Goal: Task Accomplishment & Management: Use online tool/utility

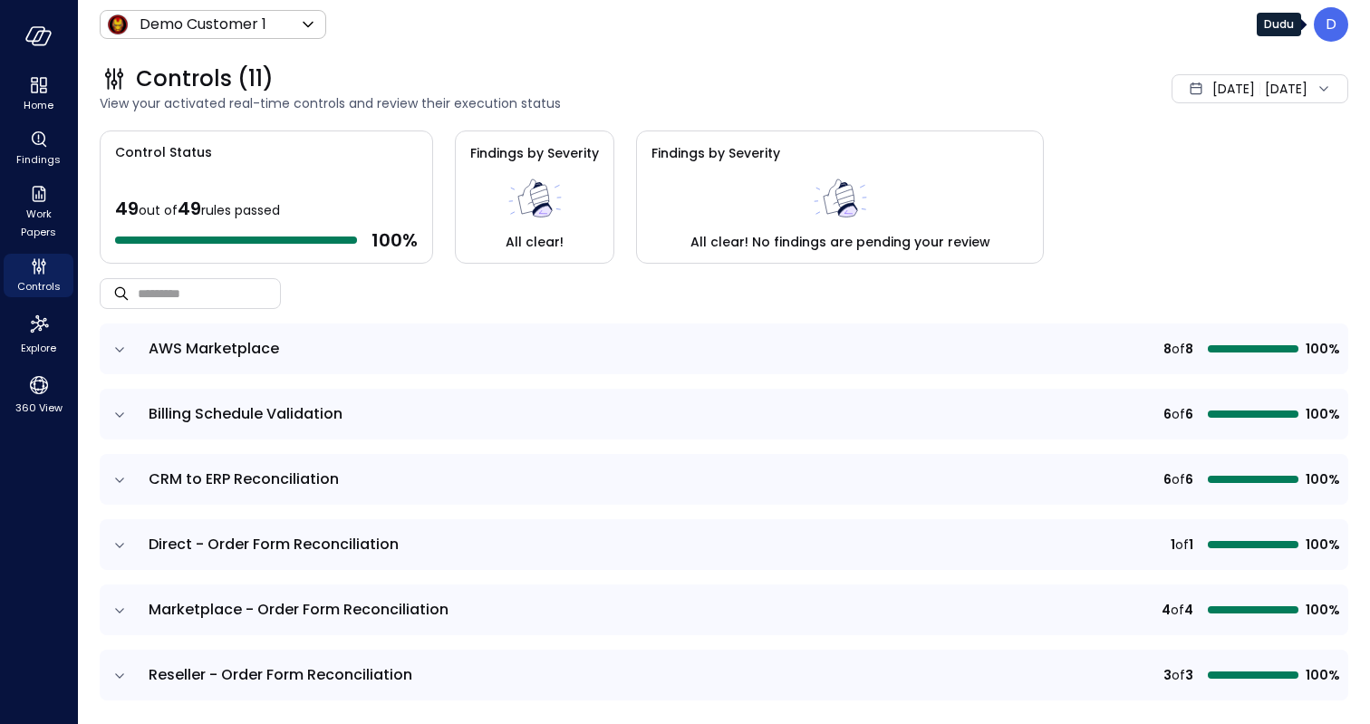
click at [1339, 33] on div "D" at bounding box center [1331, 24] width 34 height 34
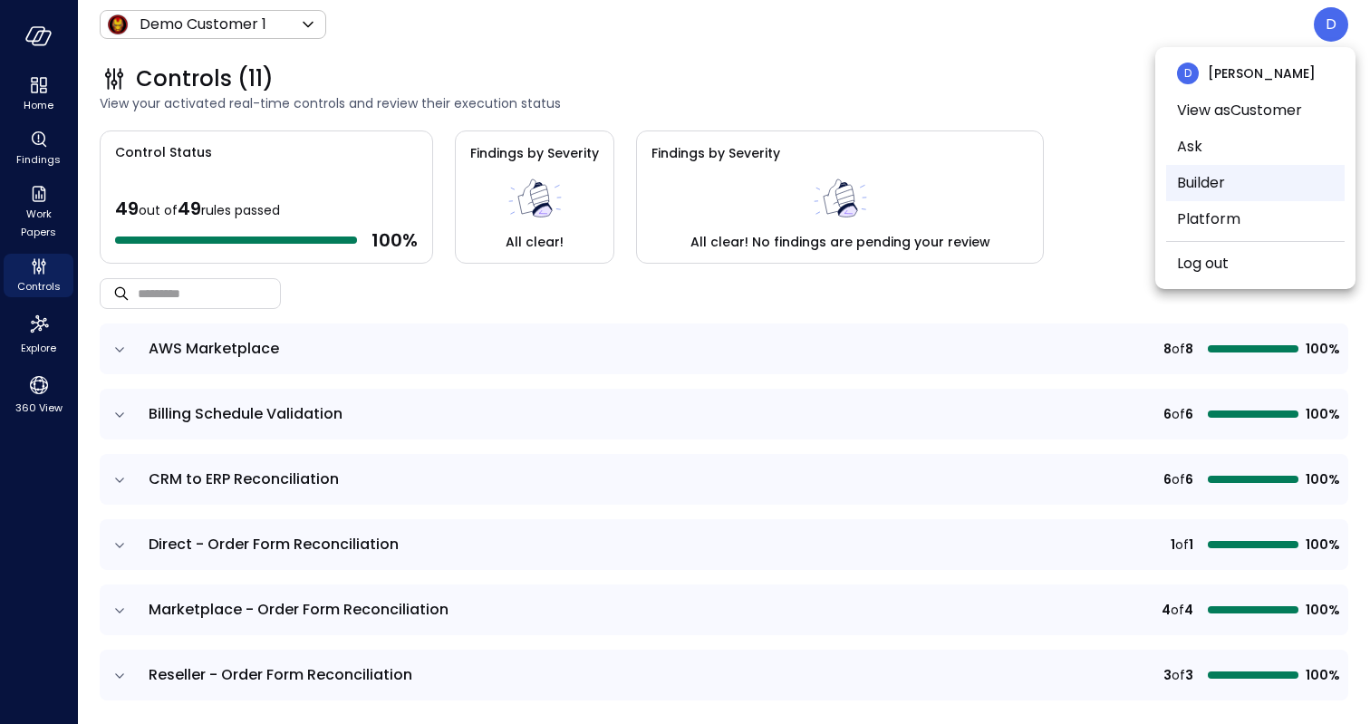
click at [1212, 169] on li "Builder" at bounding box center [1255, 183] width 179 height 36
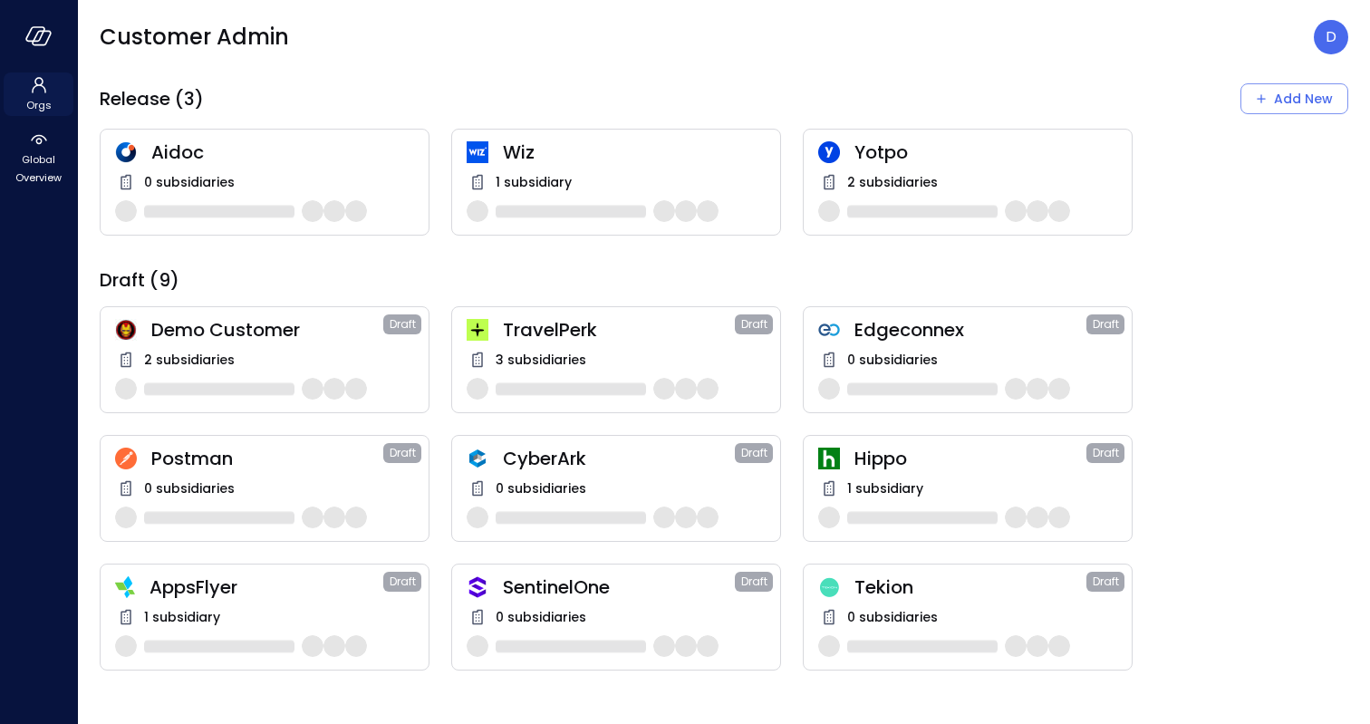
click at [40, 91] on icon at bounding box center [39, 85] width 22 height 22
click at [34, 182] on span "Global Overview" at bounding box center [38, 168] width 55 height 36
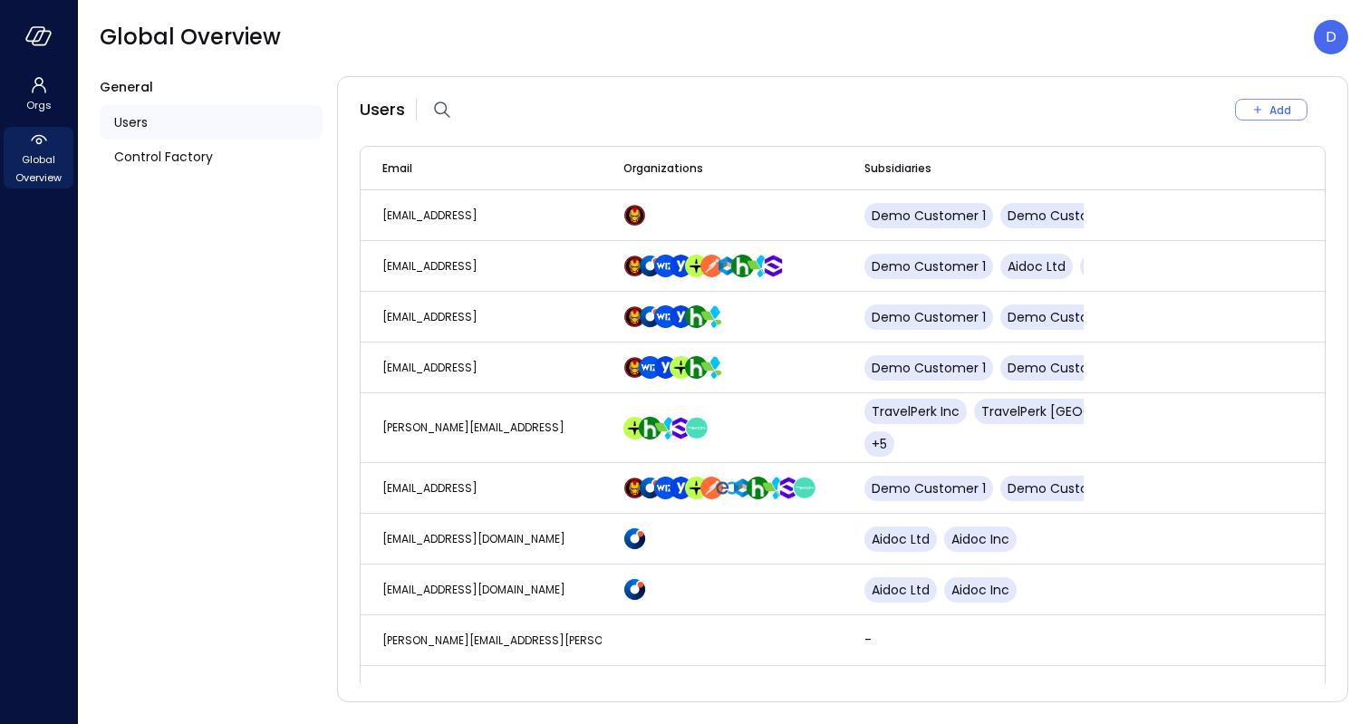
click at [159, 115] on div "Users" at bounding box center [211, 122] width 223 height 34
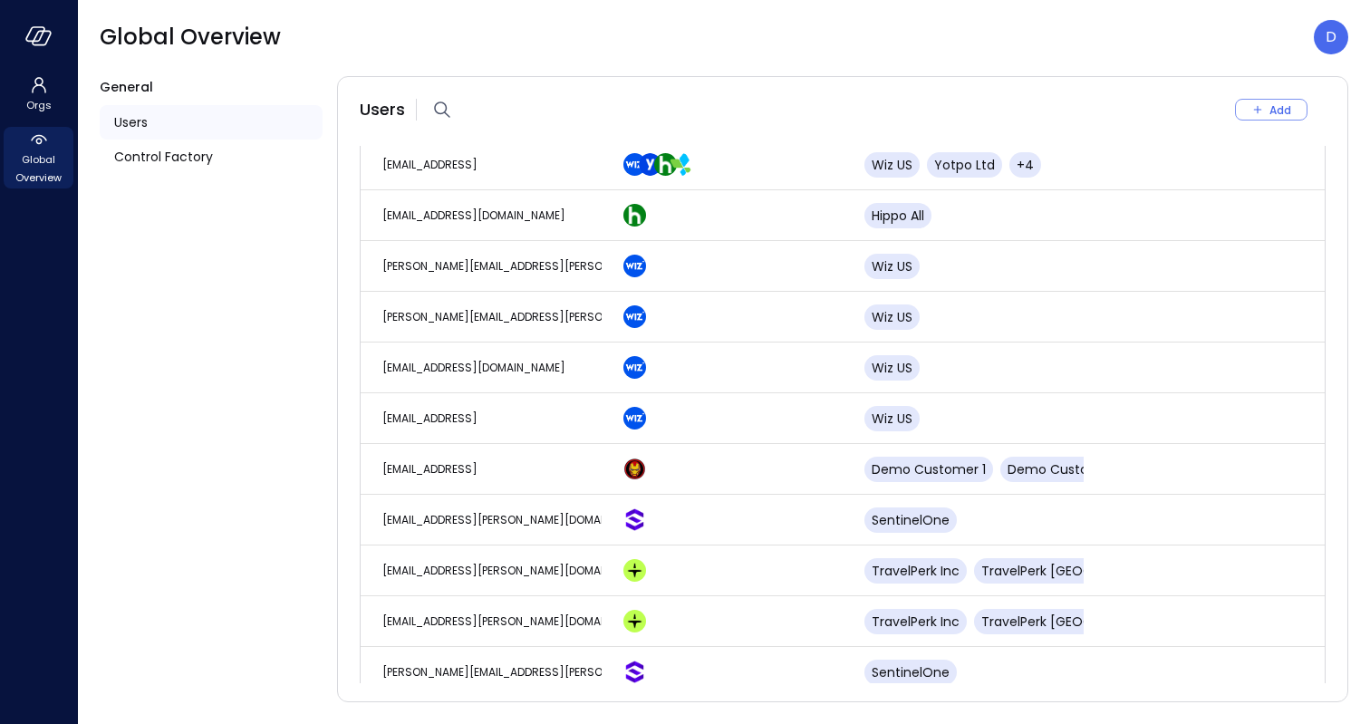
scroll to position [3923, 0]
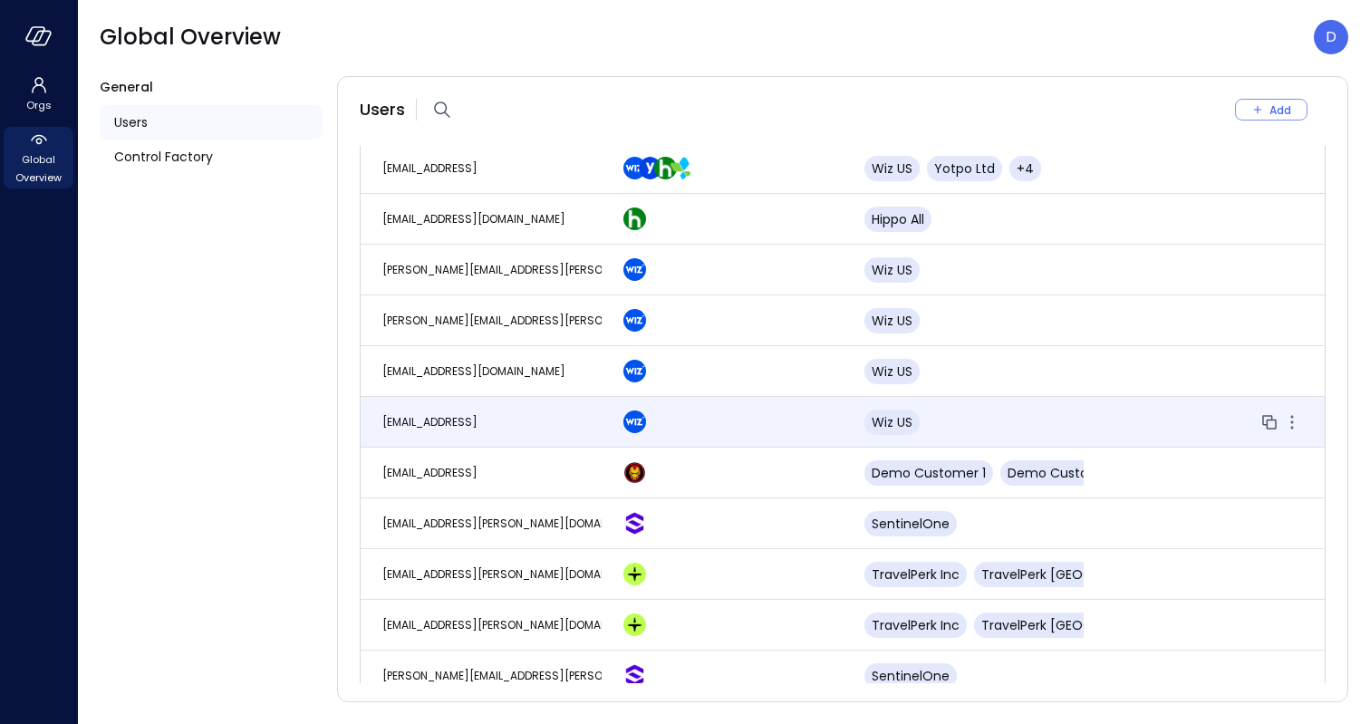
drag, startPoint x: 376, startPoint y: 399, endPoint x: 598, endPoint y: 407, distance: 222.2
click at [598, 407] on td "wiz_order_management@sb.service" at bounding box center [481, 422] width 241 height 51
copy span "wiz_order_management@sb.service"
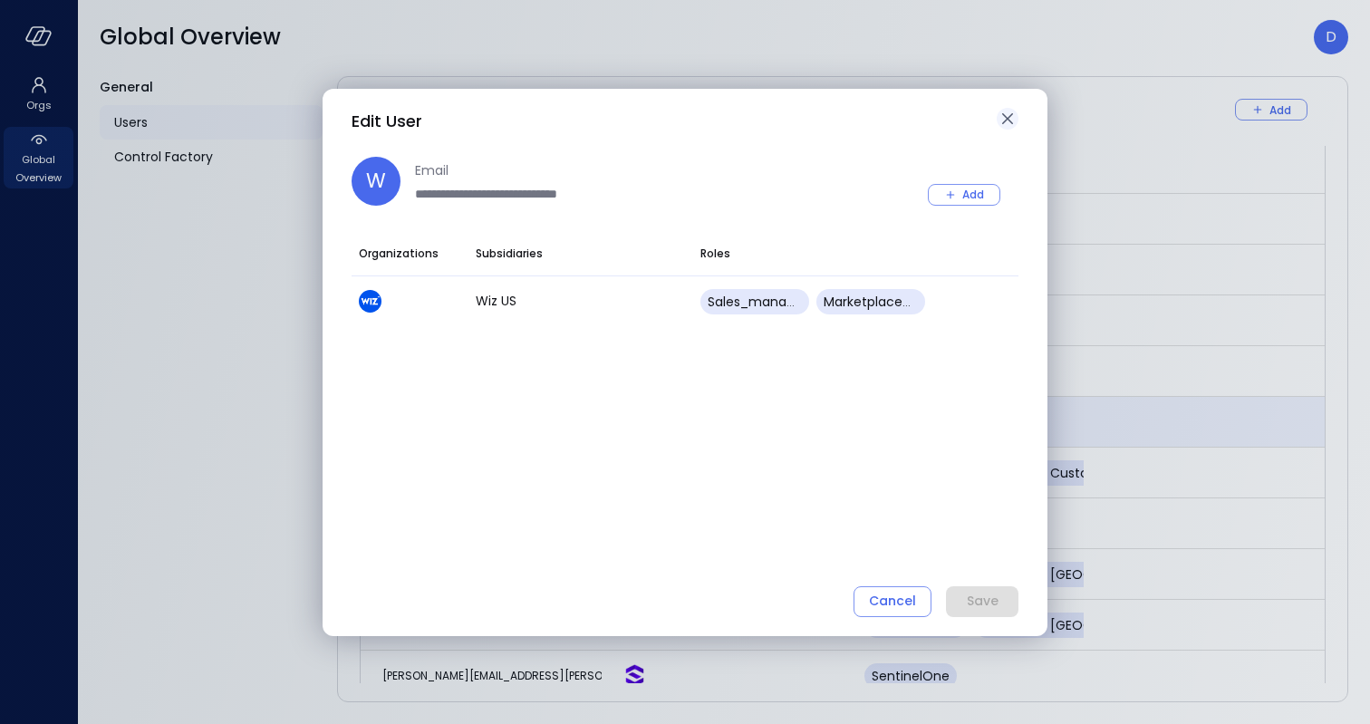
click at [1002, 123] on icon "button" at bounding box center [1008, 119] width 22 height 22
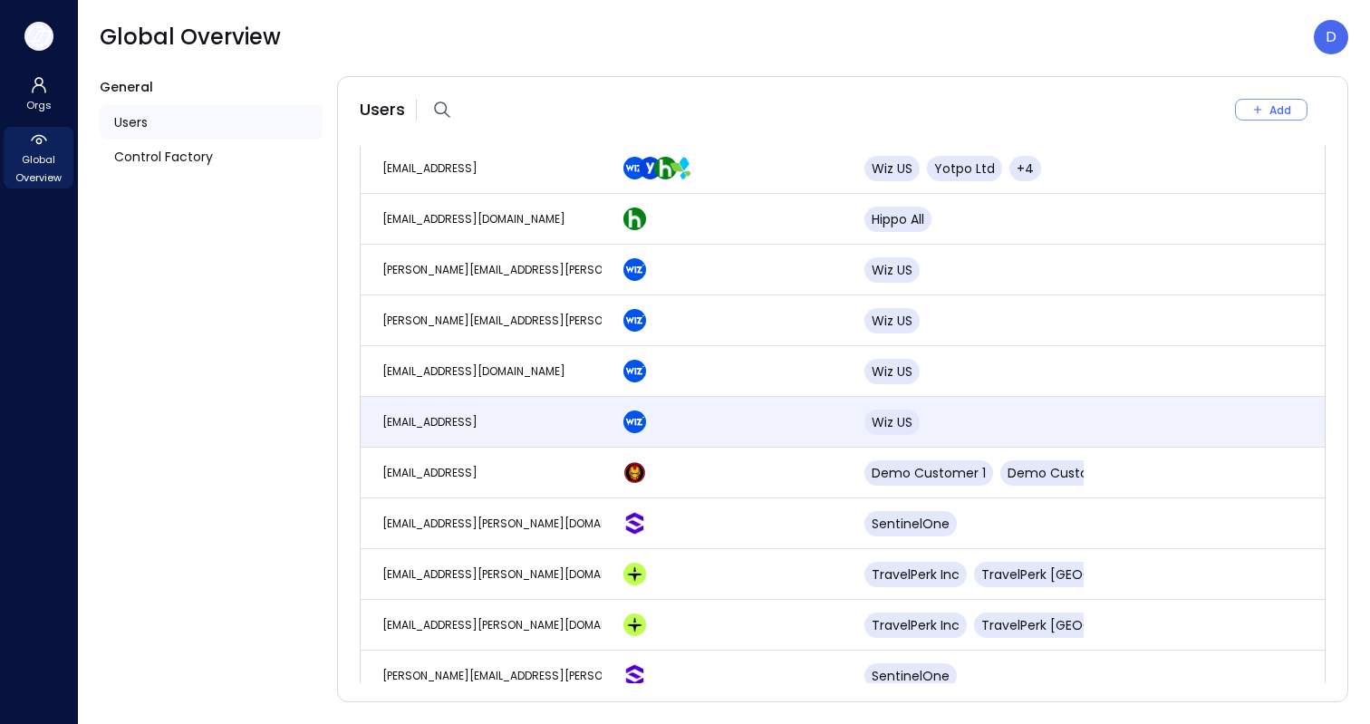
click at [41, 34] on icon "button" at bounding box center [35, 34] width 18 height 14
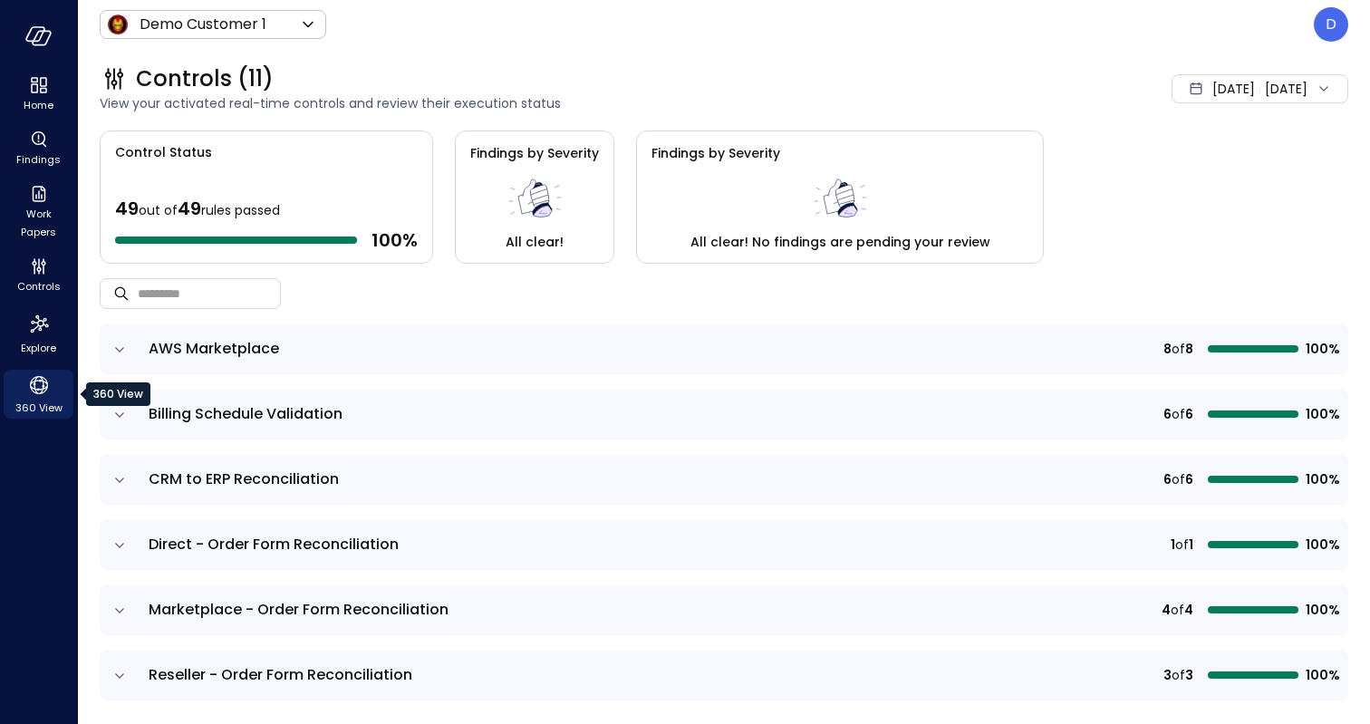
click at [38, 392] on icon "360 View" at bounding box center [38, 385] width 27 height 27
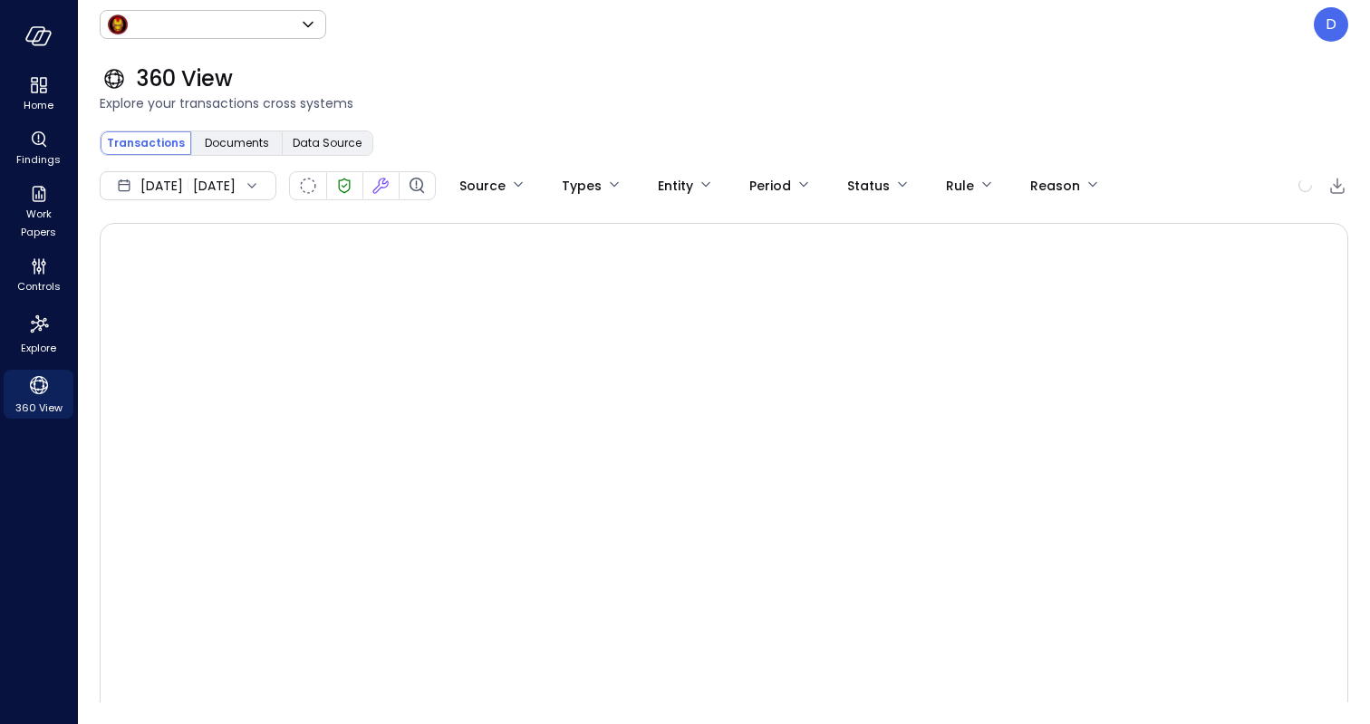
type input "*****"
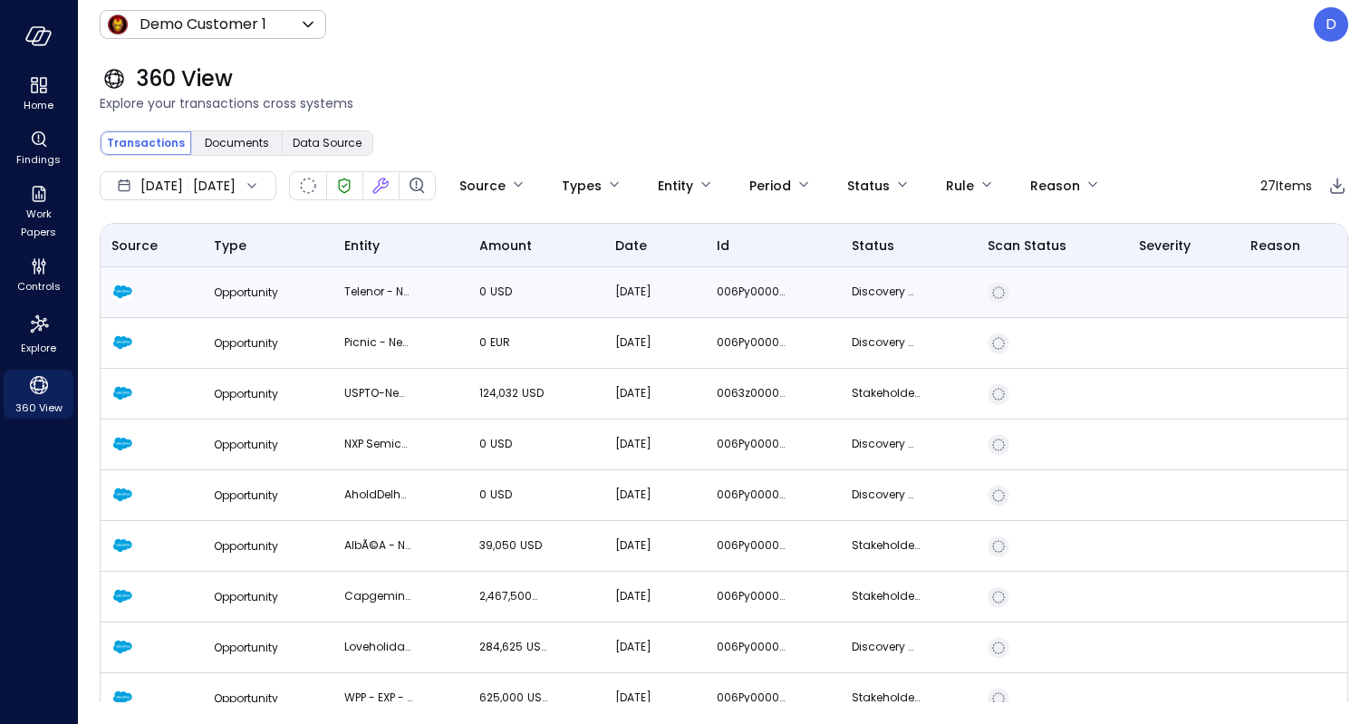
click at [227, 289] on span "Opportunity" at bounding box center [246, 292] width 64 height 15
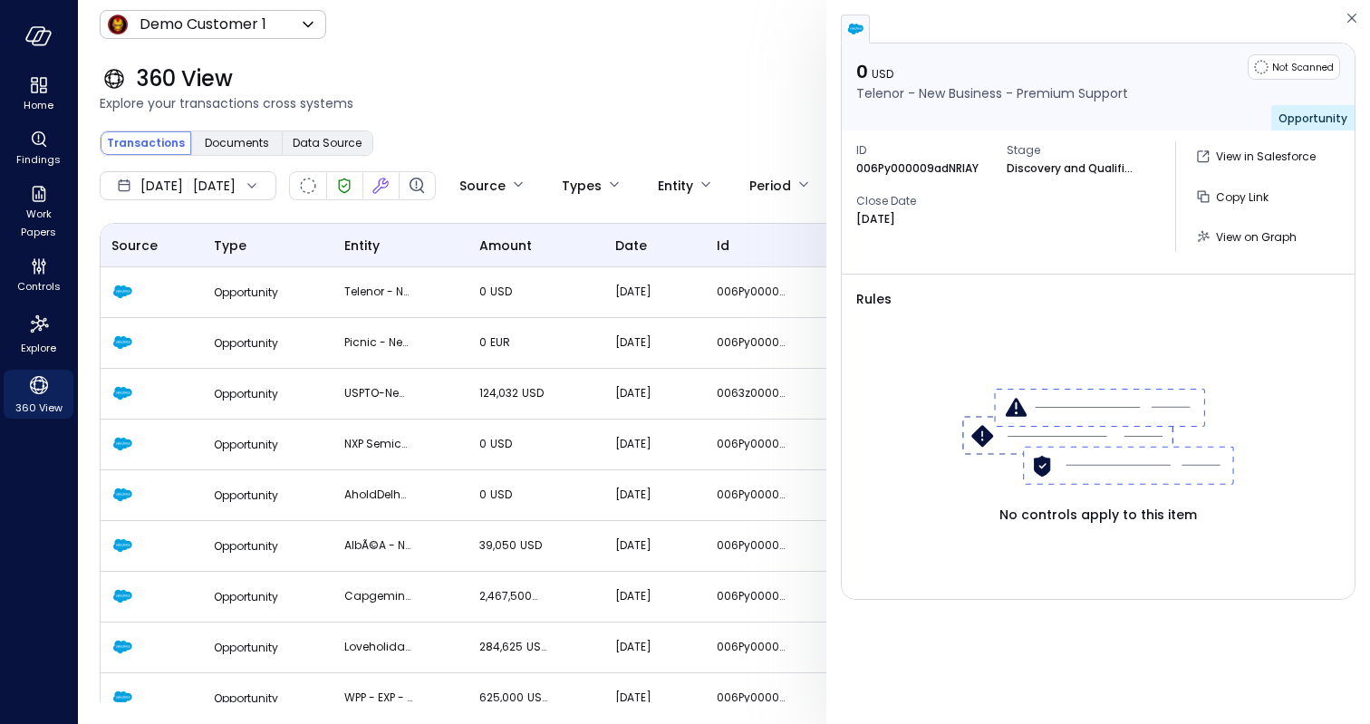
click at [894, 167] on p "006Py000009adNRIAY" at bounding box center [917, 169] width 122 height 18
copy p "006Py000009adNRIAY"
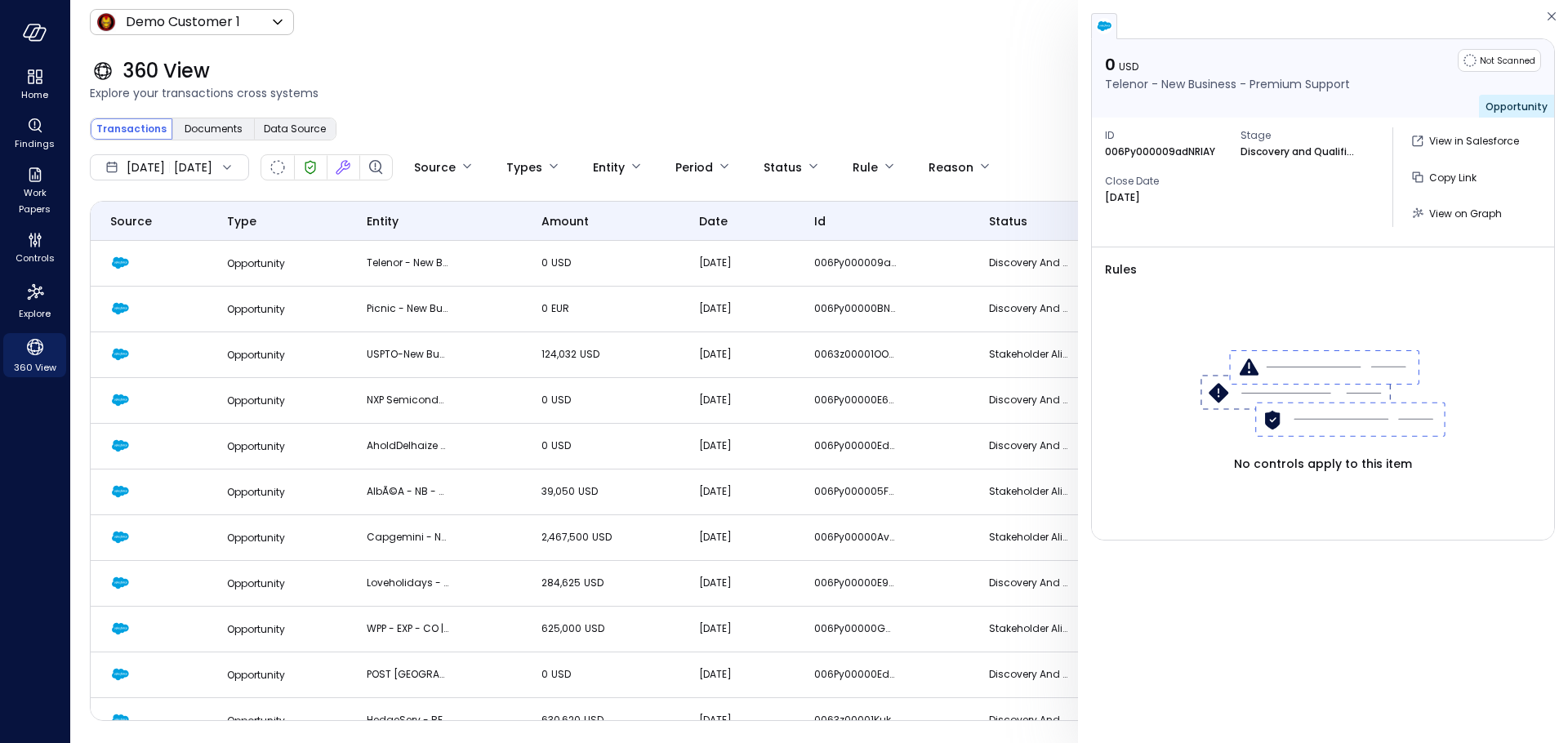
click at [521, 45] on div "360 View Explore your transactions cross systems" at bounding box center [809, 80] width 1478 height 72
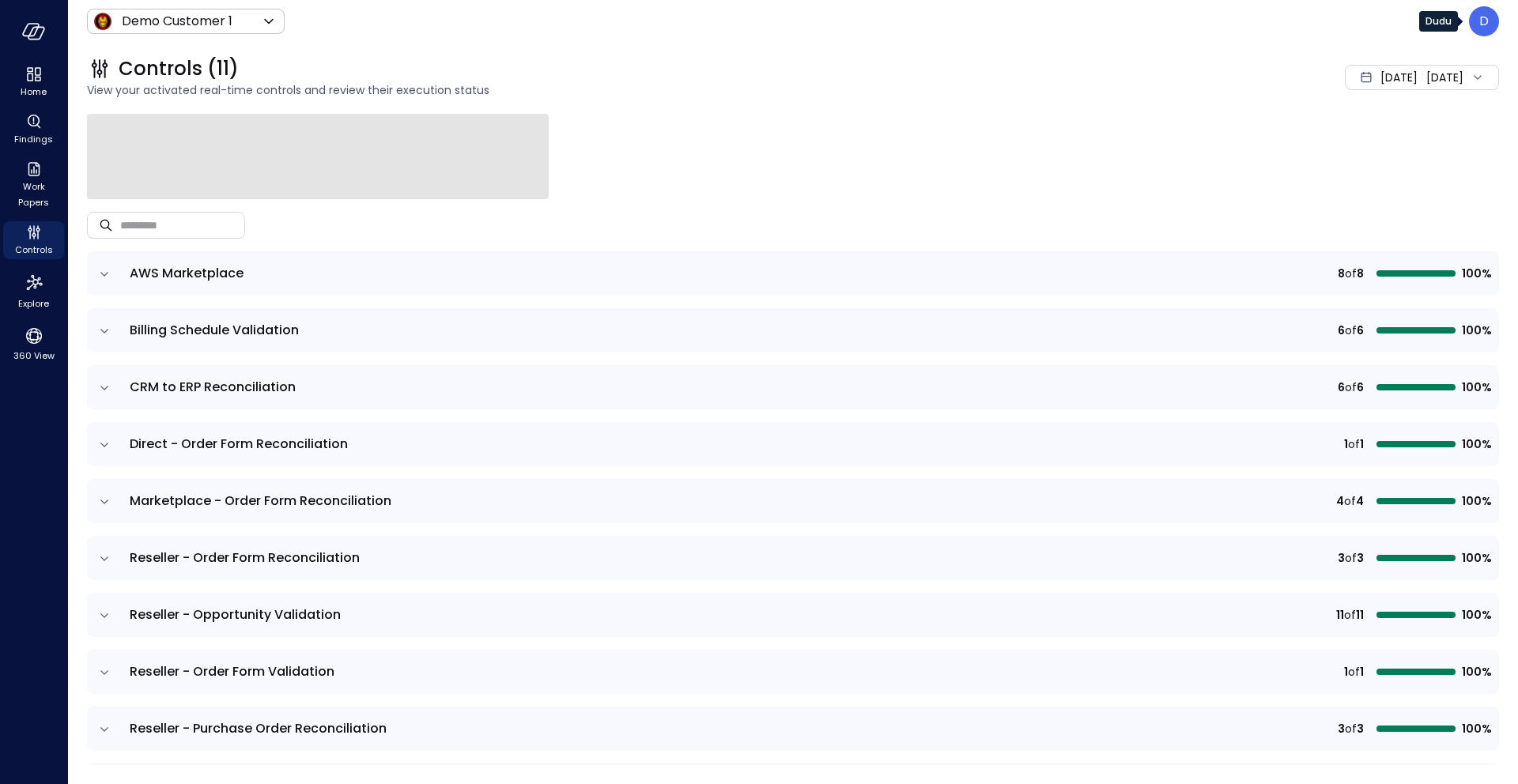
click at [1494, 17] on div "D" at bounding box center [1484, 21] width 30 height 30
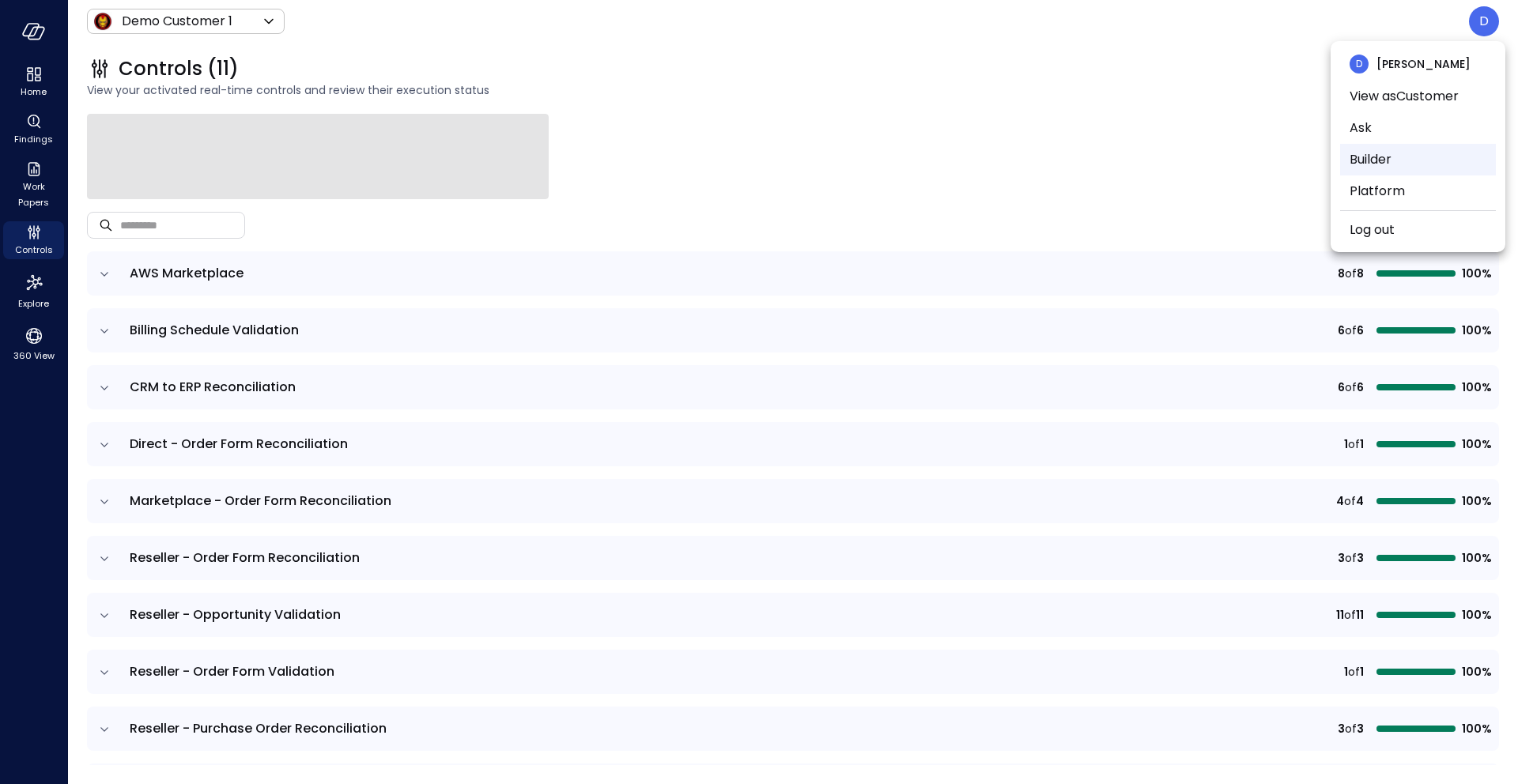
click at [1385, 171] on li "Builder" at bounding box center [1418, 160] width 156 height 31
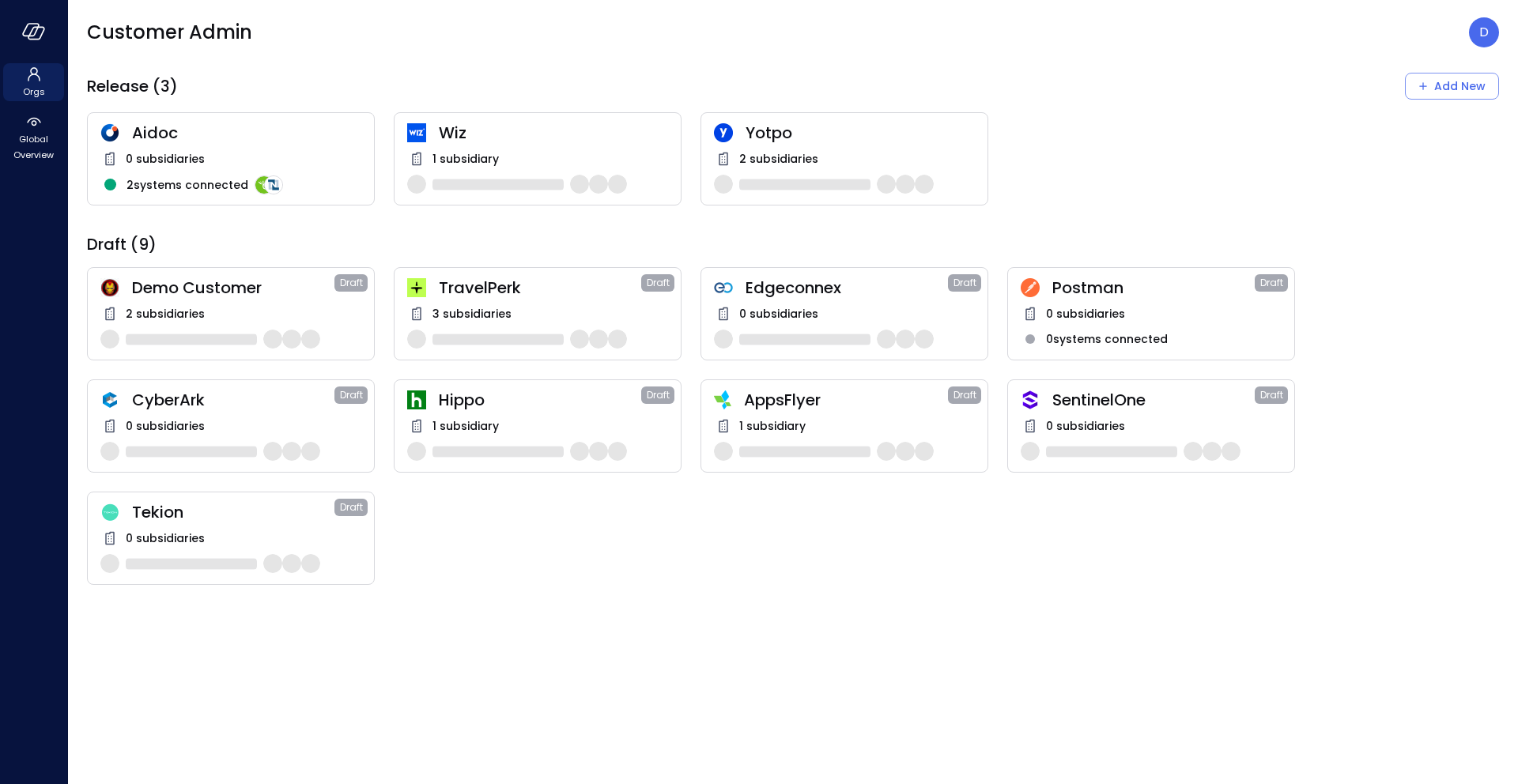
click at [414, 125] on img at bounding box center [417, 133] width 19 height 19
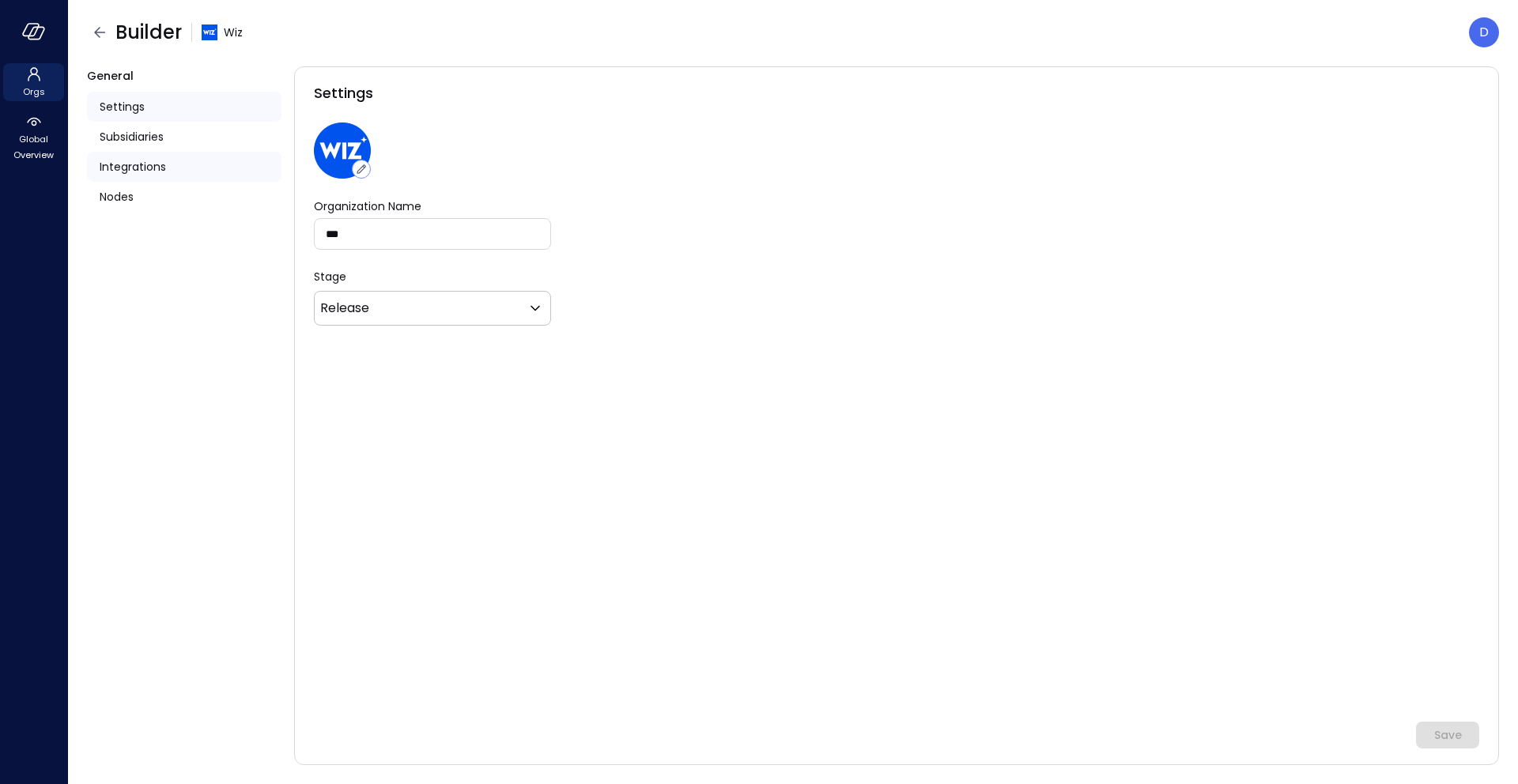
click at [115, 163] on span "Integrations" at bounding box center [133, 167] width 66 height 17
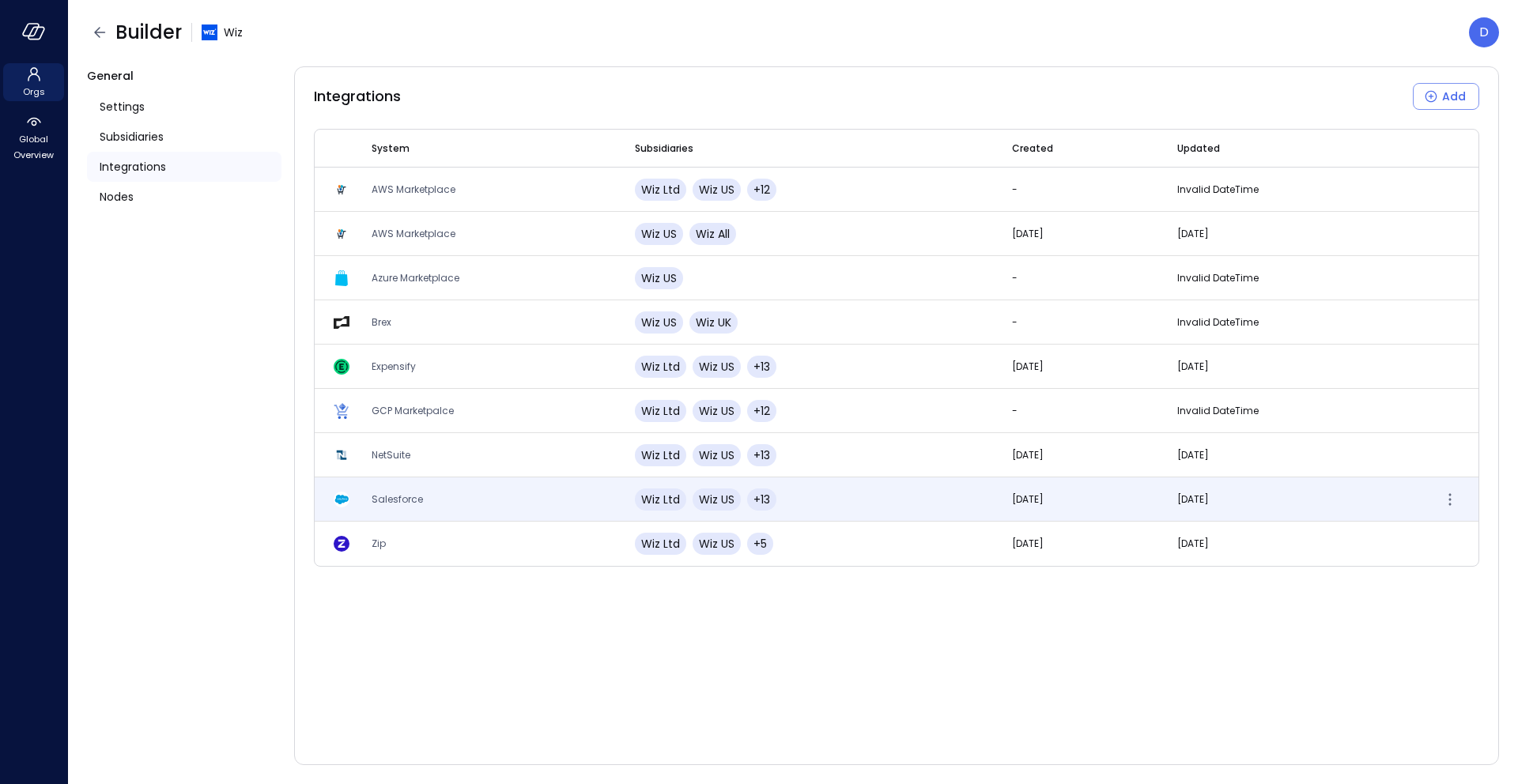
click at [401, 490] on td "Salesforce" at bounding box center [484, 499] width 263 height 44
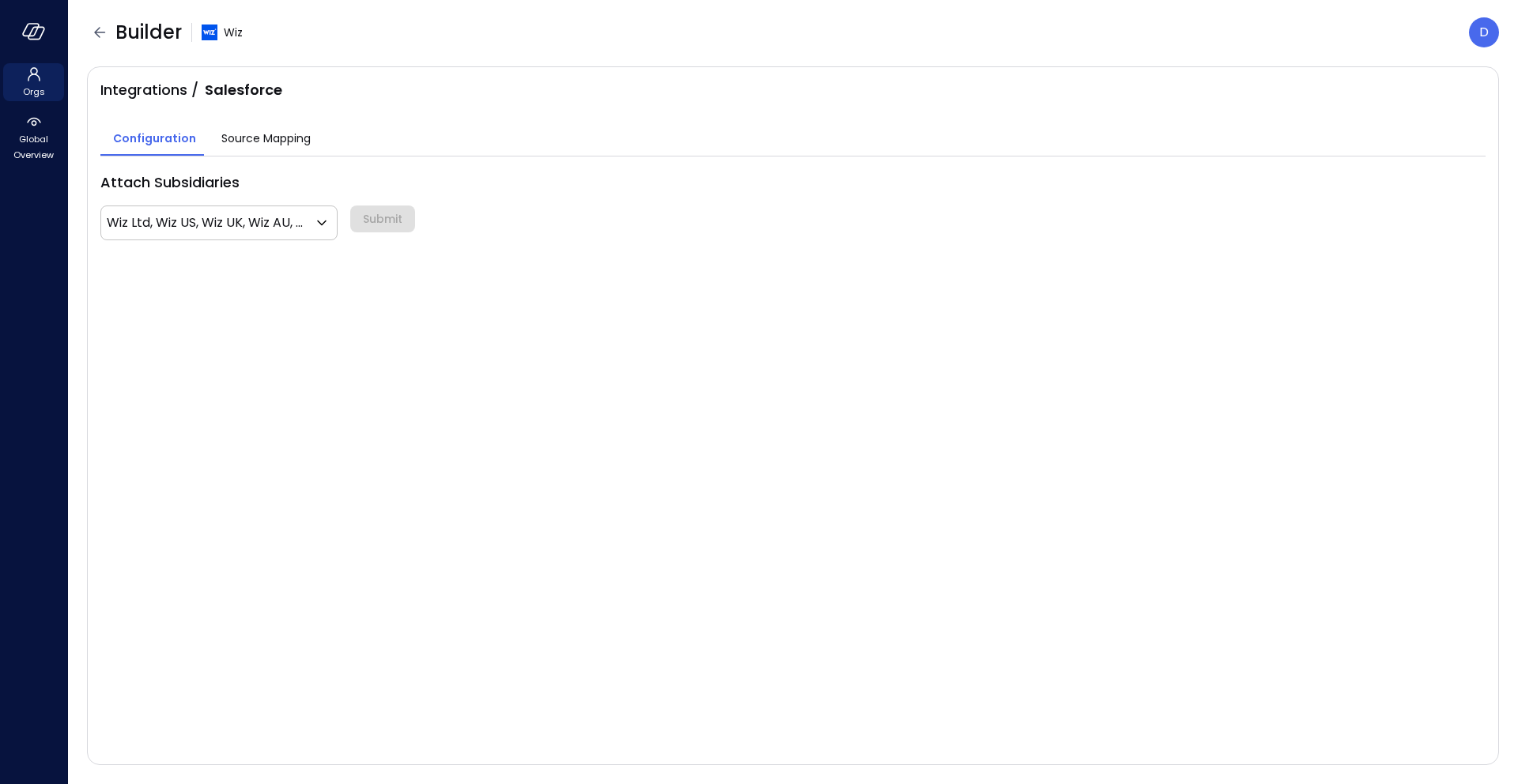
click at [244, 131] on span "Source Mapping" at bounding box center [266, 139] width 89 height 17
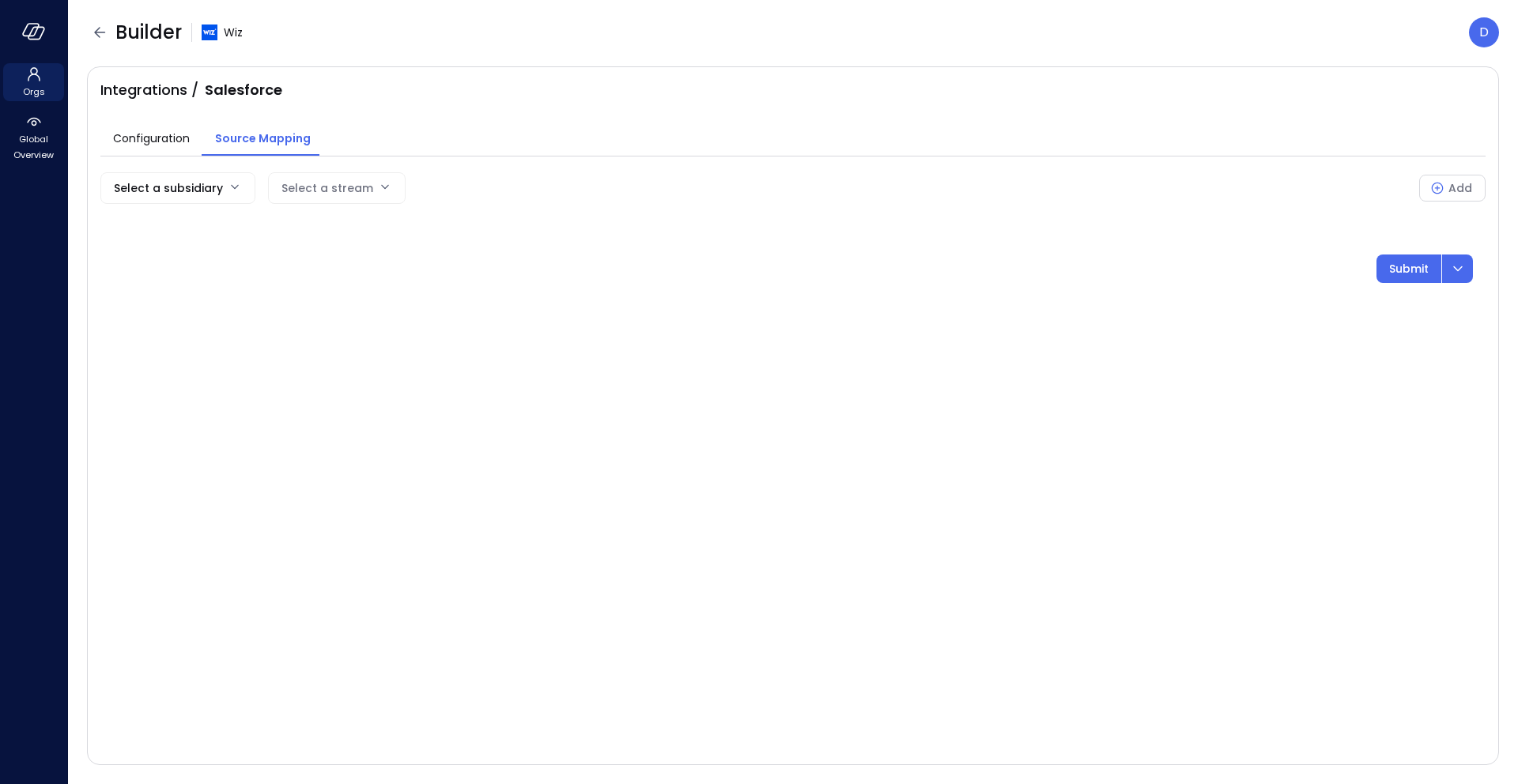
click at [228, 205] on div "Select a subsidiary Select a stream Add Submit" at bounding box center [793, 228] width 1385 height 111
click at [223, 196] on body "Orgs Global Overview Builder Wiz D Integrations / Salesforce Configuration Sour…" at bounding box center [759, 392] width 1518 height 784
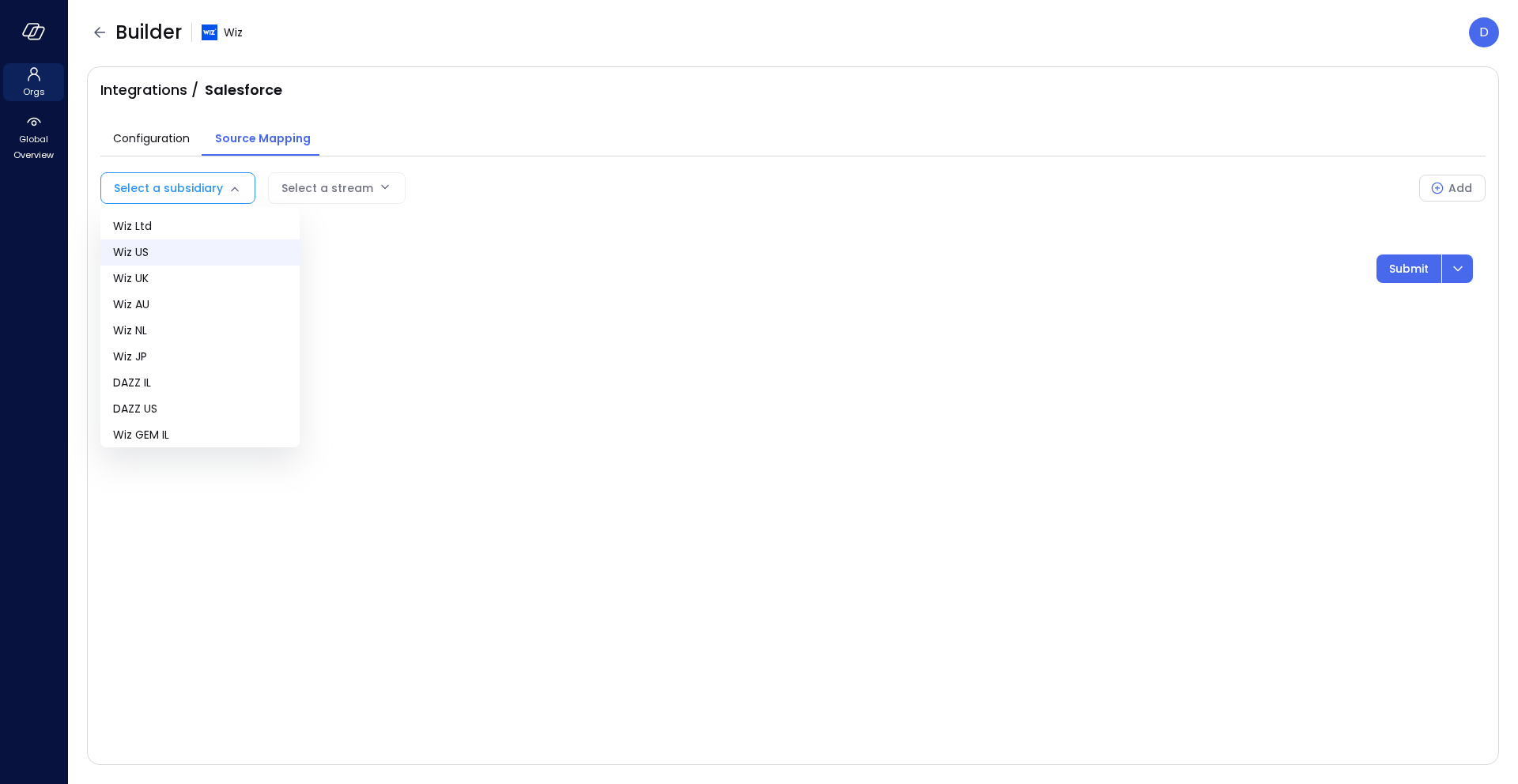
click at [182, 250] on span "Wiz US" at bounding box center [200, 252] width 174 height 17
type input "**"
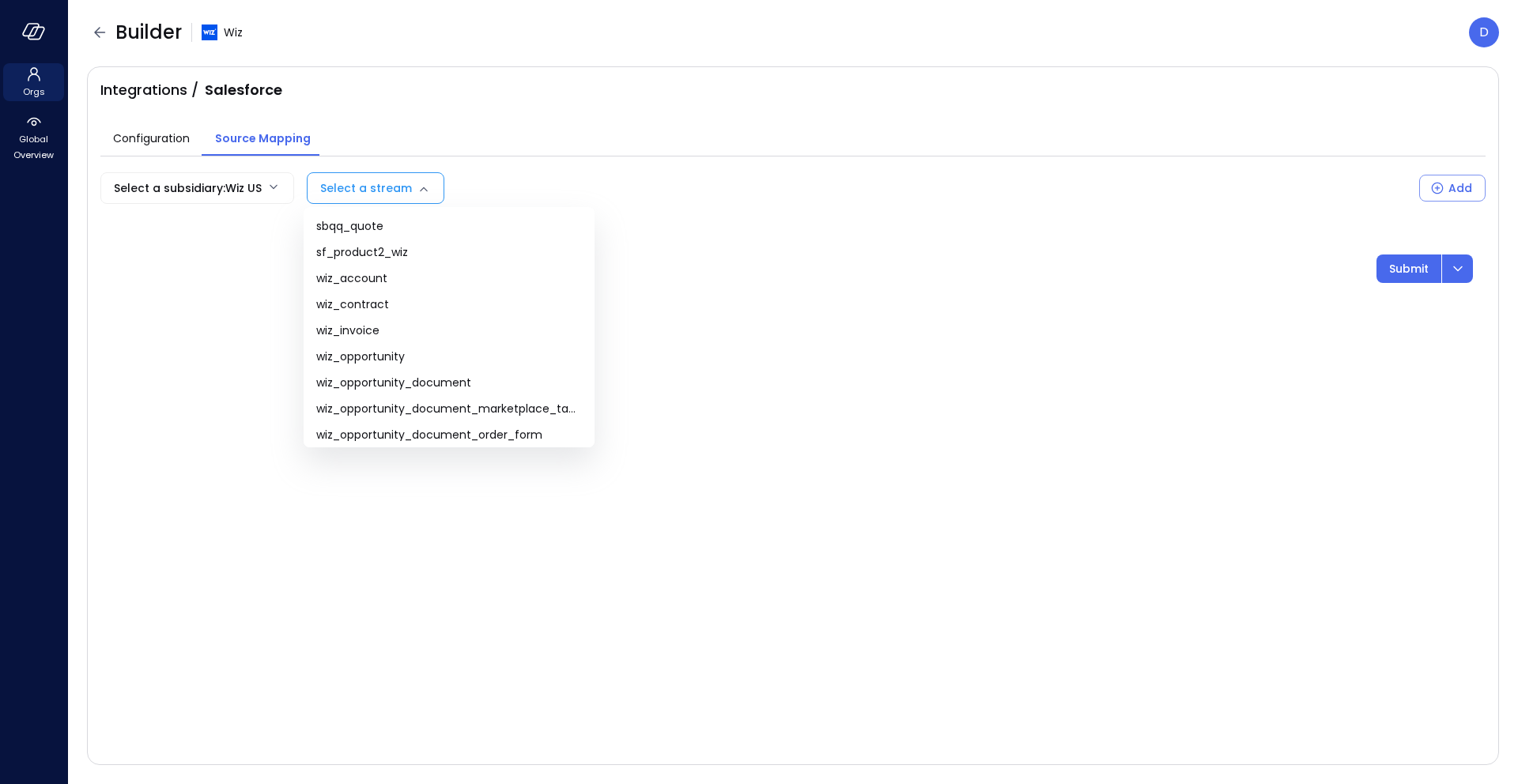
click at [356, 194] on body "Orgs Global Overview Builder Wiz D Integrations / Salesforce Configuration Sour…" at bounding box center [759, 392] width 1518 height 784
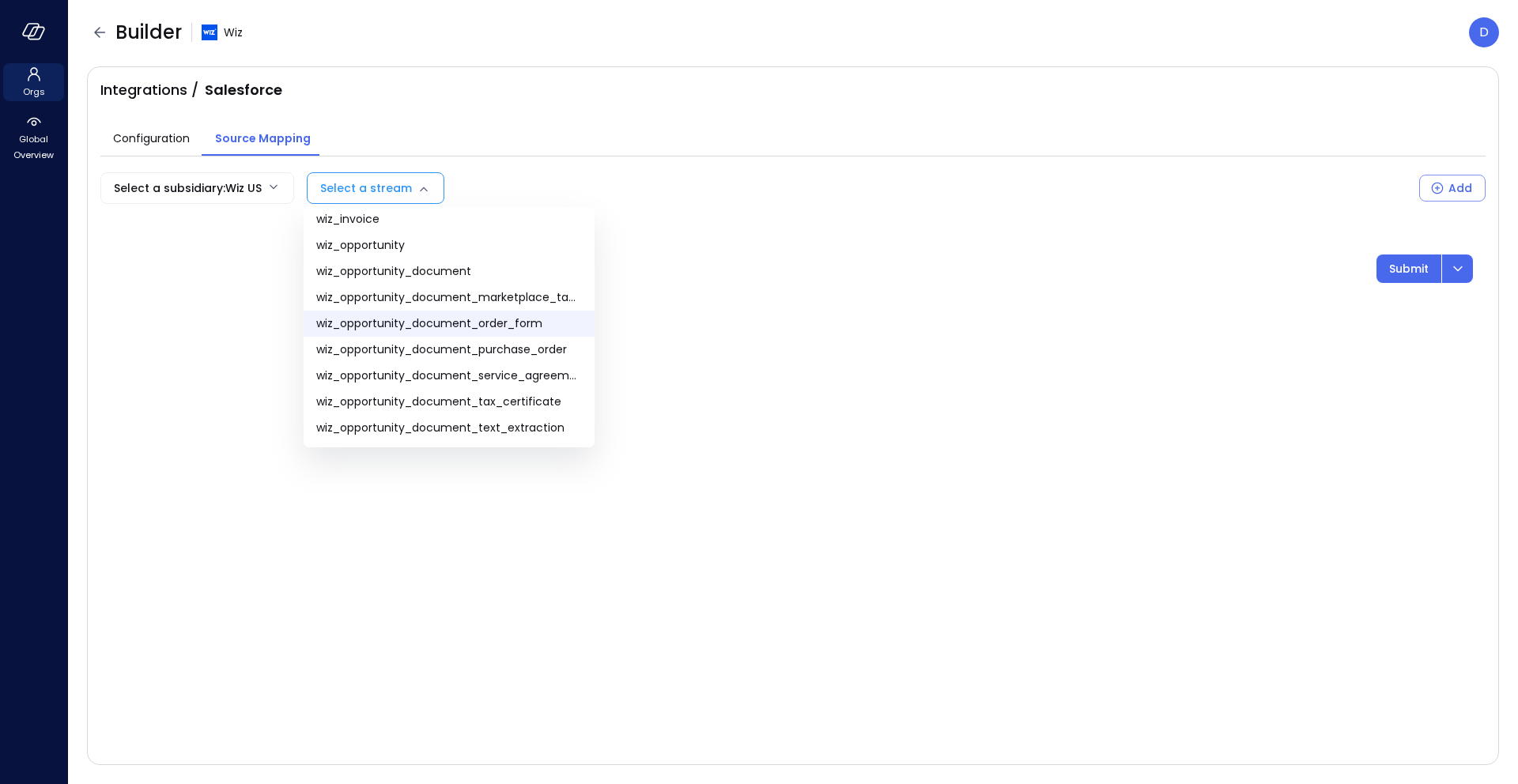
scroll to position [97, 0]
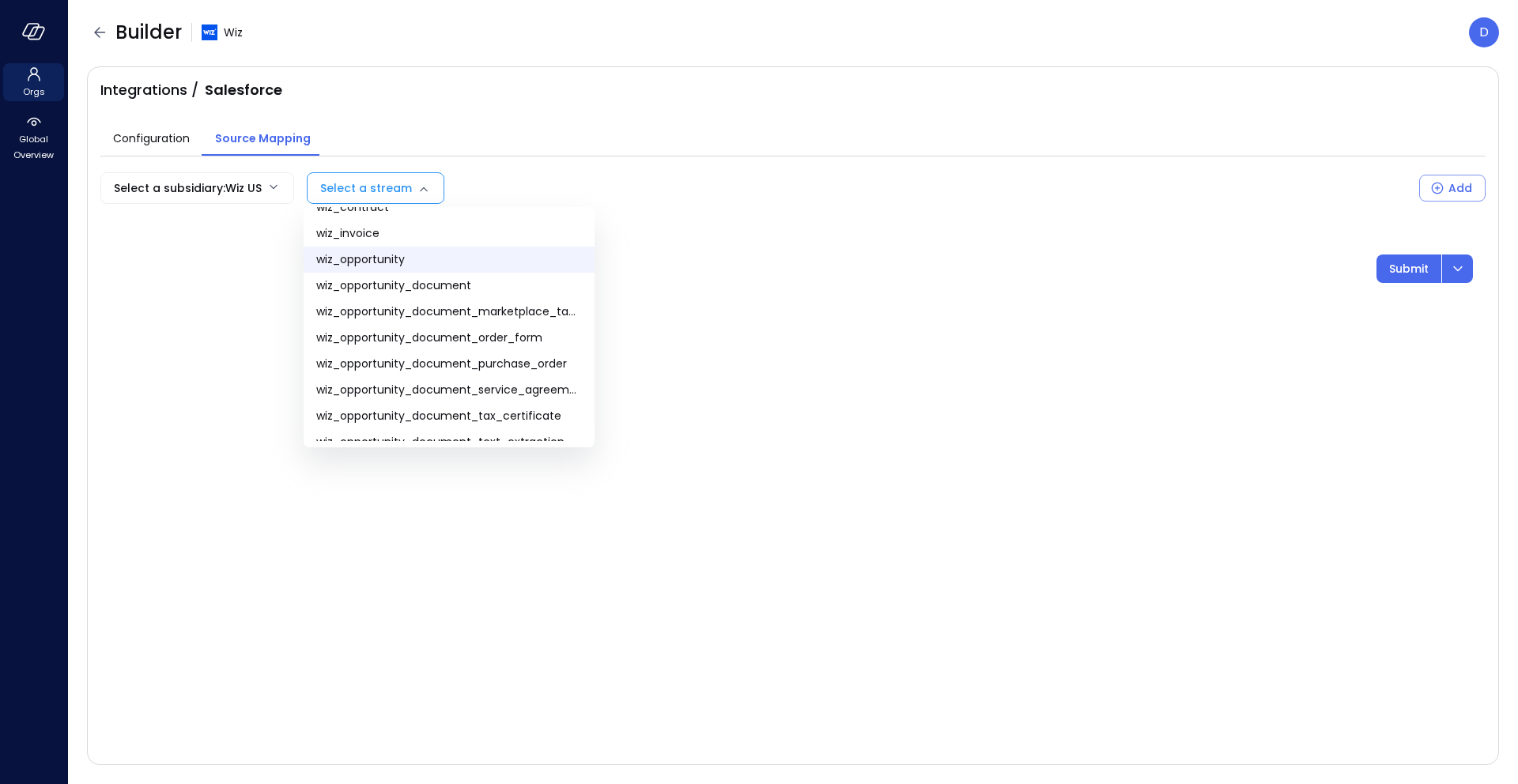
click at [414, 260] on span "wiz_opportunity" at bounding box center [449, 259] width 266 height 17
type input "**********"
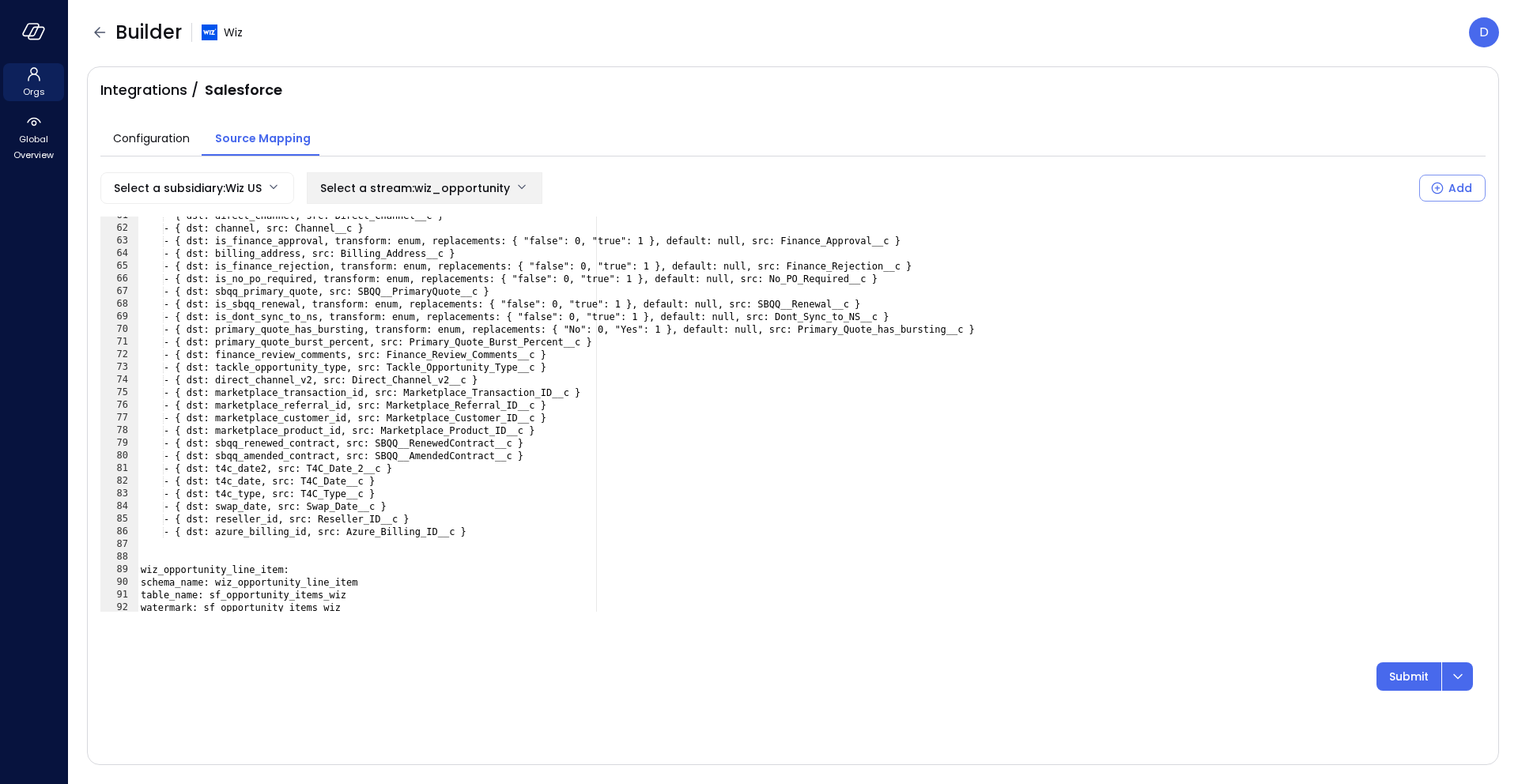
scroll to position [826, 0]
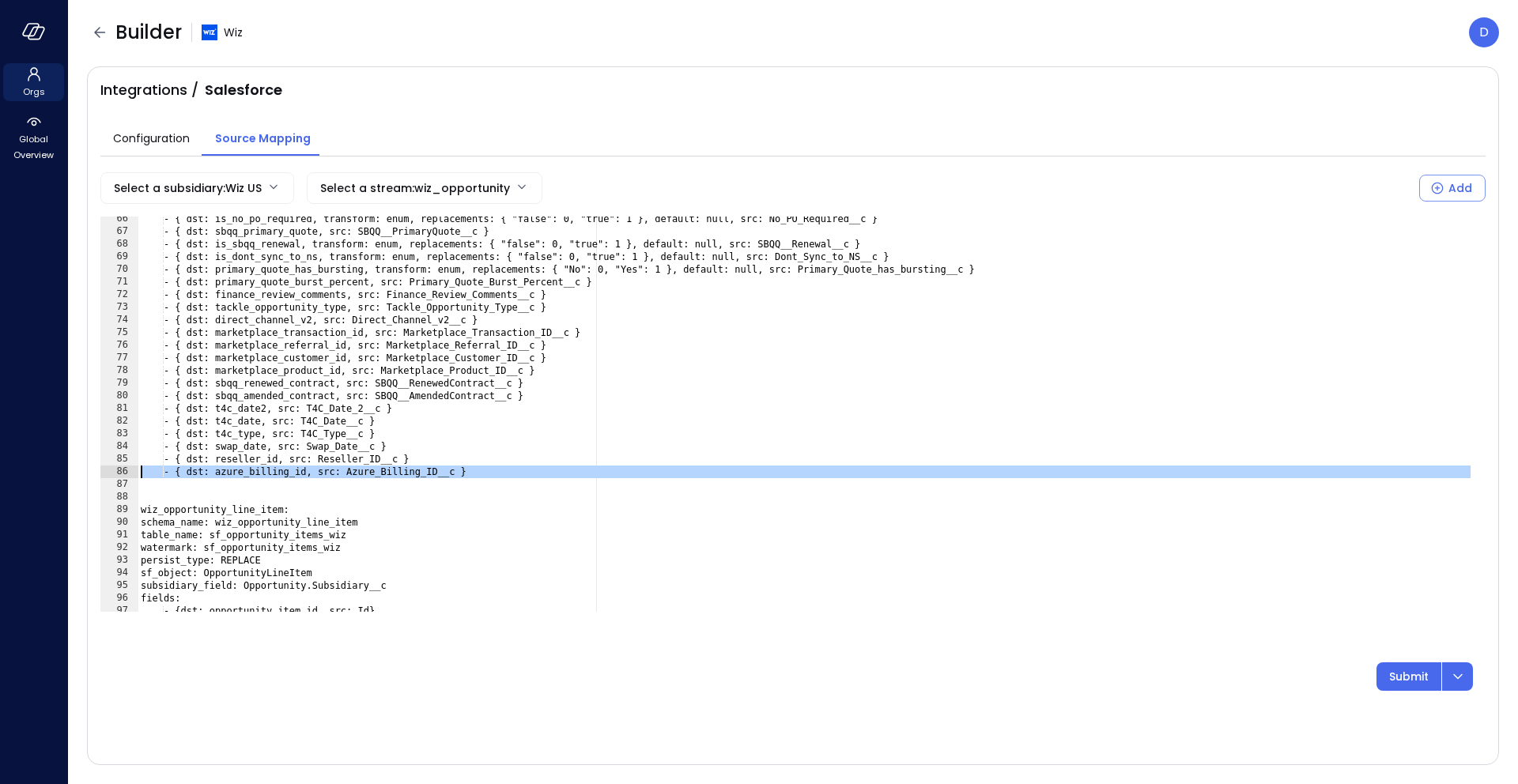
drag, startPoint x: 500, startPoint y: 478, endPoint x: 120, endPoint y: 470, distance: 380.1
click at [120, 470] on div "66 67 68 69 70 71 72 73 74 75 76 77 78 79 80 81 82 83 84 85 86 87 88 89 90 91 9…" at bounding box center [793, 413] width 1385 height 395
click at [542, 470] on div "- { dst: is_no_po_required, transform: enum, replacements: { "false": 0, "true"…" at bounding box center [806, 423] width 1337 height 420
type textarea "**********"
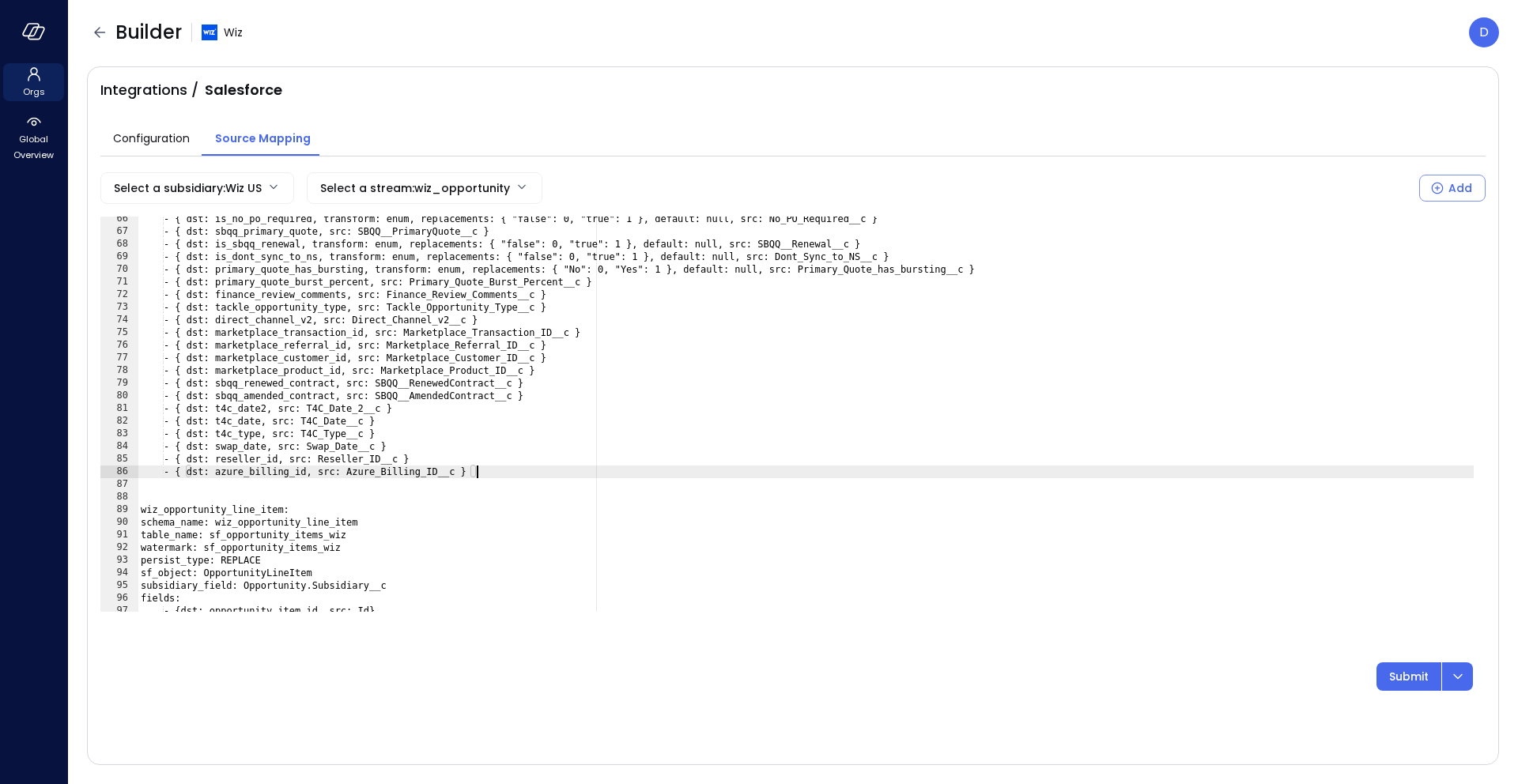
scroll to position [0, 2]
paste textarea "Cursor at row 87"
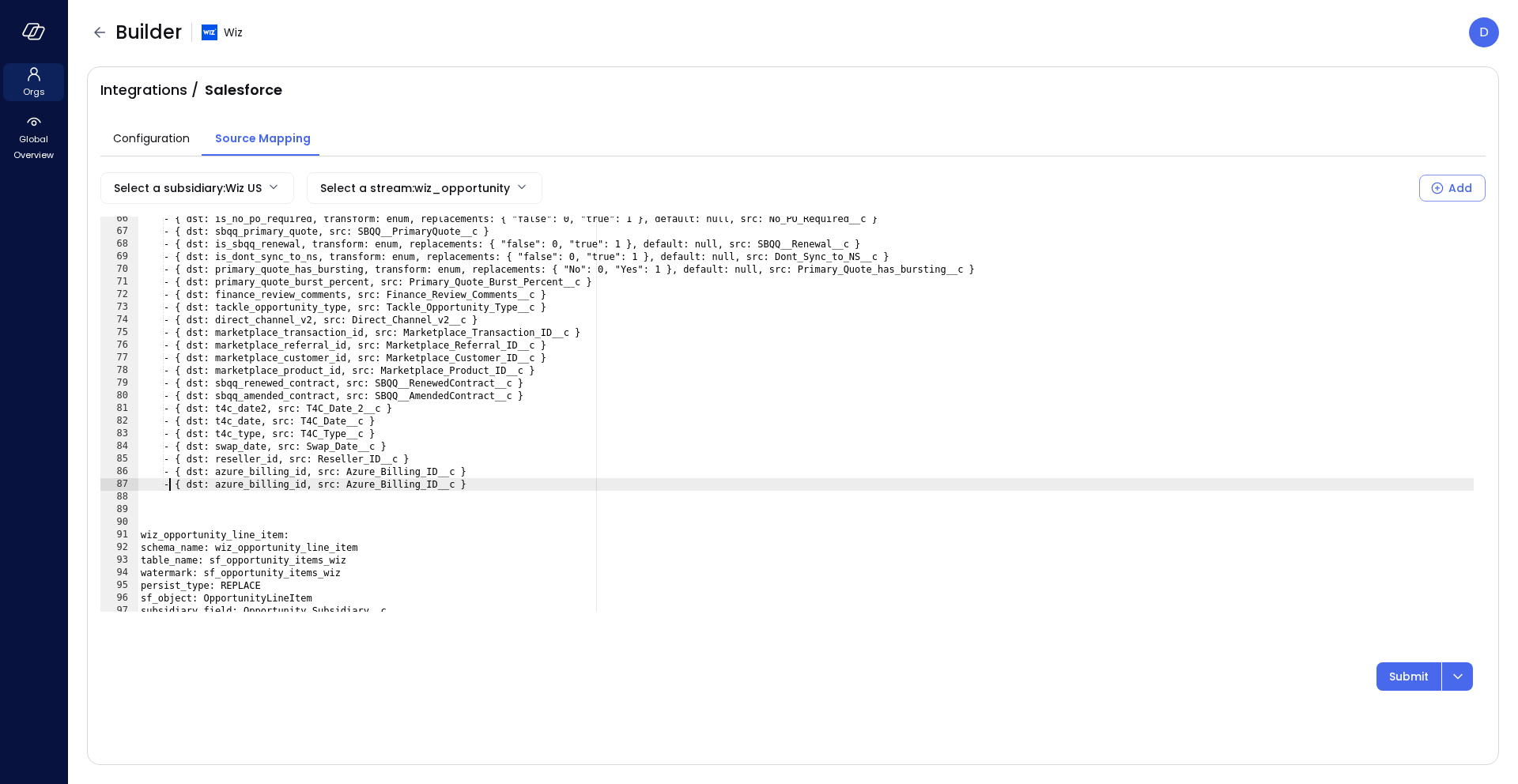
scroll to position [0, 3]
drag, startPoint x: 357, startPoint y: 485, endPoint x: 465, endPoint y: 482, distance: 108.0
click at [466, 482] on div "- { dst: is_no_po_required, transform: enum, replacements: { "false": 0, "true"…" at bounding box center [806, 423] width 1337 height 420
paste textarea "Cursor at row 87"
click at [247, 484] on div "- { dst: is_no_po_required, transform: enum, replacements: { "false": 0, "true"…" at bounding box center [806, 423] width 1337 height 420
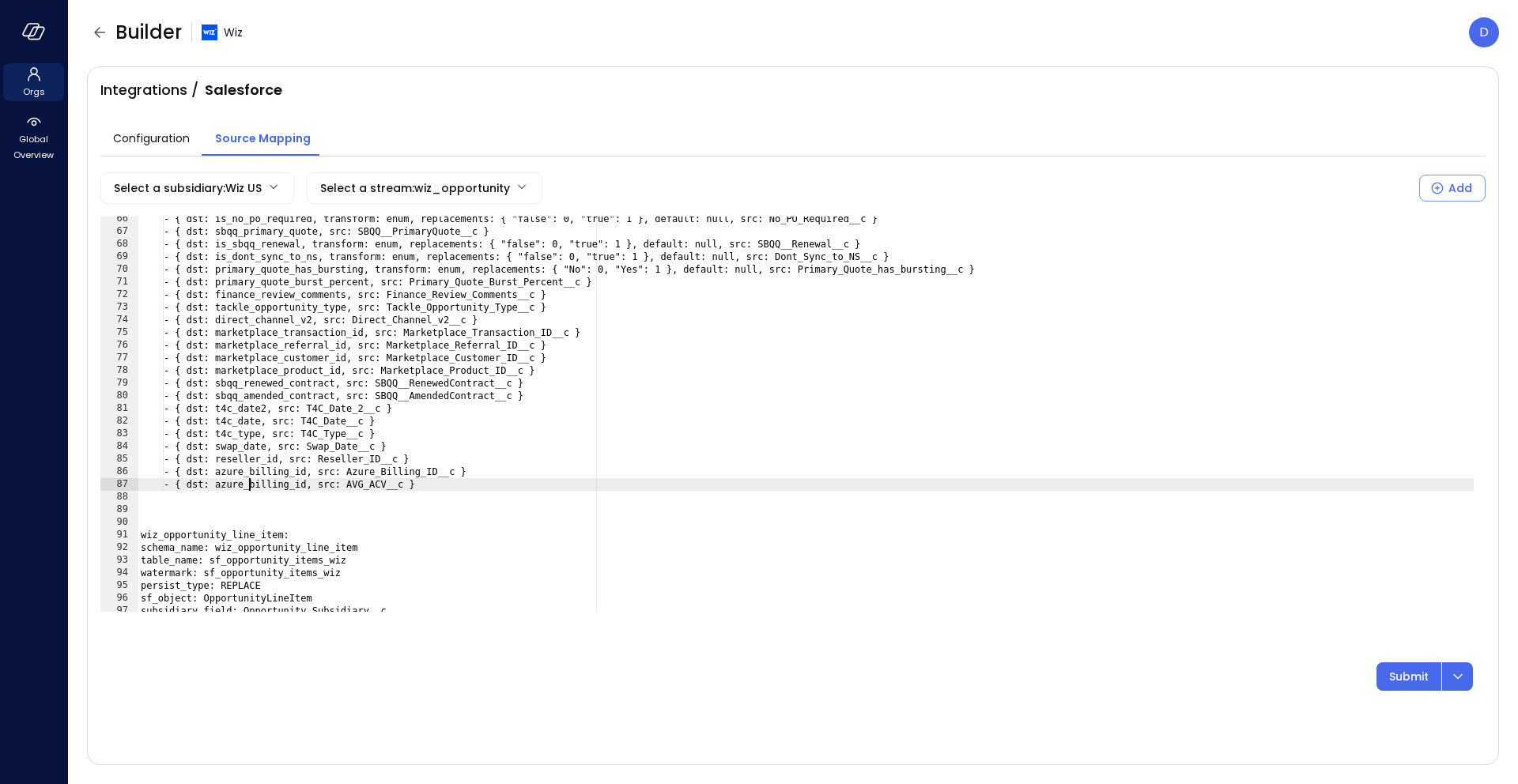
click at [247, 484] on div "- { dst: is_no_po_required, transform: enum, replacements: { "false": 0, "true"…" at bounding box center [806, 423] width 1337 height 420
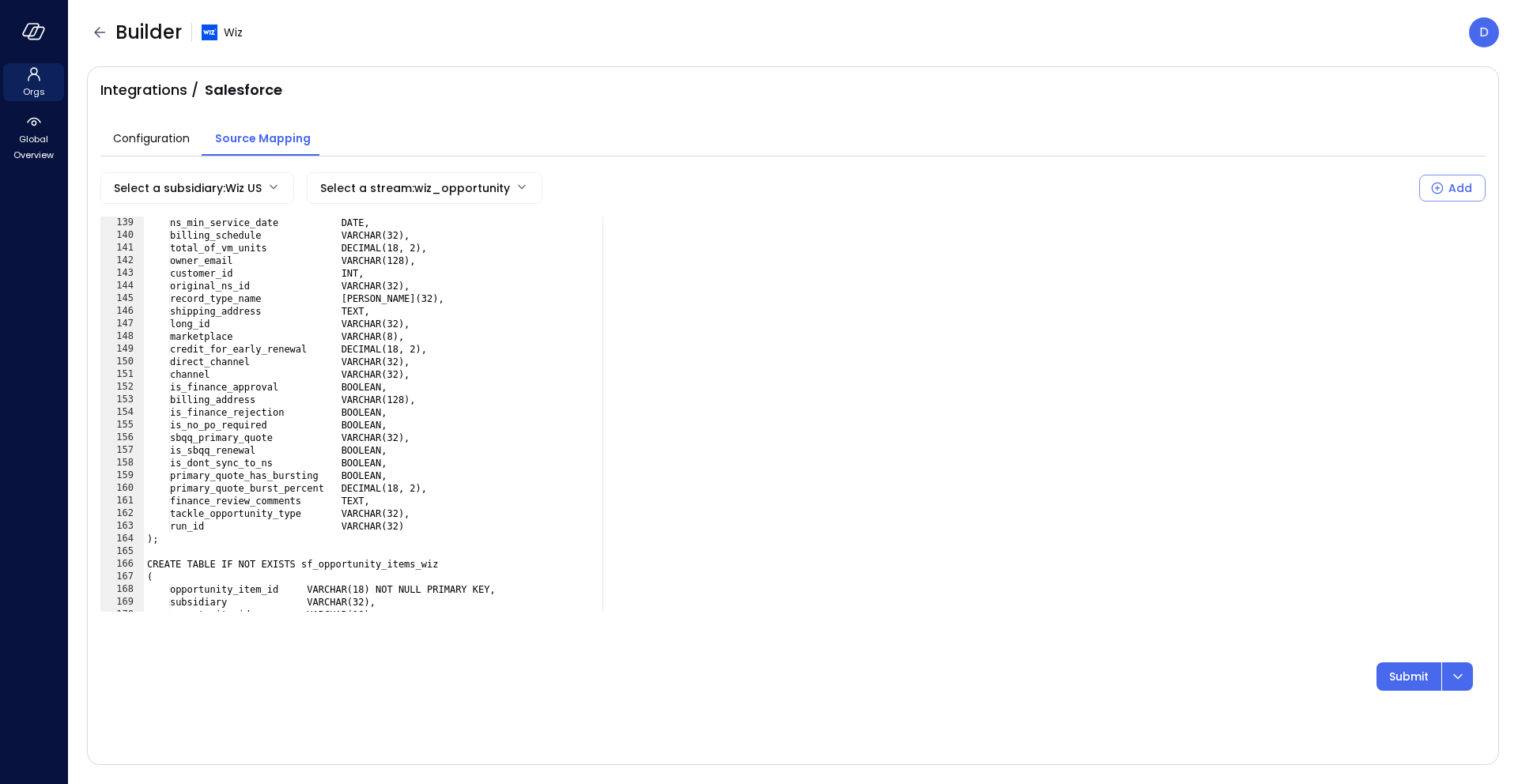
scroll to position [1744, 0]
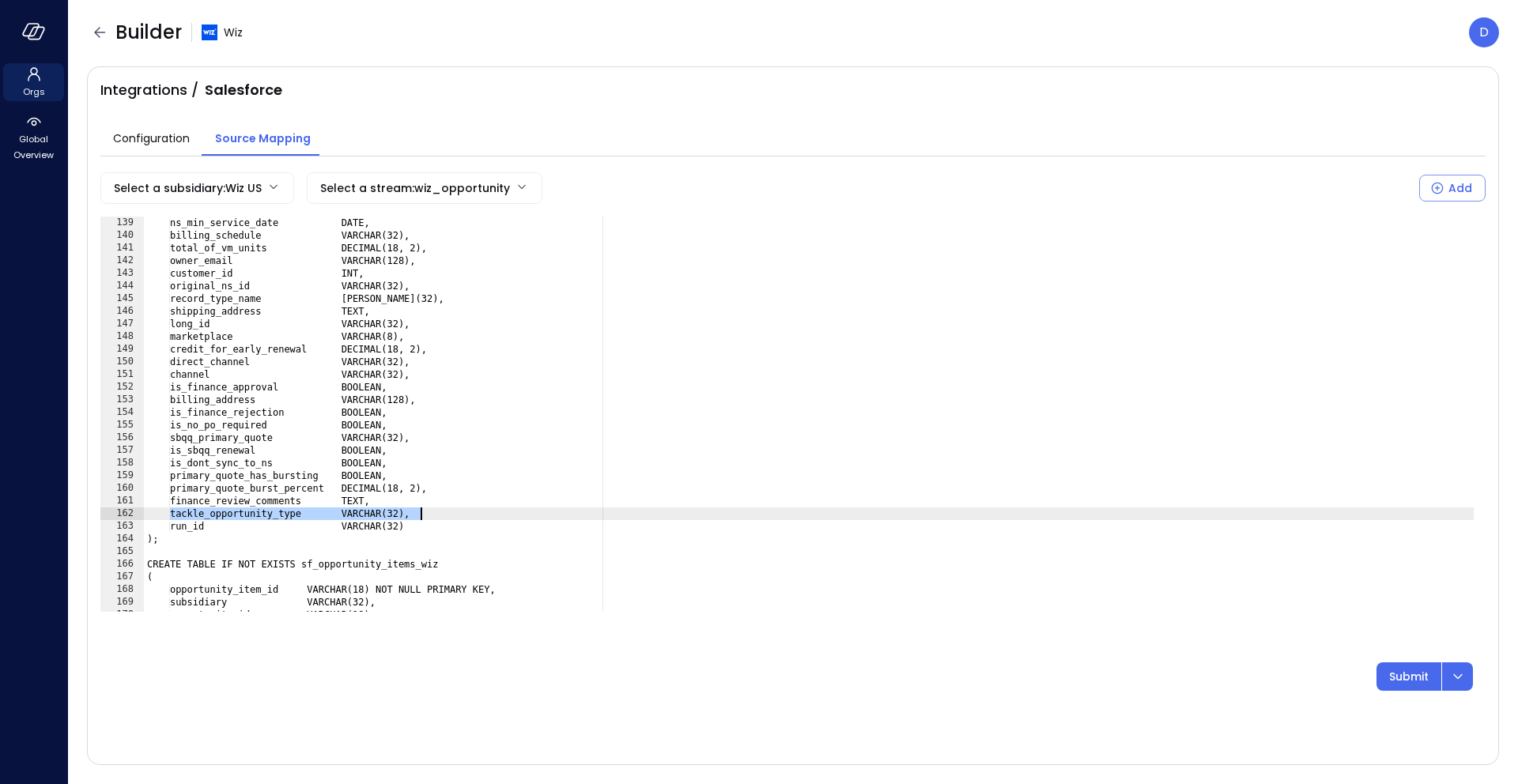
drag, startPoint x: 191, startPoint y: 519, endPoint x: 441, endPoint y: 509, distance: 250.2
click at [441, 509] on div "payment_terms VARCHAR(32), ns_min_service_date DATE, billing_schedule VARCHAR(3…" at bounding box center [809, 414] width 1330 height 420
type textarea "**********"
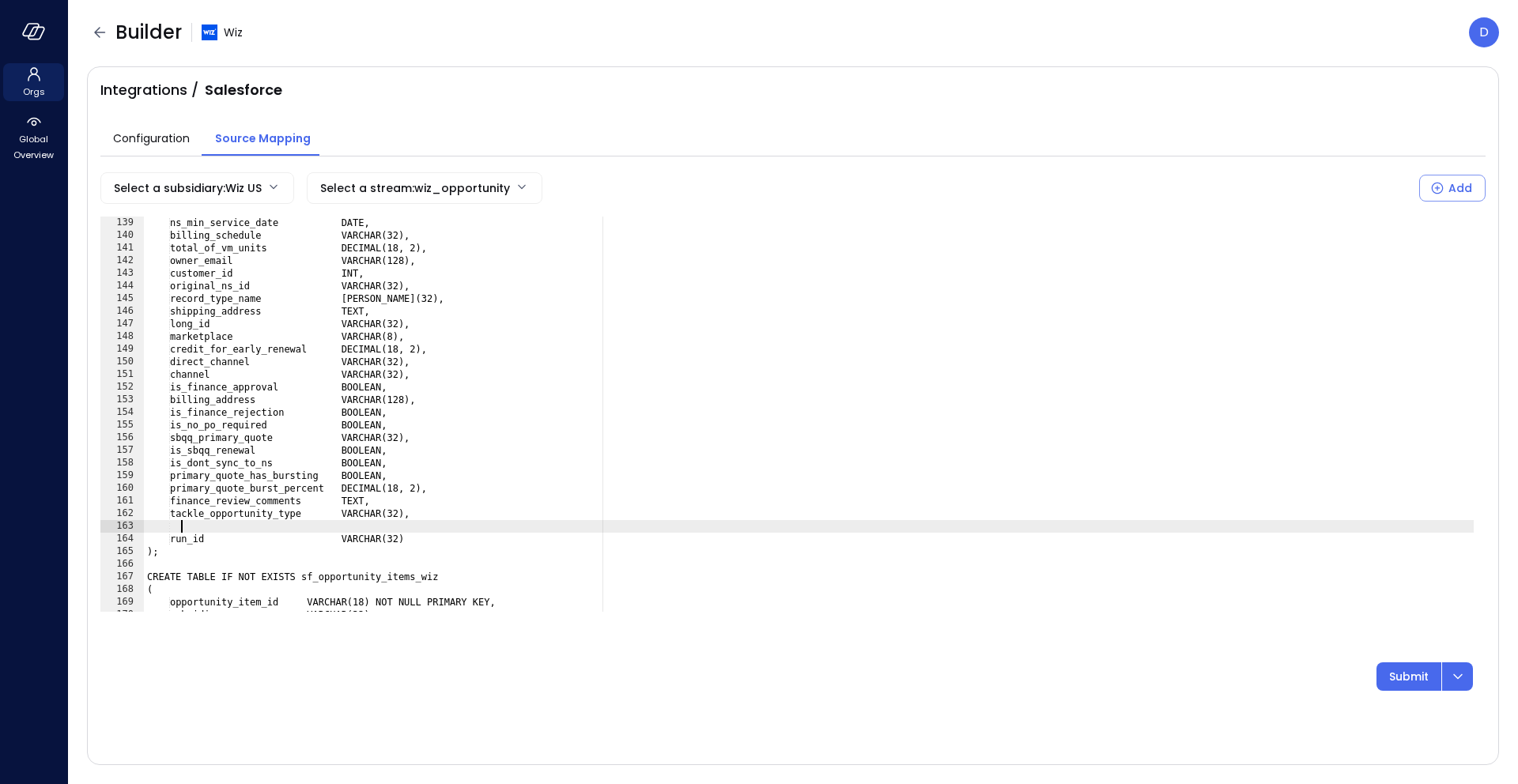
paste textarea "**********"
drag, startPoint x: 187, startPoint y: 528, endPoint x: 325, endPoint y: 529, distance: 138.0
click at [325, 529] on div "payment_terms VARCHAR(32), ns_min_service_date DATE, billing_schedule VARCHAR(3…" at bounding box center [809, 414] width 1330 height 420
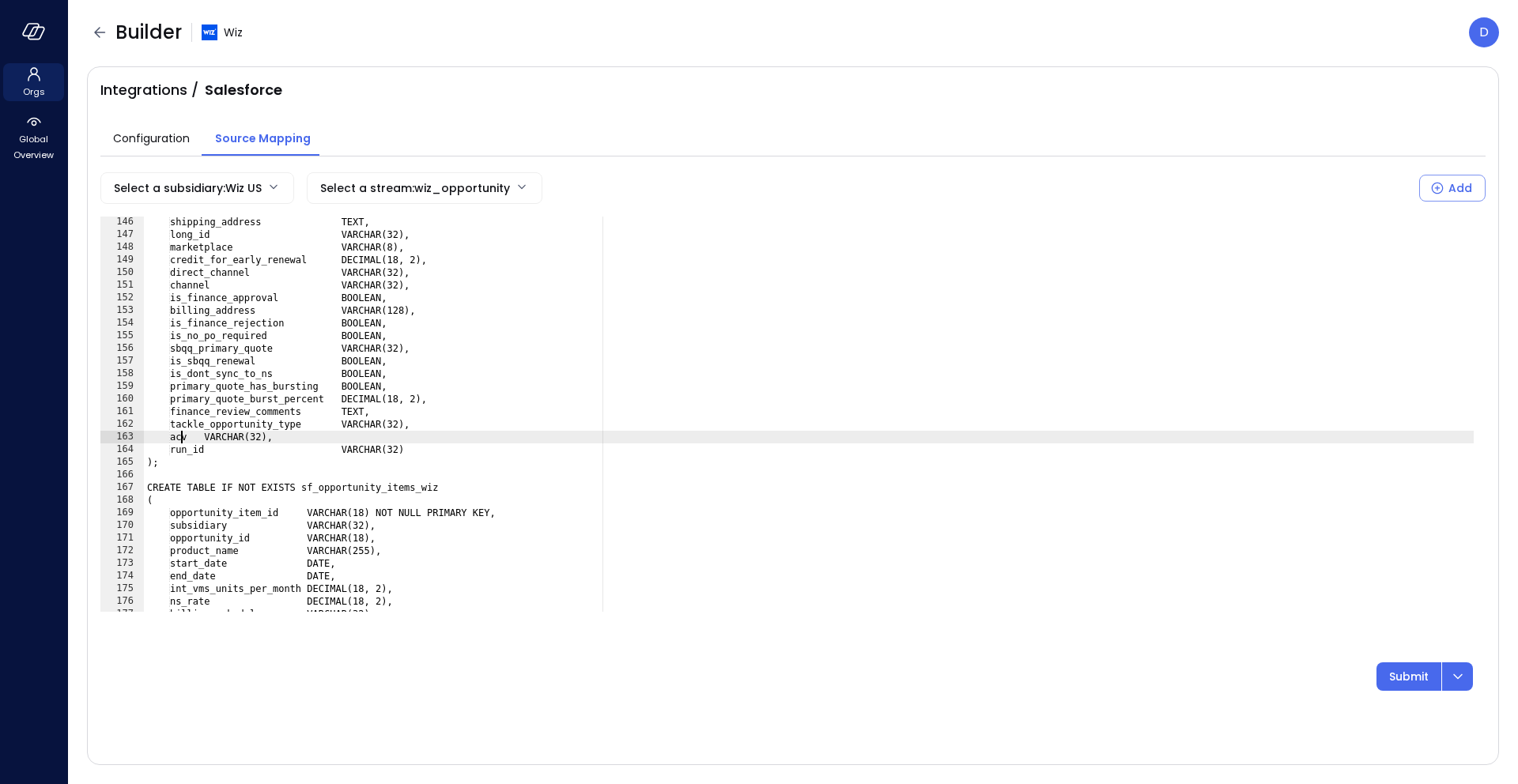
scroll to position [1834, 0]
click at [214, 433] on div "shipping_address TEXT, long_id VARCHAR(32), marketplace VARCHAR(8), credit_for_…" at bounding box center [809, 426] width 1330 height 420
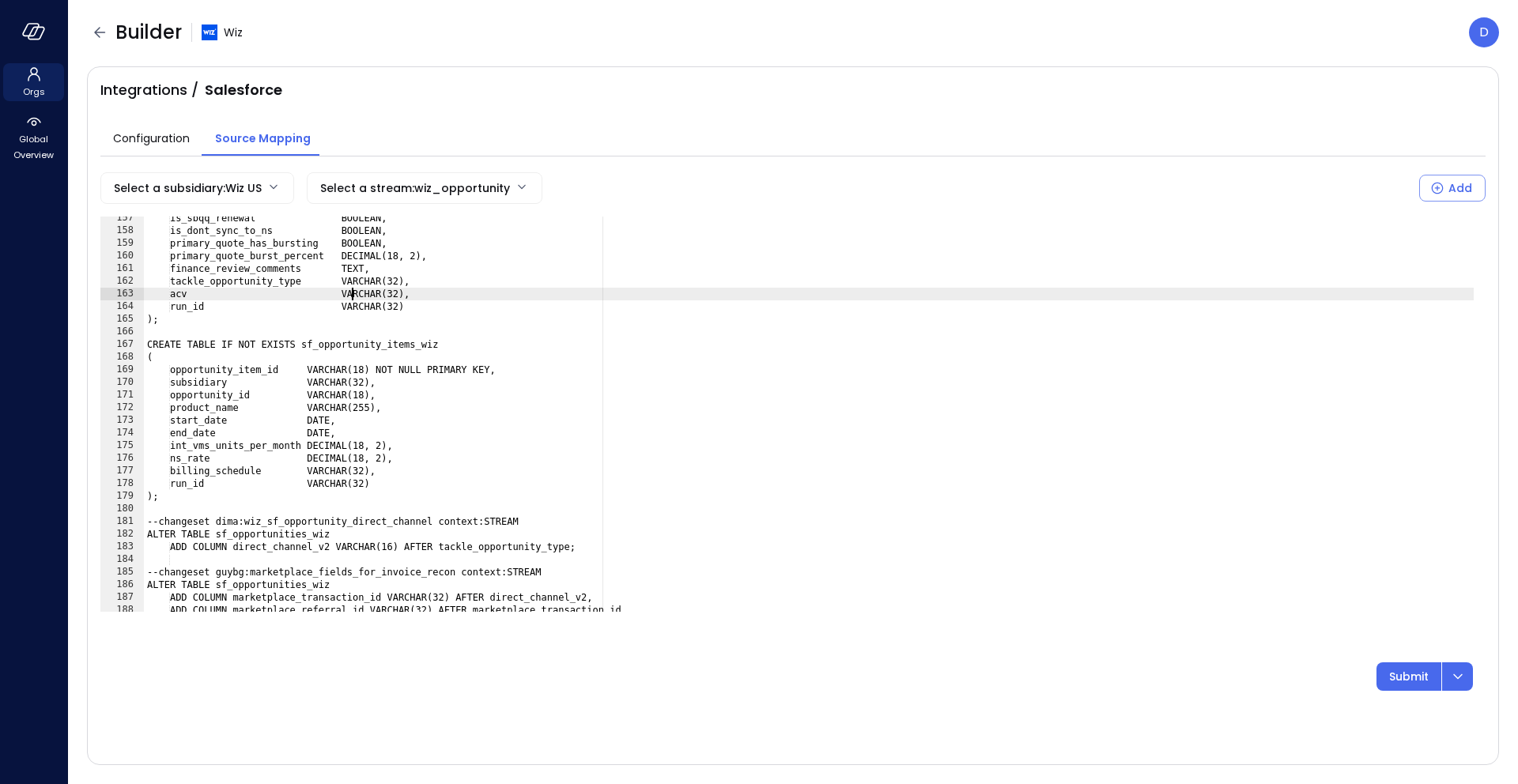
scroll to position [1924, 0]
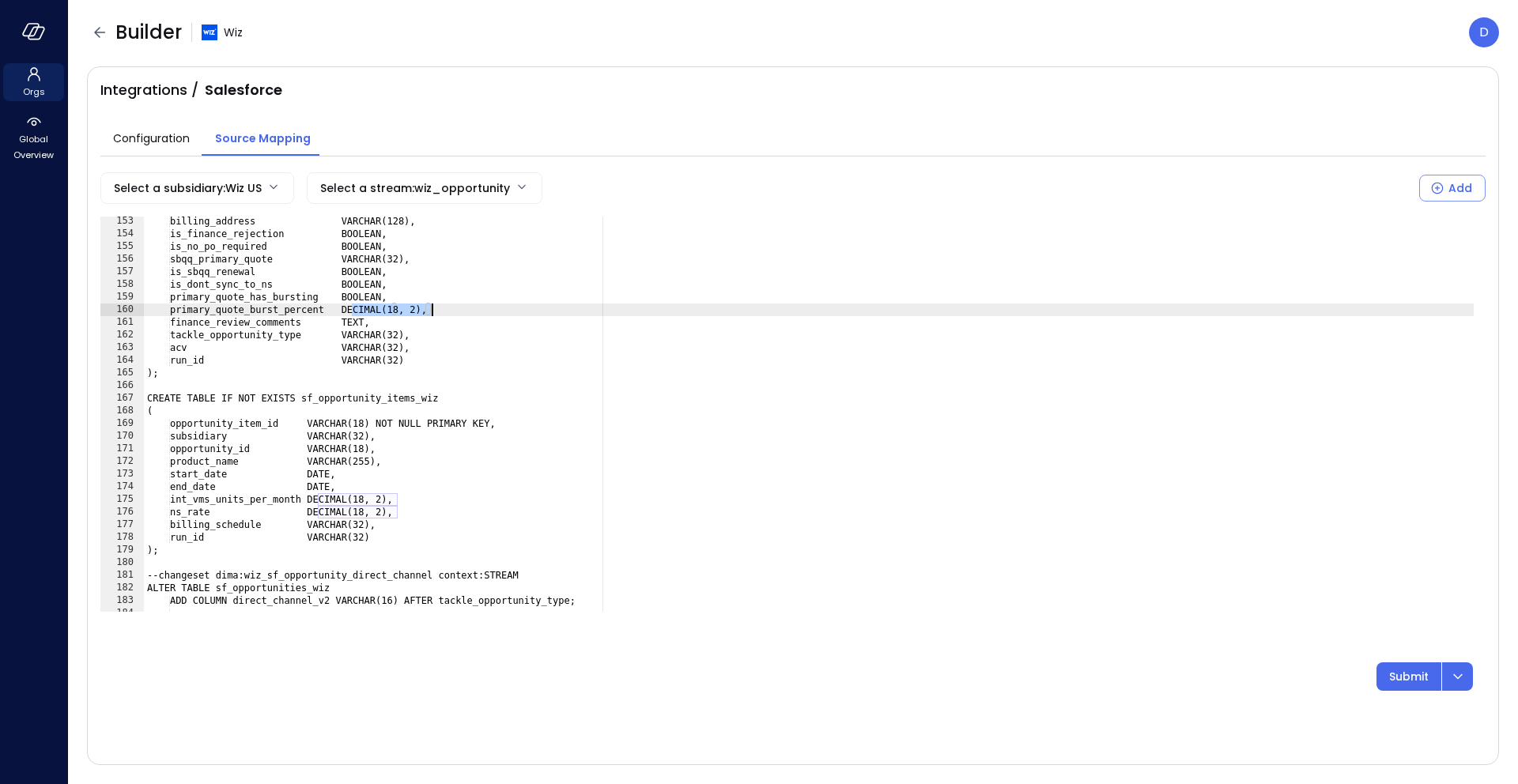
drag, startPoint x: 353, startPoint y: 303, endPoint x: 434, endPoint y: 311, distance: 81.4
click at [434, 311] on div "billing_address VARCHAR(128), is_finance_rejection BOOLEAN, is_no_po_required B…" at bounding box center [809, 426] width 1330 height 420
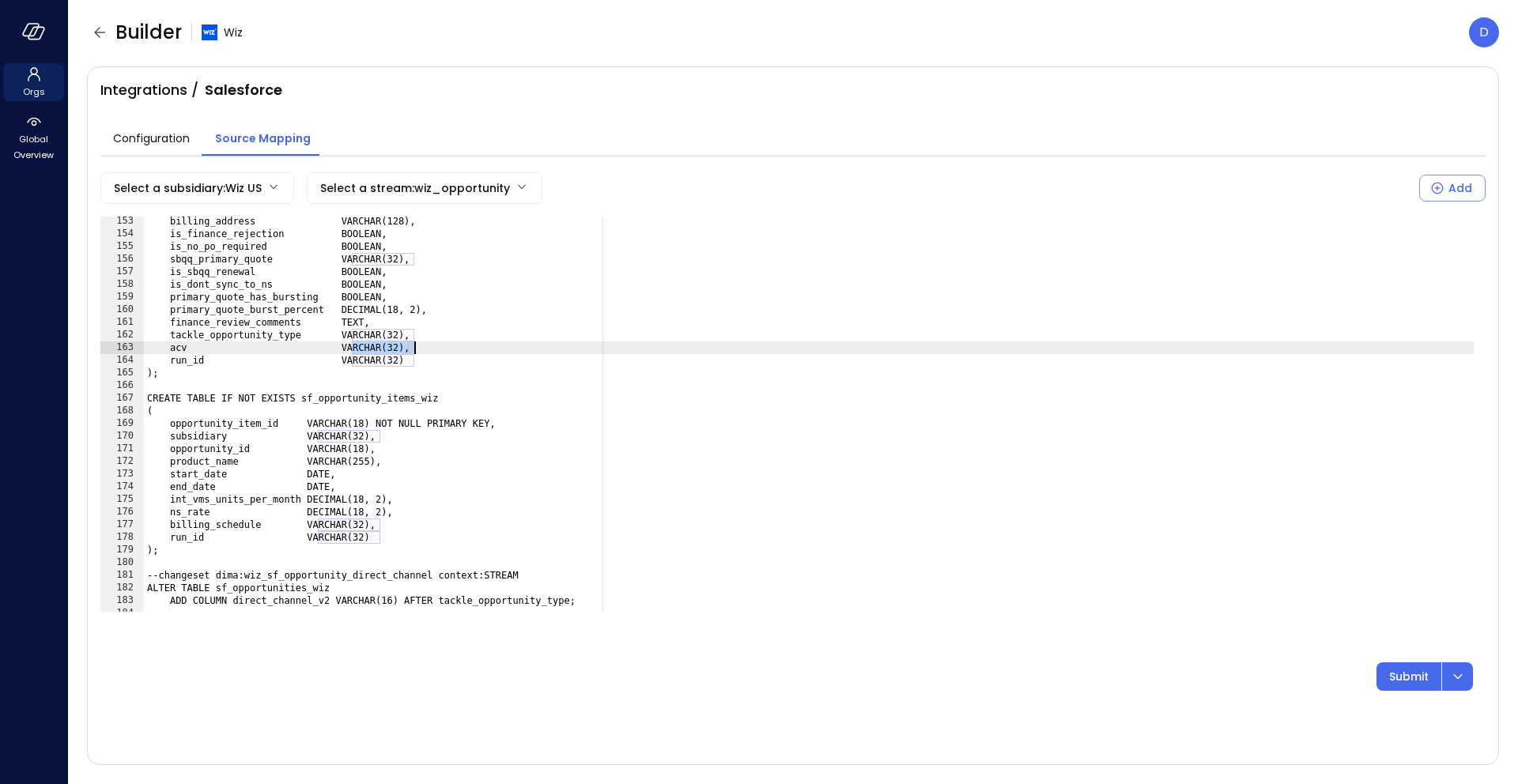
drag, startPoint x: 352, startPoint y: 346, endPoint x: 415, endPoint y: 348, distance: 63.0
click at [415, 348] on div "billing_address VARCHAR(128), is_finance_rejection BOOLEAN, is_no_po_required B…" at bounding box center [809, 426] width 1330 height 420
paste textarea "***"
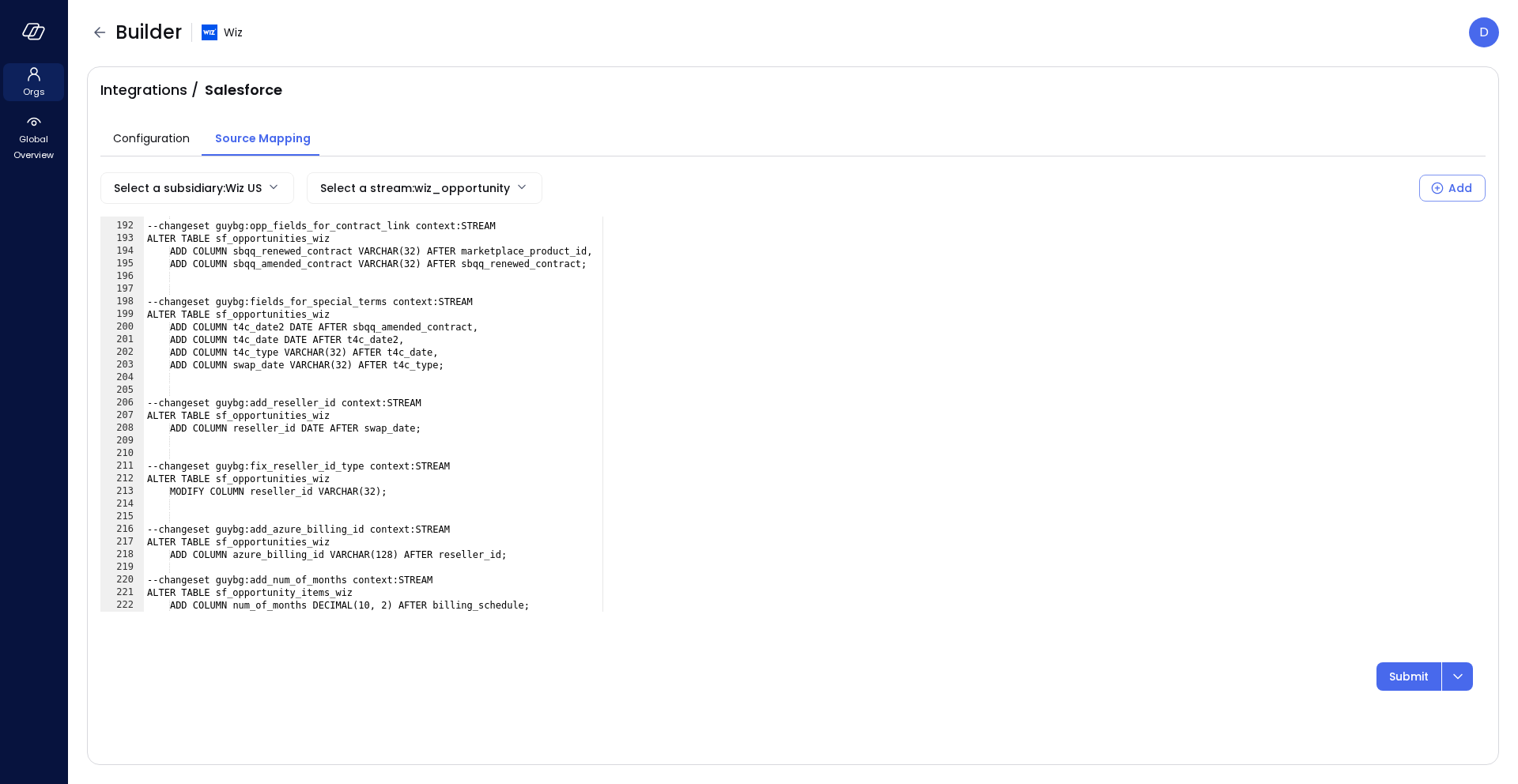
scroll to position [2412, 0]
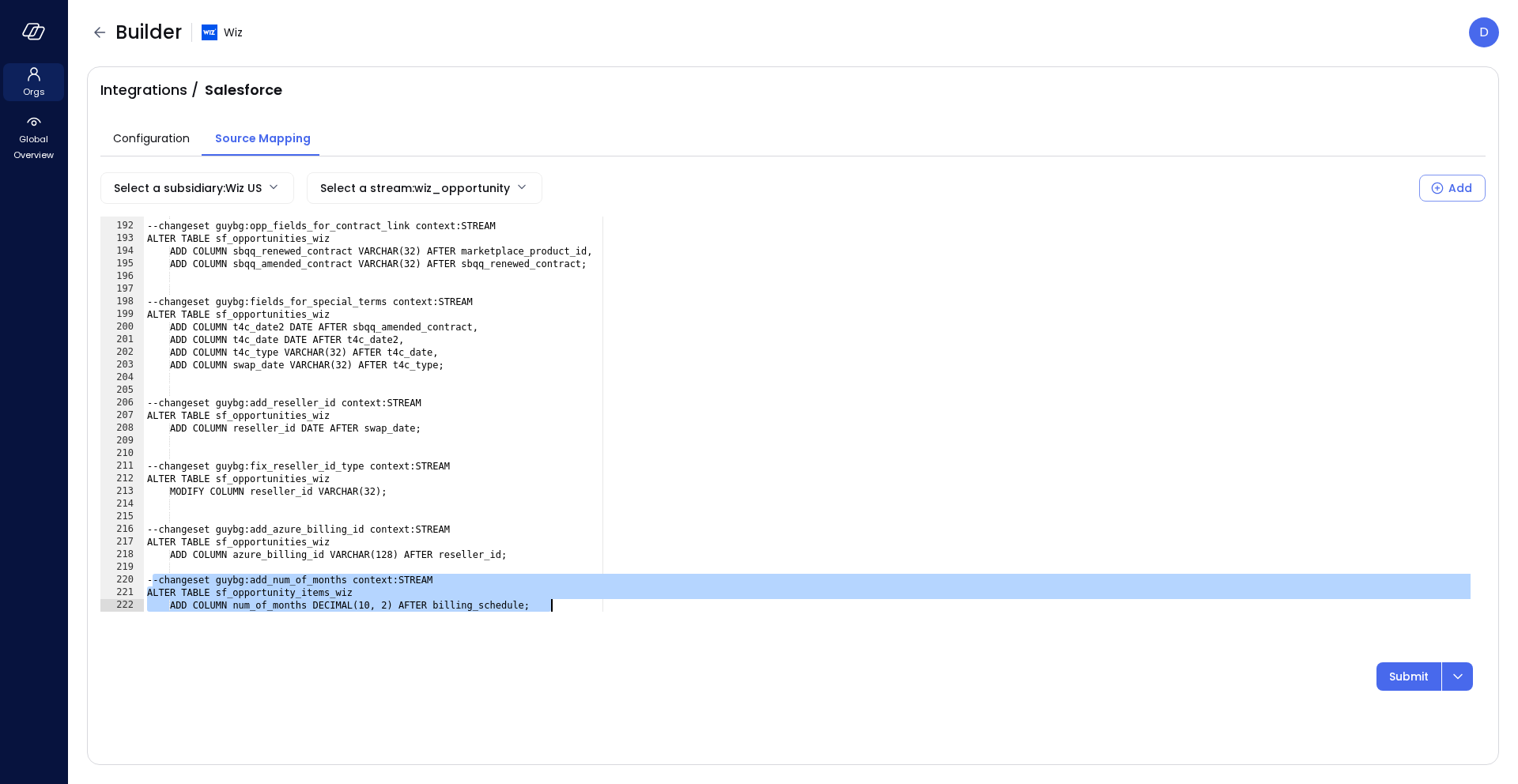
drag, startPoint x: 152, startPoint y: 582, endPoint x: 605, endPoint y: 607, distance: 453.7
click at [605, 607] on div "--changeset guybg:opp_fields_for_contract_link context:STREAM ALTER TABLE sf_op…" at bounding box center [809, 417] width 1330 height 420
type textarea "**********"
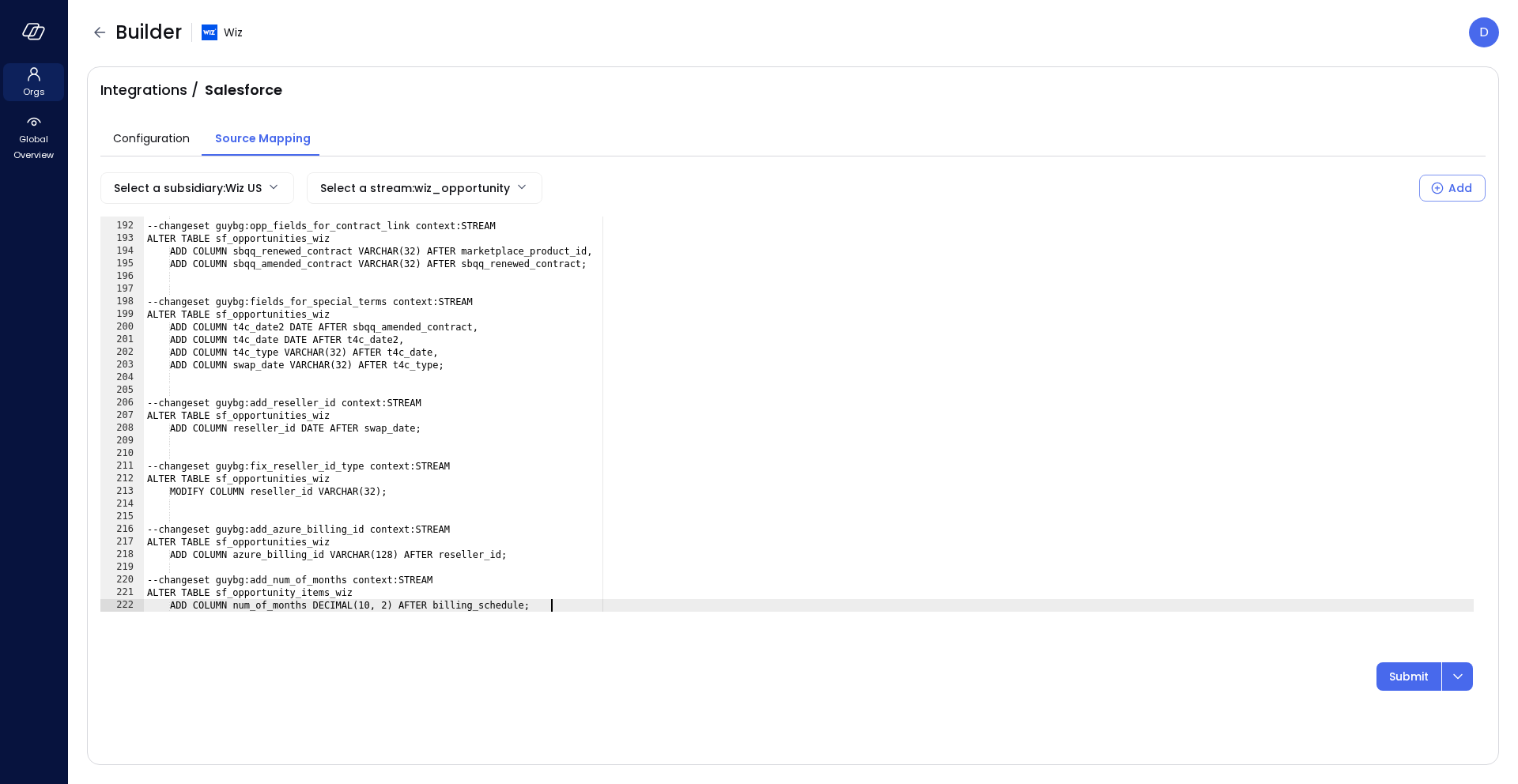
scroll to position [0, 3]
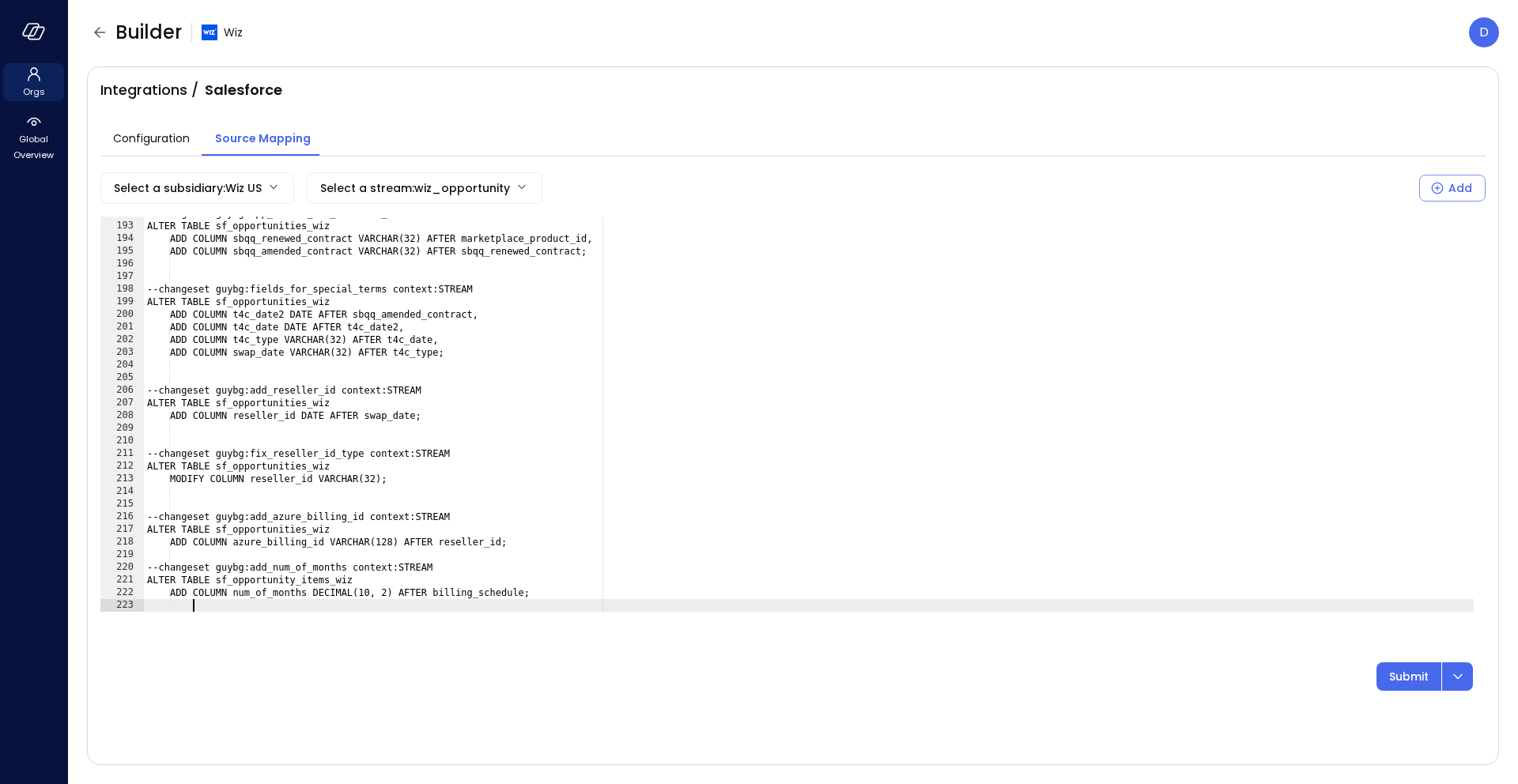
paste textarea "**********"
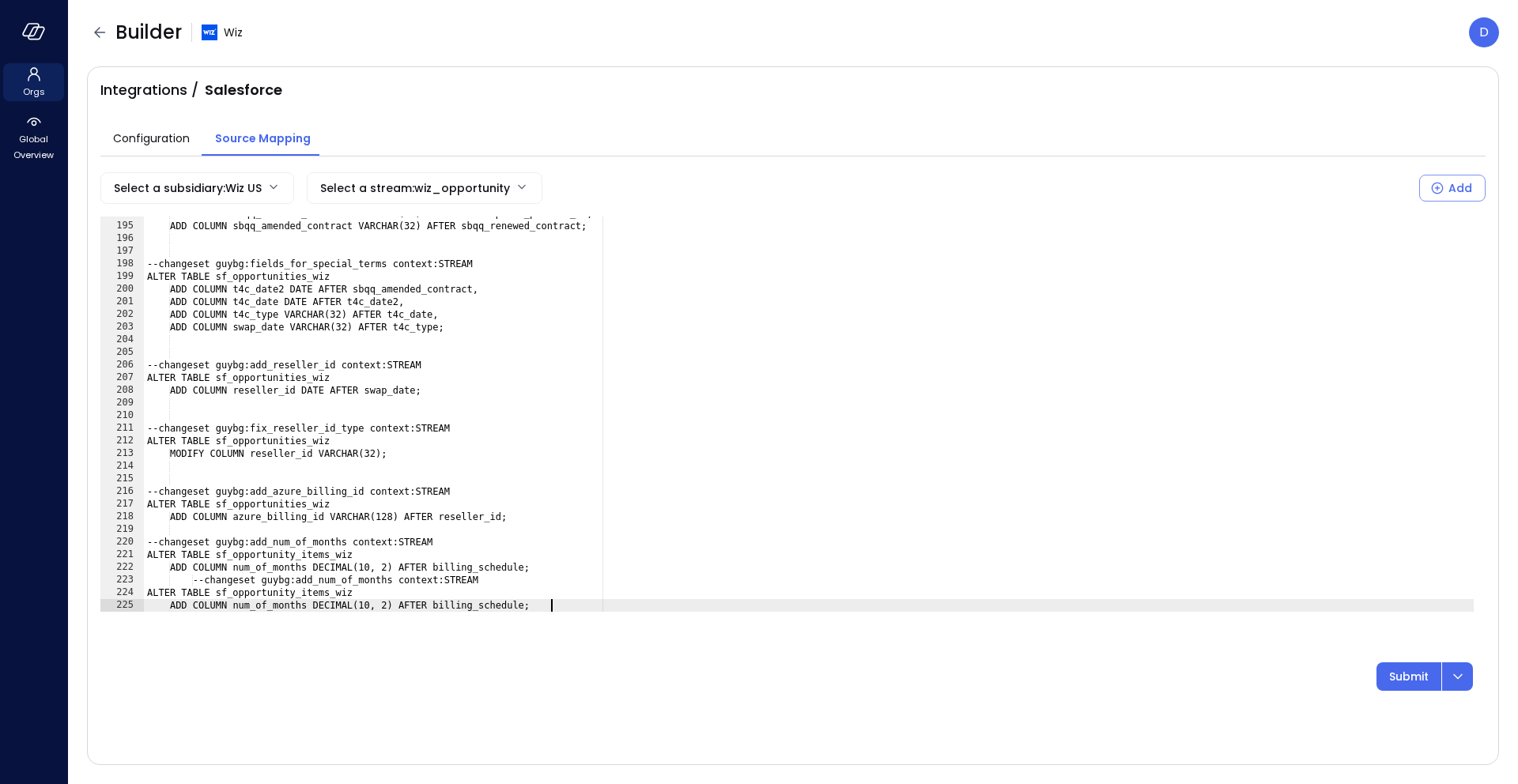
scroll to position [2450, 0]
type textarea "**********"
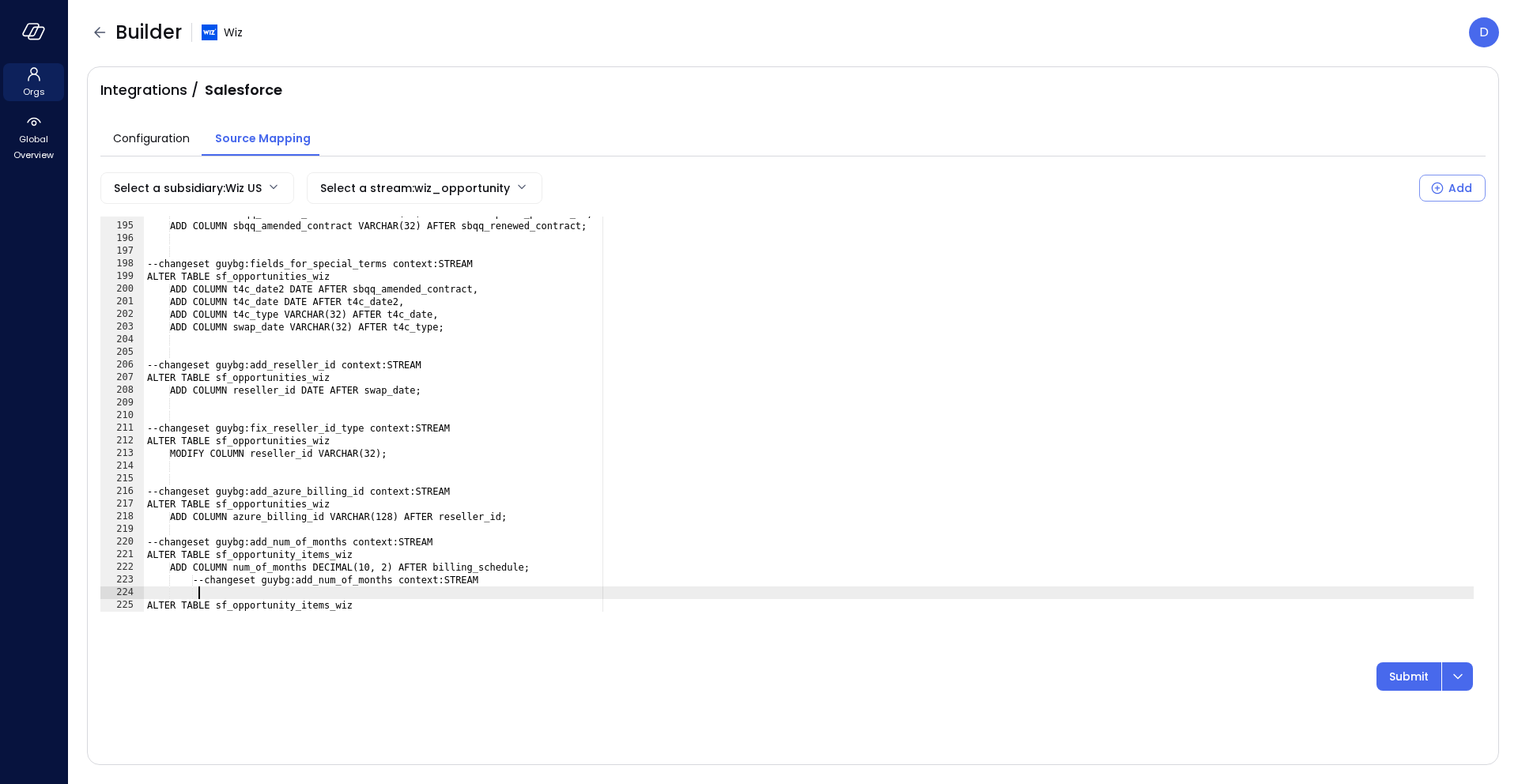
click at [198, 578] on div "ADD COLUMN sbqq_renewed_contract VARCHAR(32) AFTER marketplace_product_id, ADD …" at bounding box center [809, 417] width 1330 height 420
type textarea "**********"
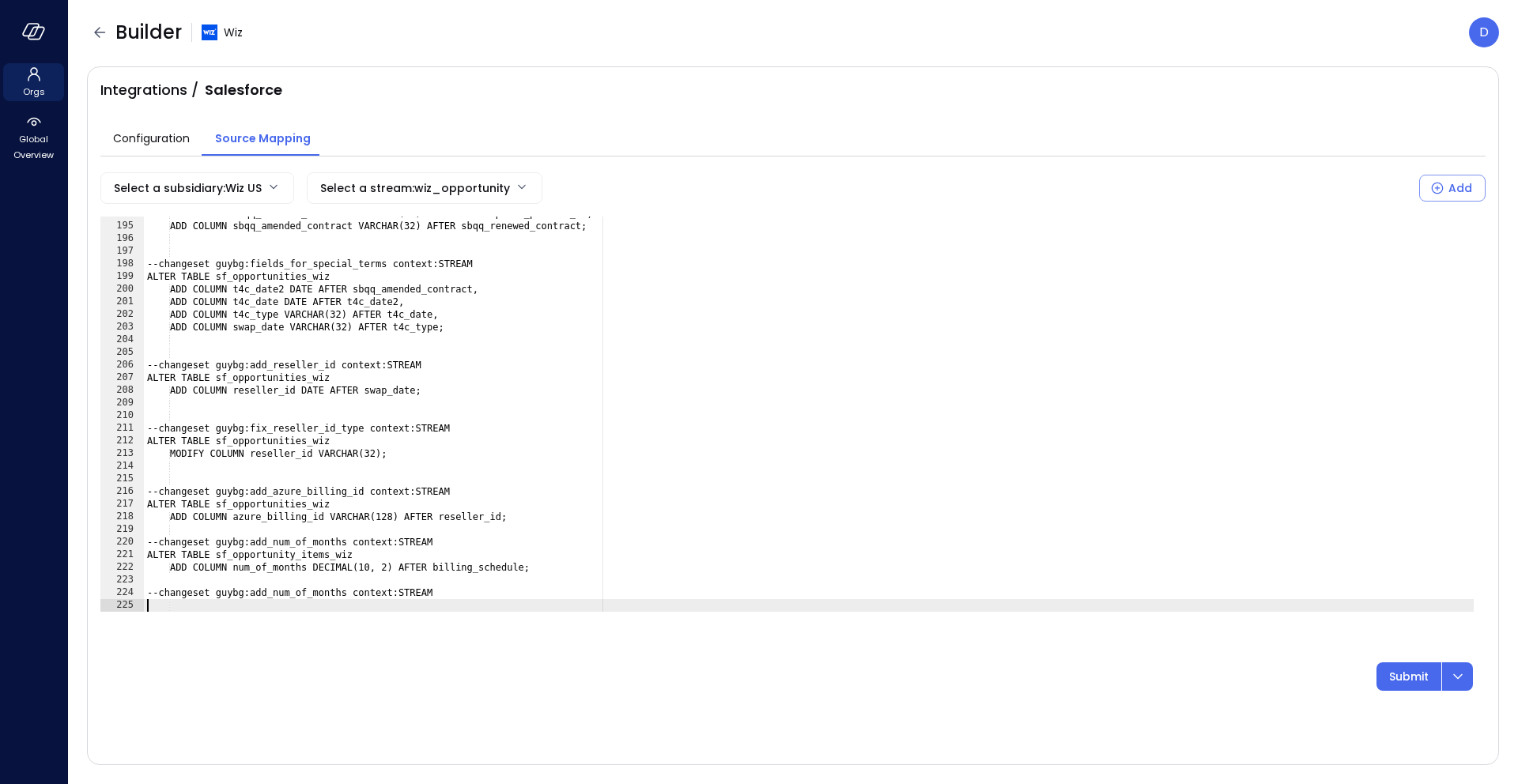
scroll to position [0, 0]
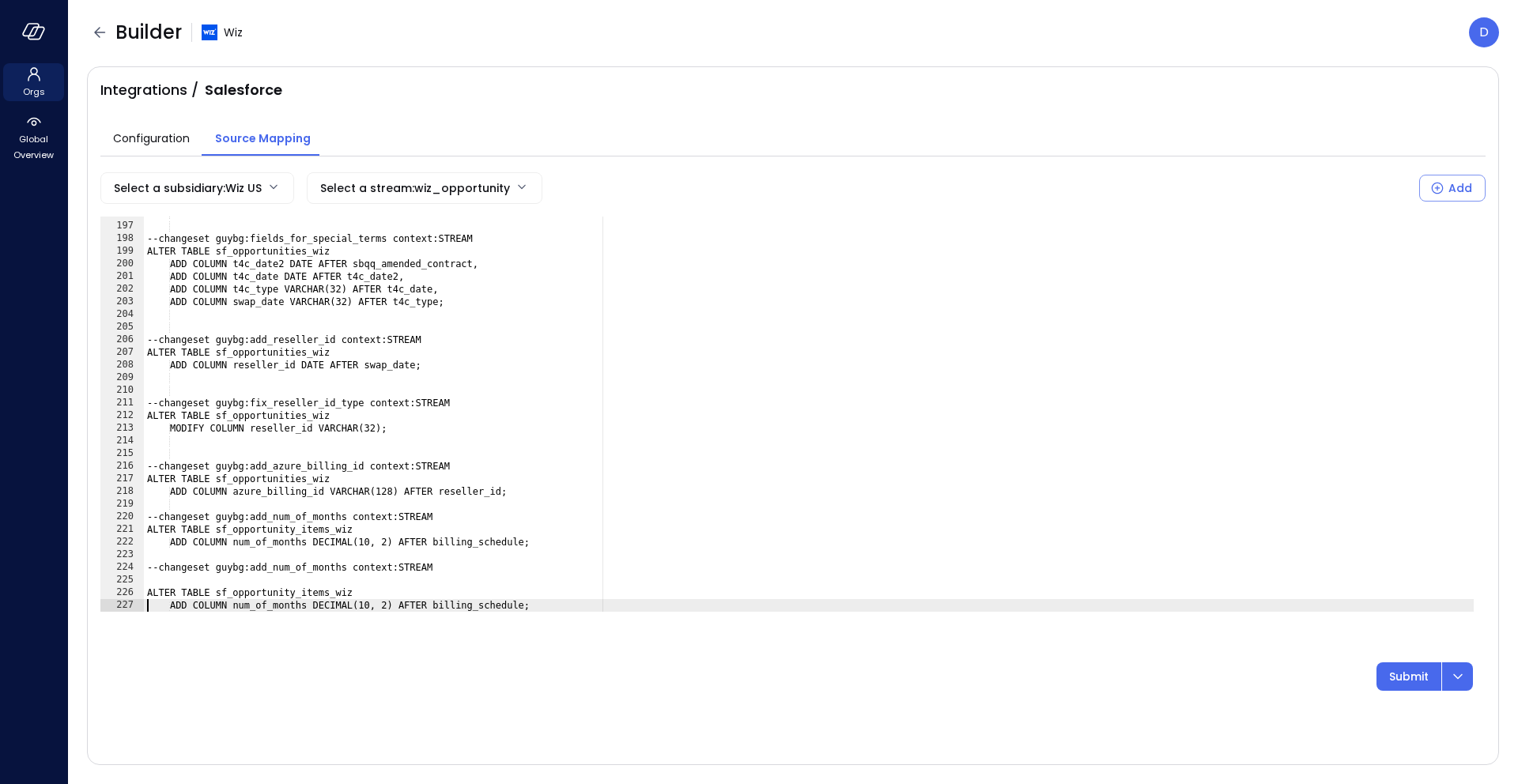
type textarea "**********"
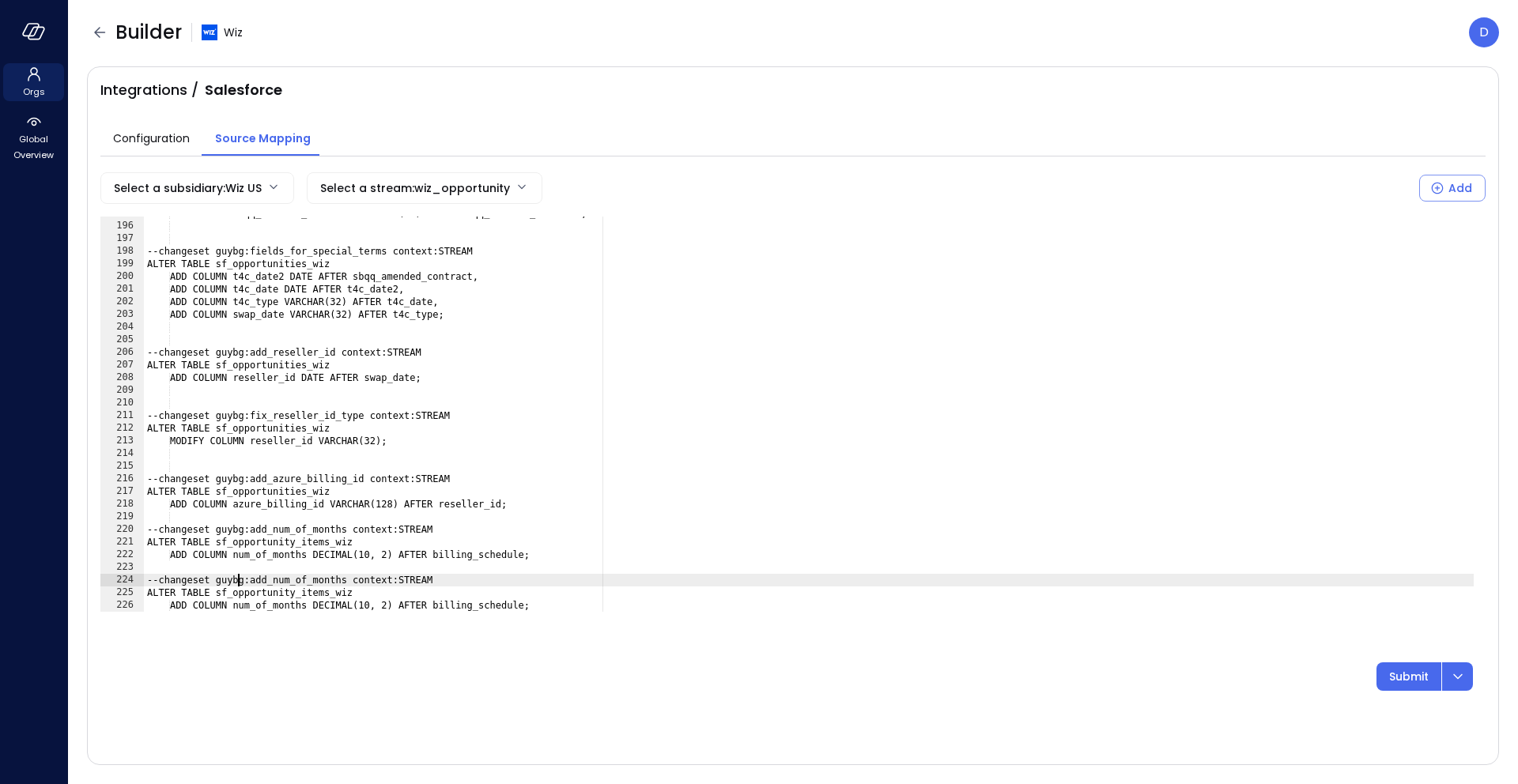
click at [239, 580] on div "ADD COLUMN sbqq_amended_contract VARCHAR(32) AFTER sbqq_renewed_contract; --cha…" at bounding box center [809, 417] width 1330 height 420
click at [240, 580] on div "ADD COLUMN sbqq_amended_contract VARCHAR(32) AFTER sbqq_renewed_contract; --cha…" at bounding box center [809, 417] width 1330 height 420
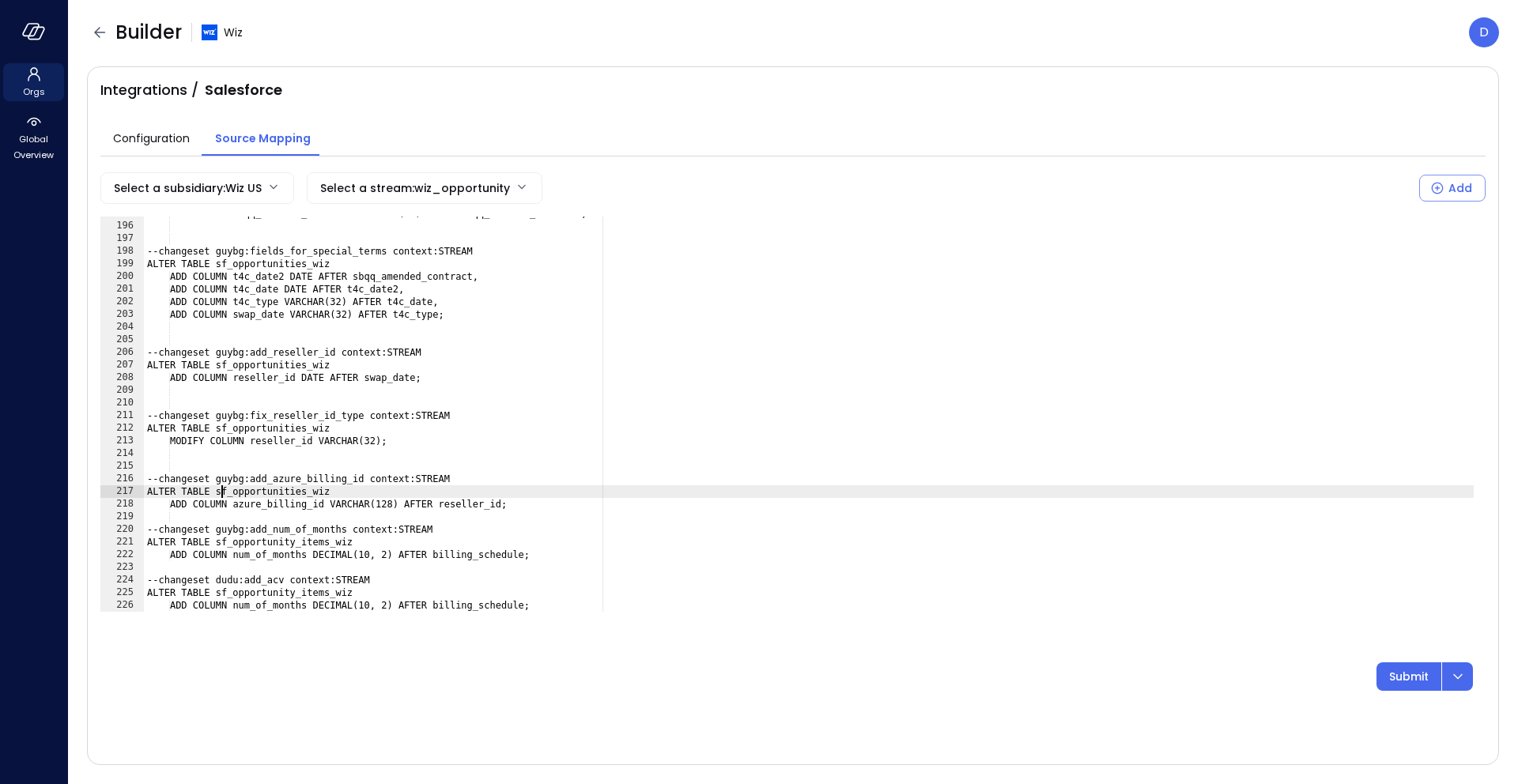
click at [222, 492] on div "ADD COLUMN sbqq_amended_contract VARCHAR(32) AFTER sbqq_renewed_contract; --cha…" at bounding box center [809, 417] width 1330 height 420
drag, startPoint x: 226, startPoint y: 493, endPoint x: 343, endPoint y: 492, distance: 117.0
click at [343, 492] on div "ADD COLUMN sbqq_amended_contract VARCHAR(32) AFTER sbqq_renewed_contract; --cha…" at bounding box center [809, 417] width 1330 height 420
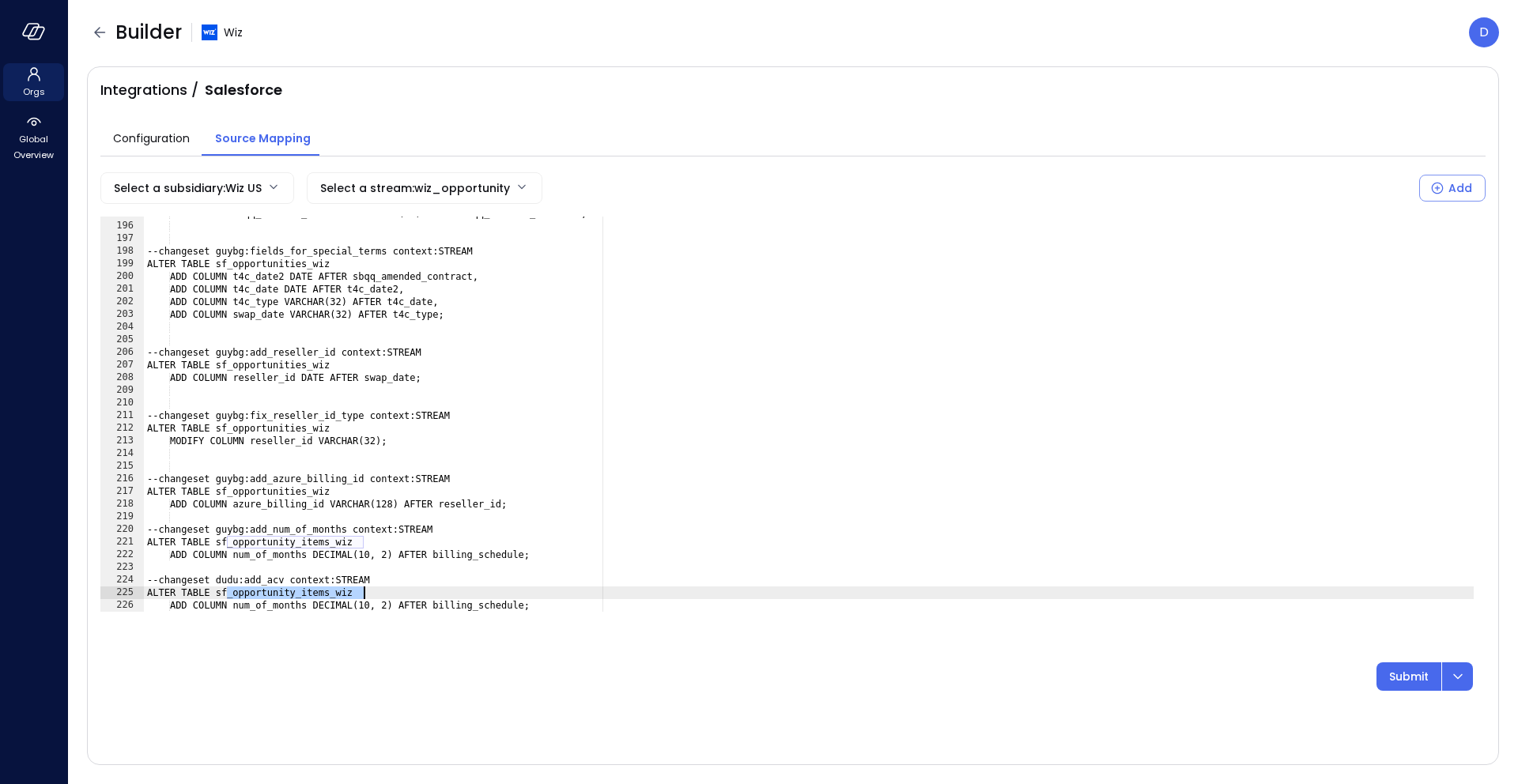
drag, startPoint x: 226, startPoint y: 595, endPoint x: 367, endPoint y: 587, distance: 141.2
click at [367, 588] on div "ADD COLUMN sbqq_amended_contract VARCHAR(32) AFTER sbqq_renewed_contract; --cha…" at bounding box center [809, 417] width 1330 height 420
paste textarea "Cursor at row 225"
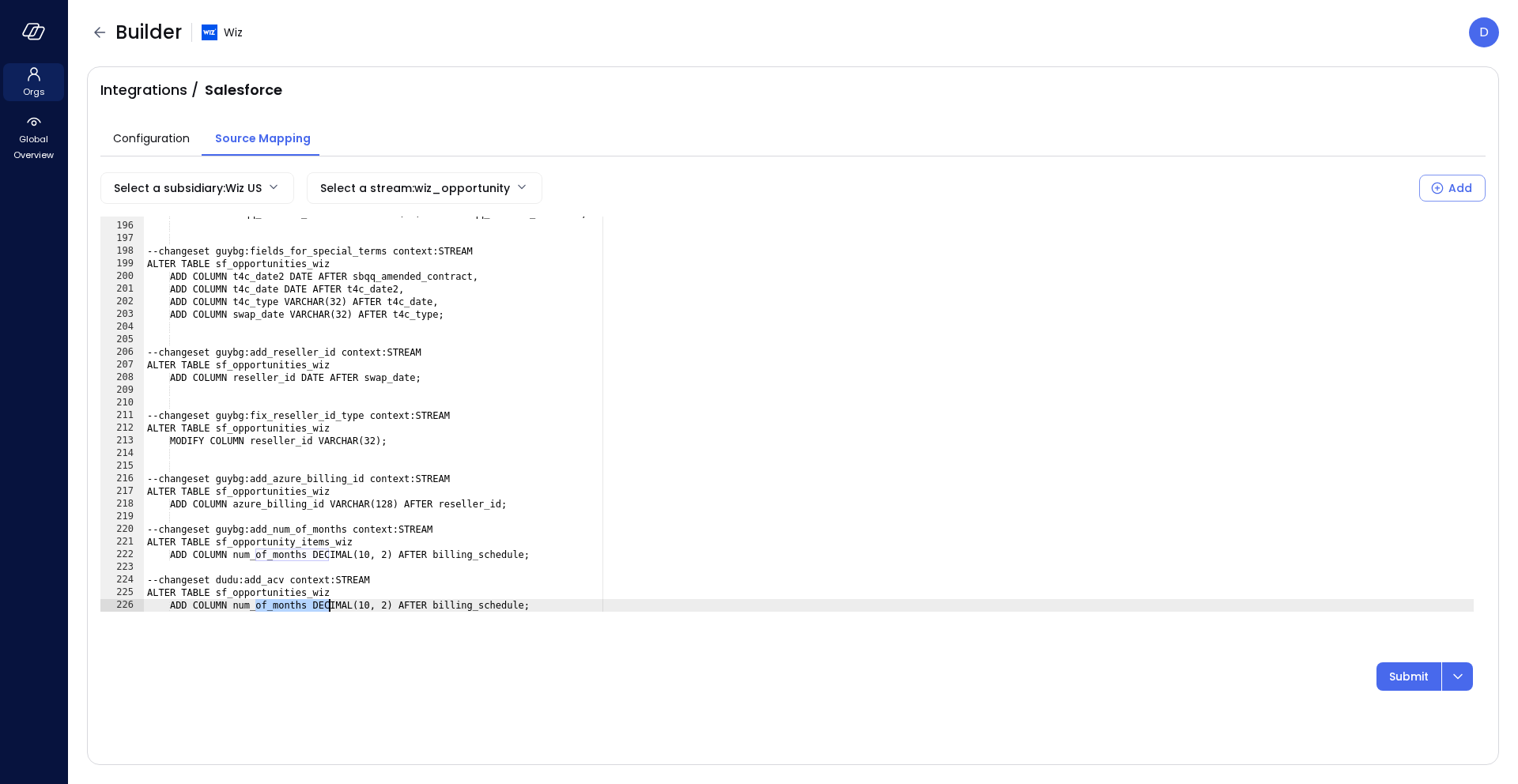
drag, startPoint x: 254, startPoint y: 606, endPoint x: 327, endPoint y: 603, distance: 73.1
click at [327, 603] on div "ADD COLUMN sbqq_amended_contract VARCHAR(32) AFTER sbqq_renewed_contract; --cha…" at bounding box center [809, 417] width 1330 height 420
click at [334, 608] on div "ADD COLUMN sbqq_amended_contract VARCHAR(32) AFTER sbqq_renewed_contract; --cha…" at bounding box center [809, 417] width 1330 height 420
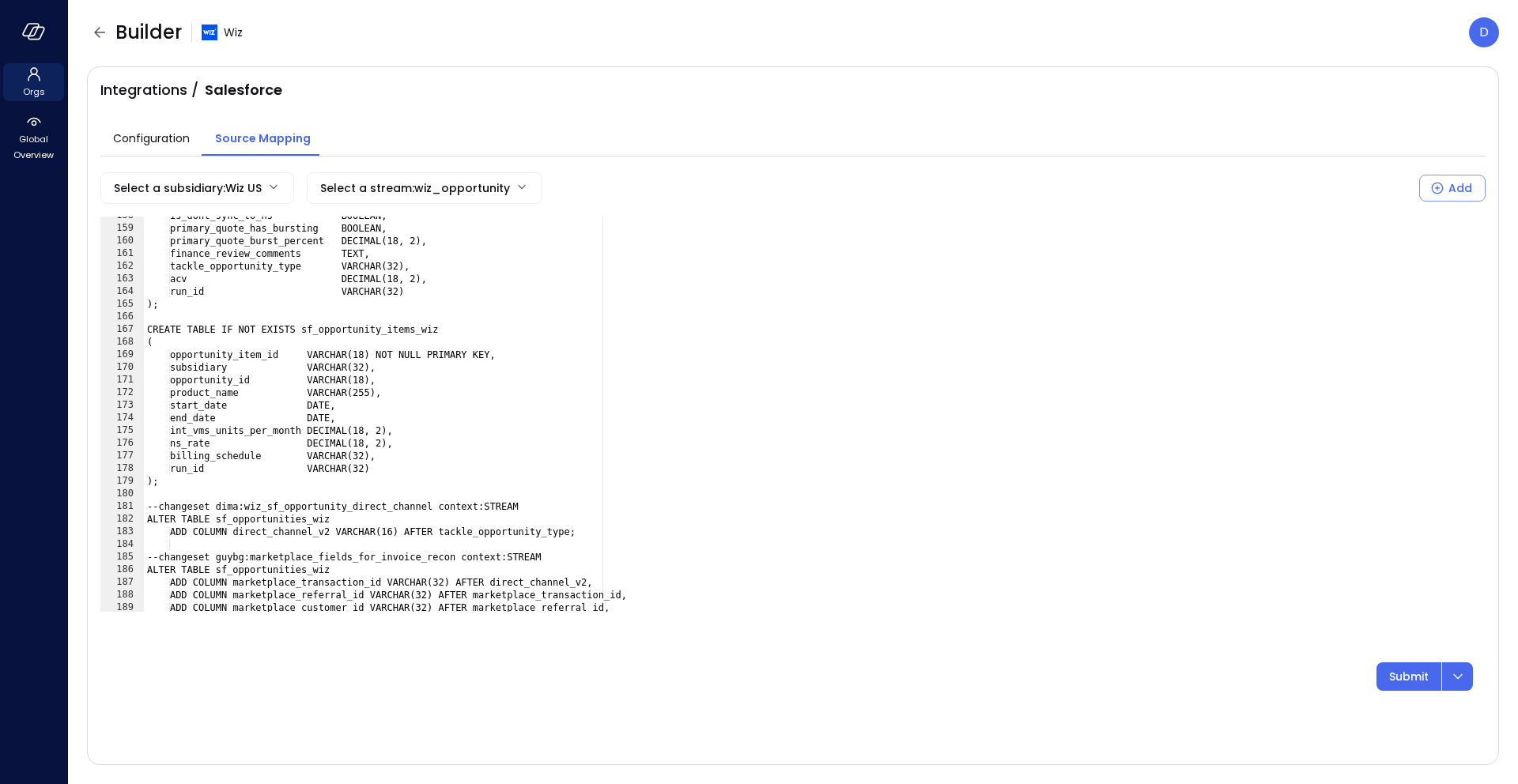
scroll to position [1926, 0]
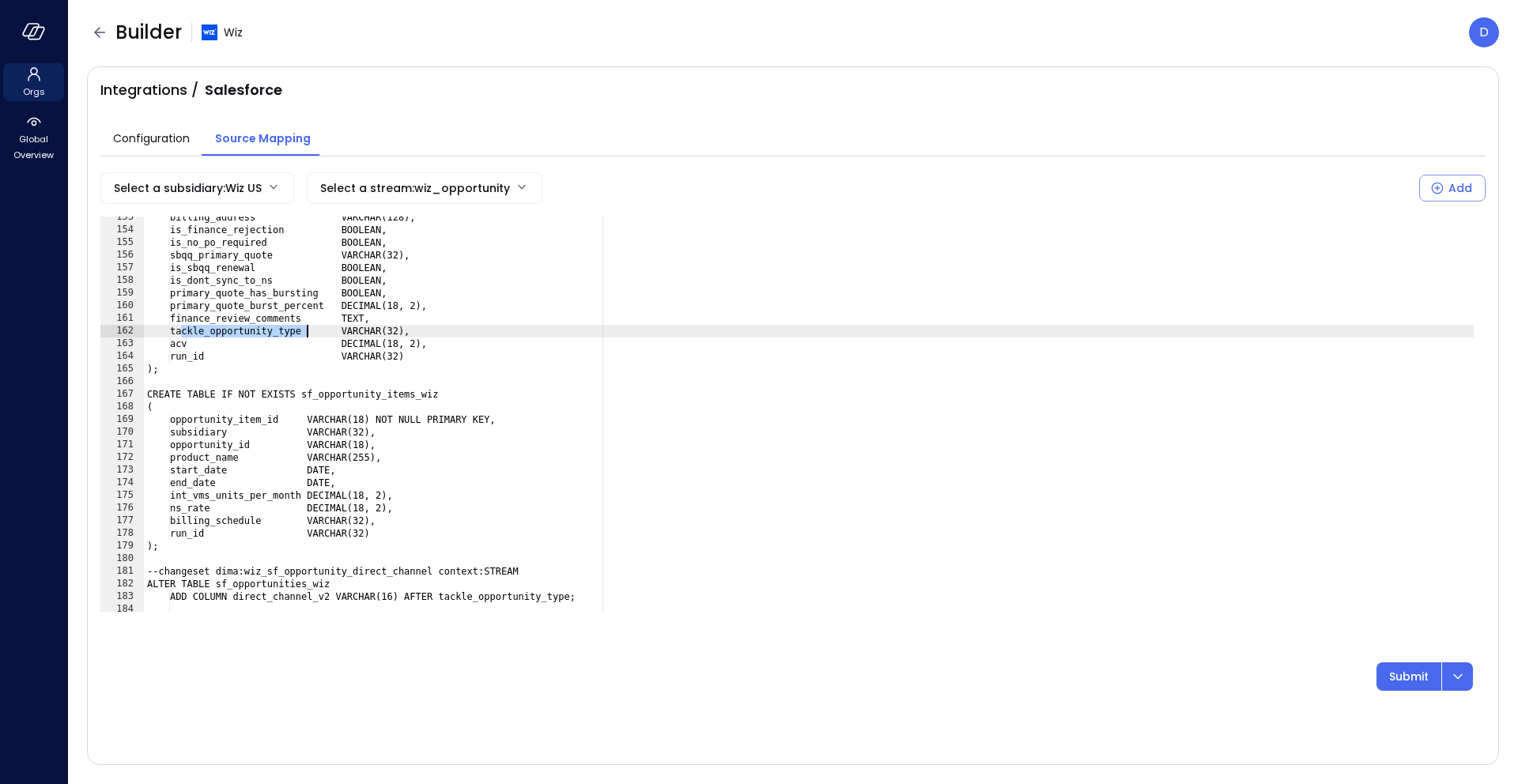
drag, startPoint x: 181, startPoint y: 331, endPoint x: 311, endPoint y: 328, distance: 130.0
click at [311, 328] on div "billing_address VARCHAR(128), is_finance_rejection BOOLEAN, is_no_po_required B…" at bounding box center [809, 421] width 1330 height 420
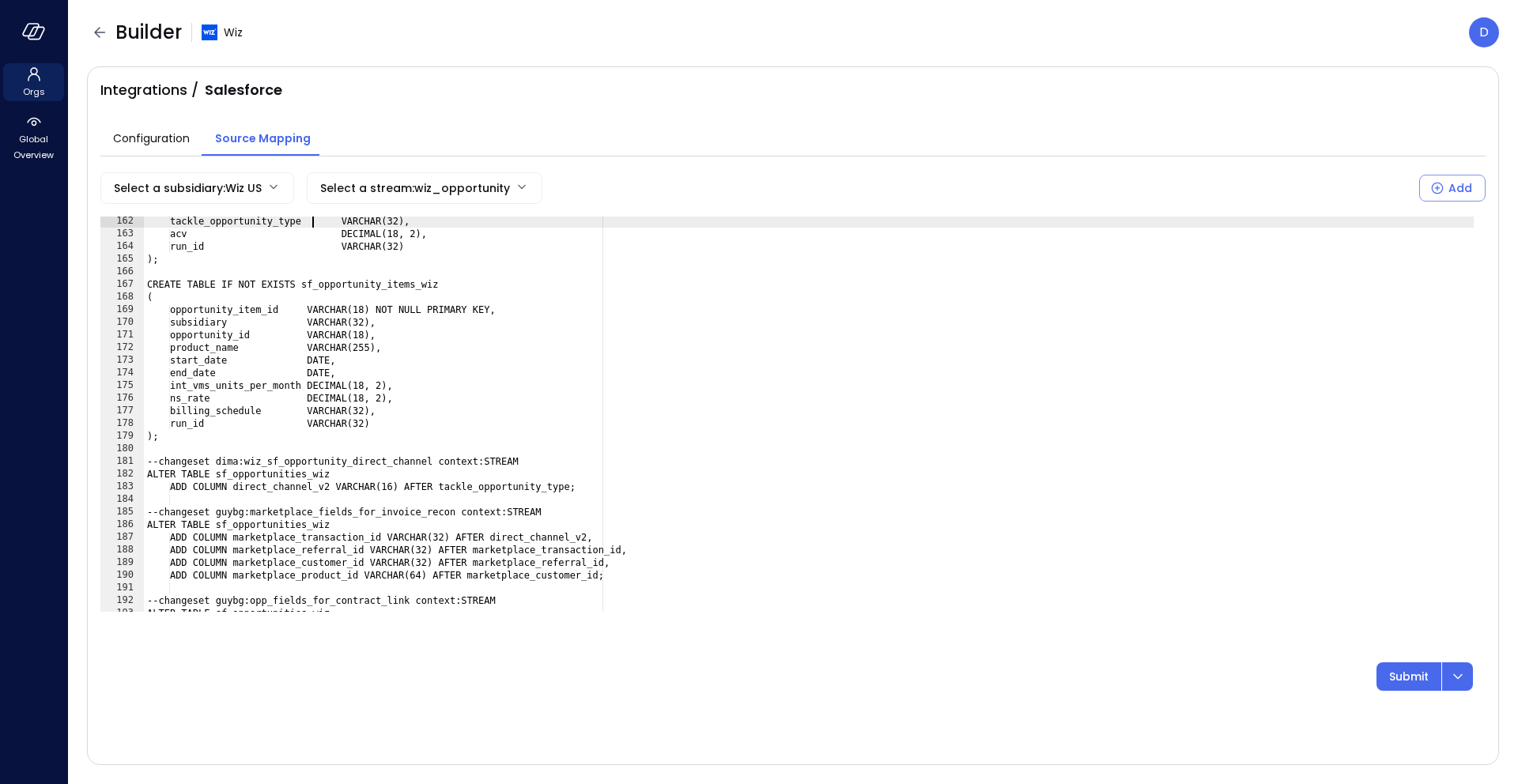
scroll to position [2037, 0]
paste textarea "**********"
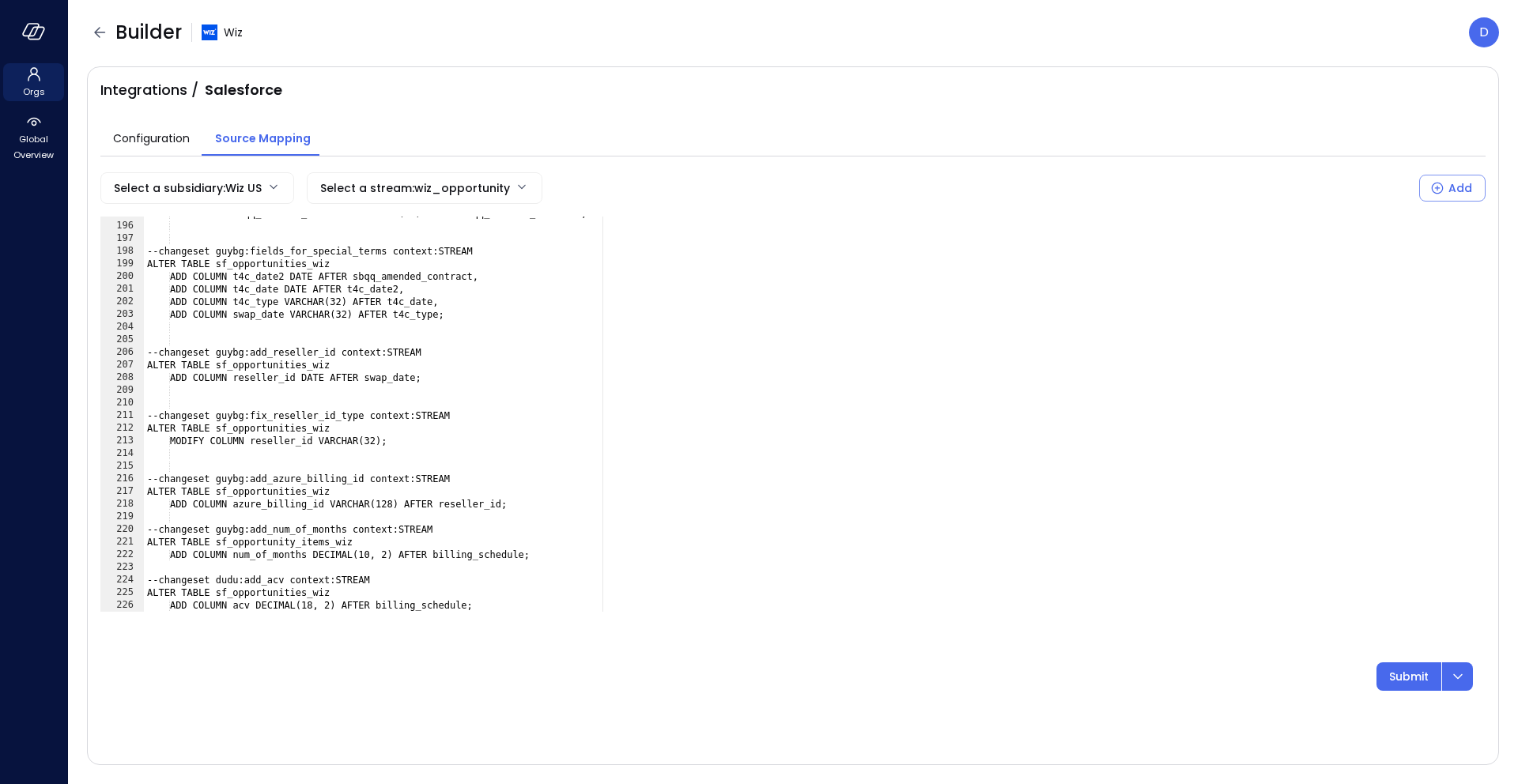
scroll to position [2463, 0]
click at [417, 602] on div "ADD COLUMN sbqq_amended_contract VARCHAR(32) AFTER sbqq_renewed_contract; --cha…" at bounding box center [809, 417] width 1330 height 420
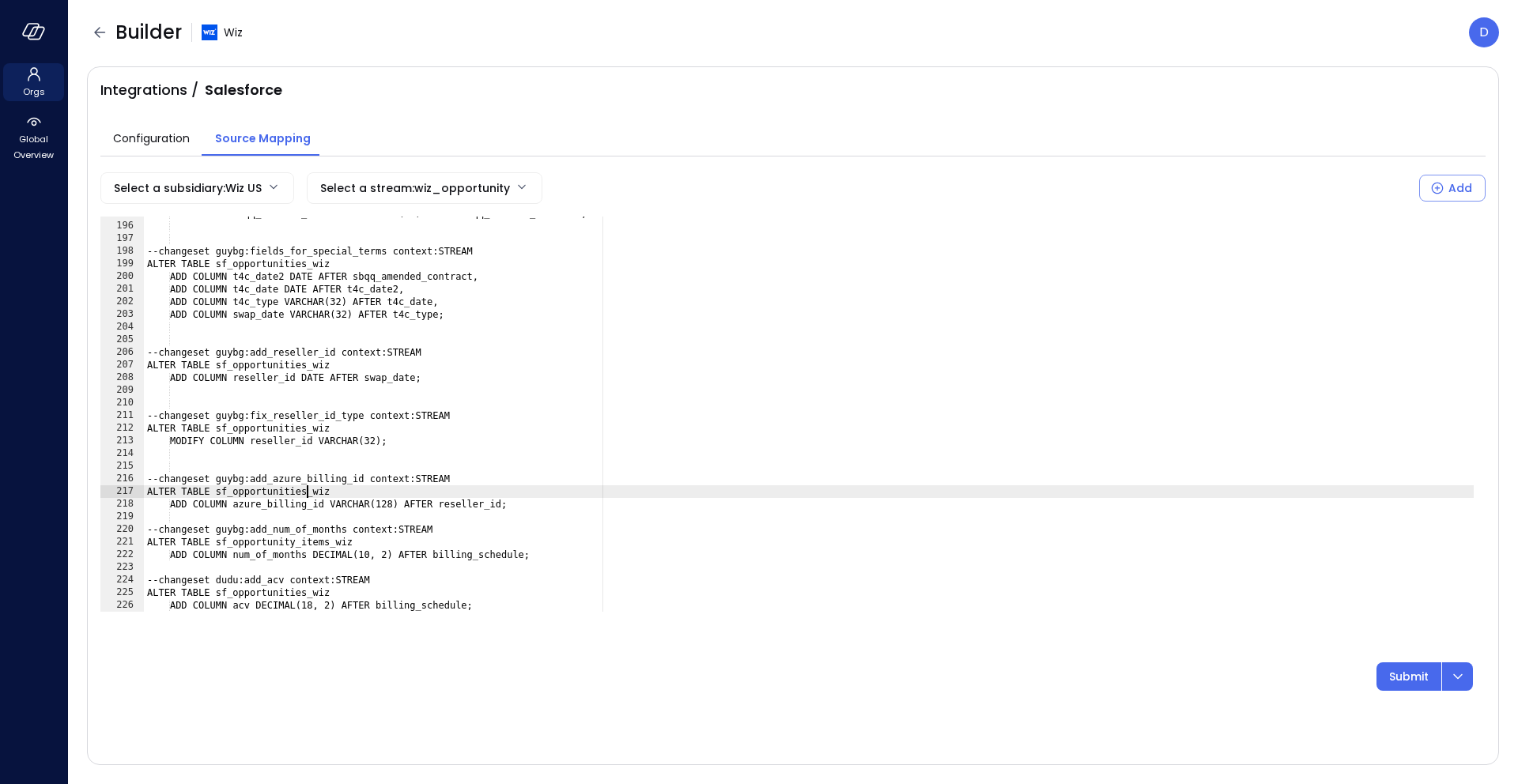
click at [308, 492] on div "ADD COLUMN sbqq_amended_contract VARCHAR(32) AFTER sbqq_renewed_contract; --cha…" at bounding box center [809, 417] width 1330 height 420
click at [332, 491] on div "ADD COLUMN sbqq_amended_contract VARCHAR(32) AFTER sbqq_renewed_contract; --cha…" at bounding box center [809, 417] width 1330 height 420
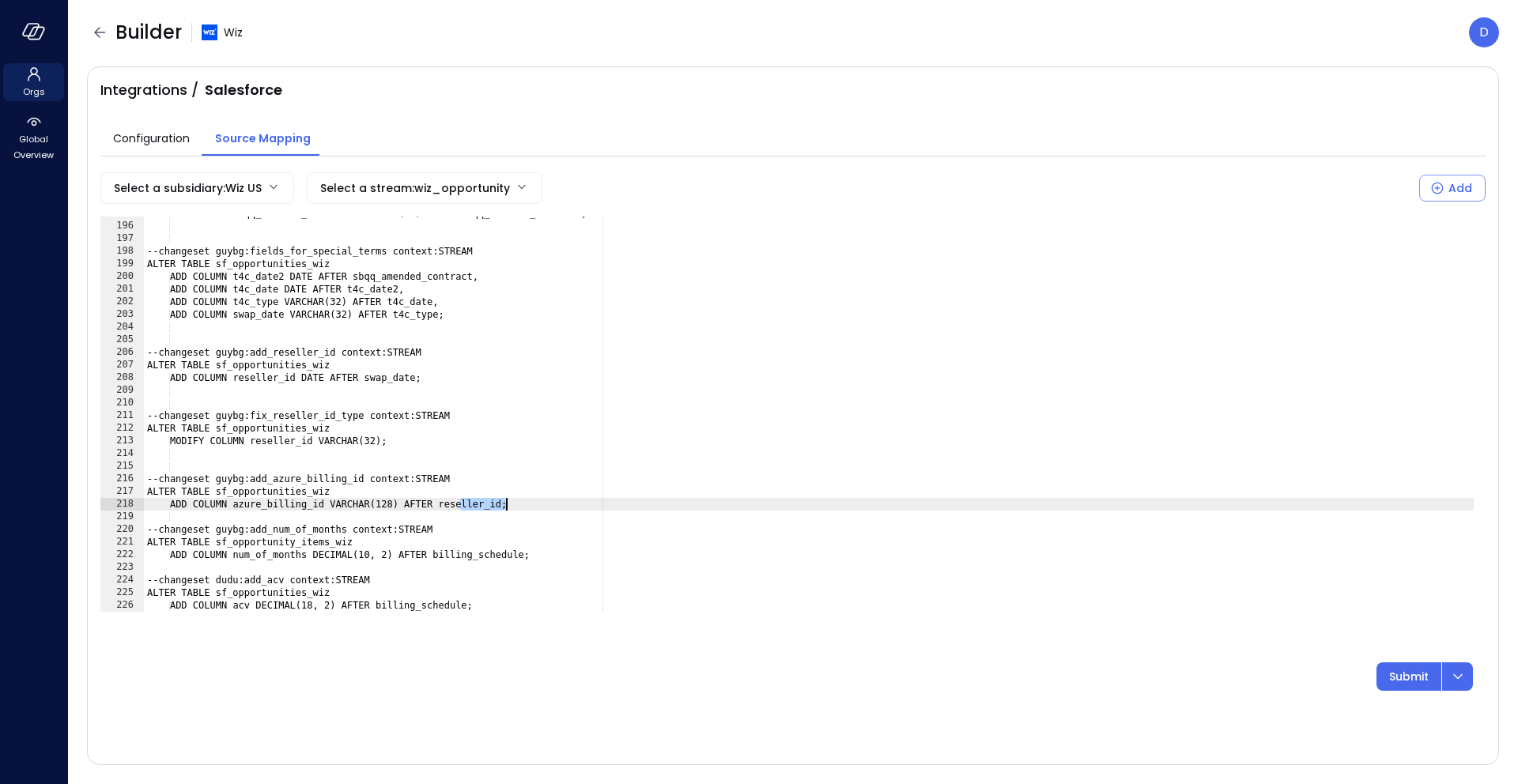
drag, startPoint x: 460, startPoint y: 502, endPoint x: 504, endPoint y: 502, distance: 44.0
click at [504, 502] on div "ADD COLUMN sbqq_amended_contract VARCHAR(32) AFTER sbqq_renewed_contract; --cha…" at bounding box center [809, 417] width 1330 height 420
drag, startPoint x: 256, startPoint y: 505, endPoint x: 348, endPoint y: 503, distance: 92.0
click at [348, 503] on div "ADD COLUMN sbqq_amended_contract VARCHAR(32) AFTER sbqq_renewed_contract; --cha…" at bounding box center [809, 417] width 1330 height 420
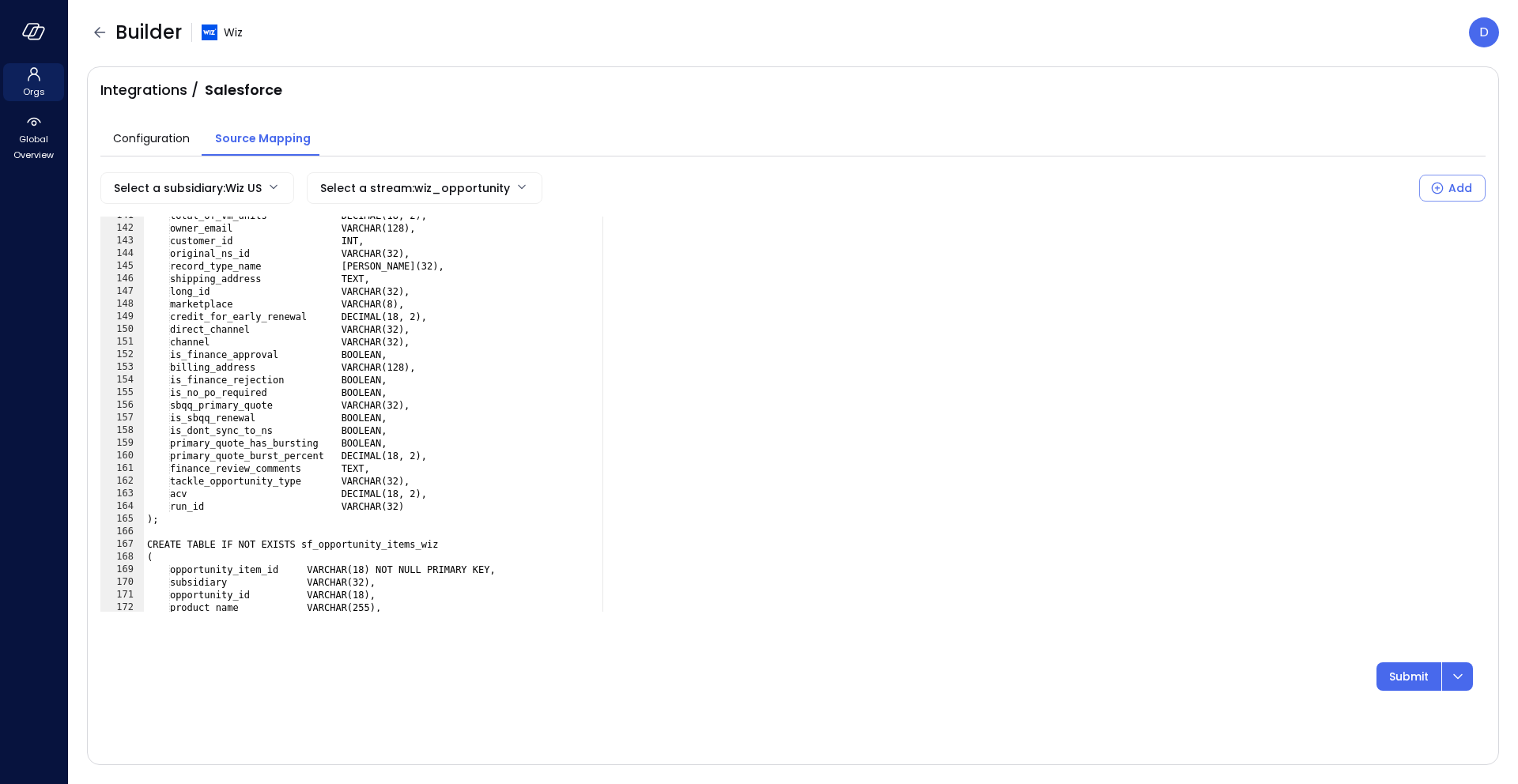
scroll to position [1777, 0]
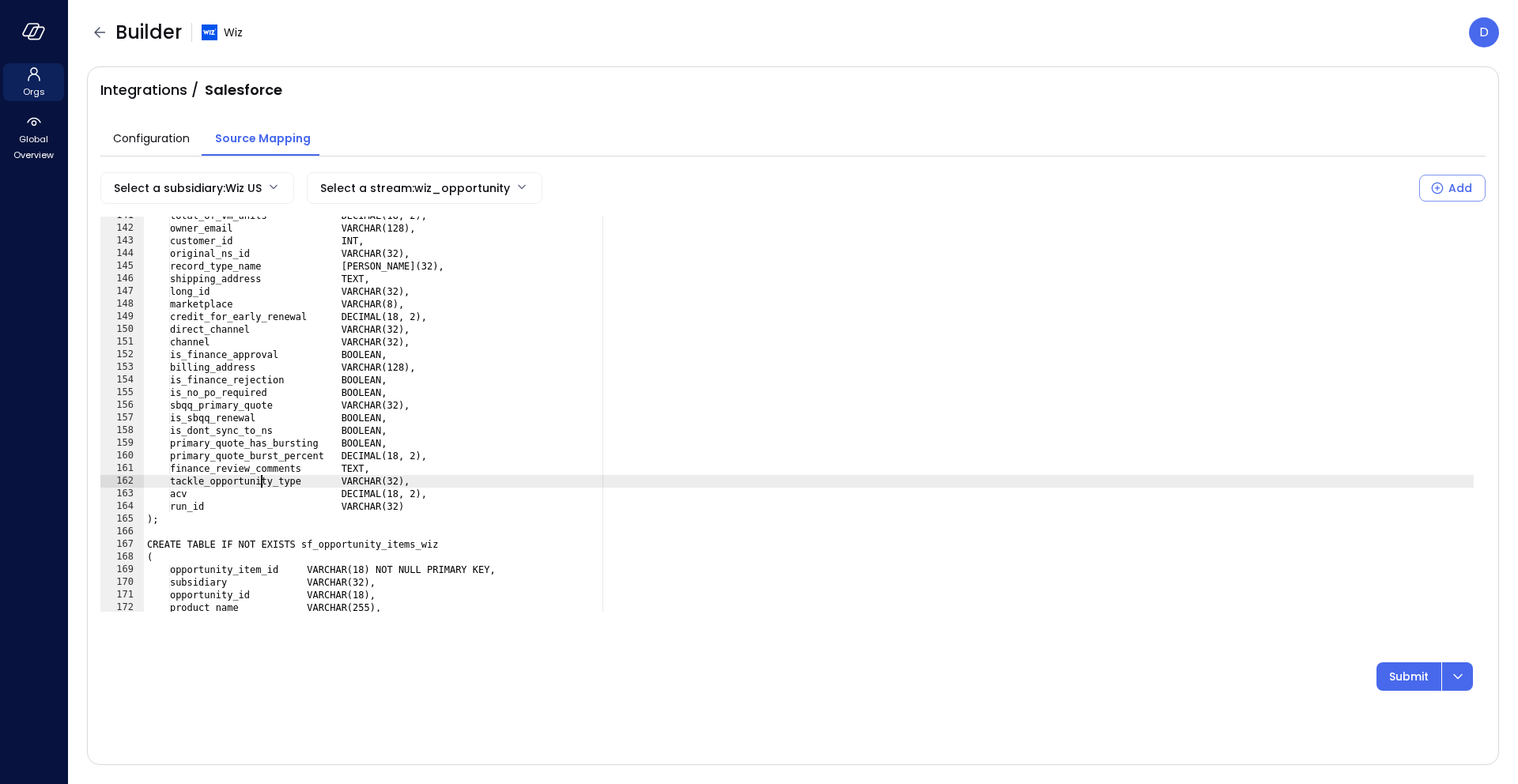
click at [262, 482] on div "total_of_vm_units DECIMAL(18, 2), owner_email VARCHAR(128), customer_id INT, or…" at bounding box center [809, 419] width 1330 height 420
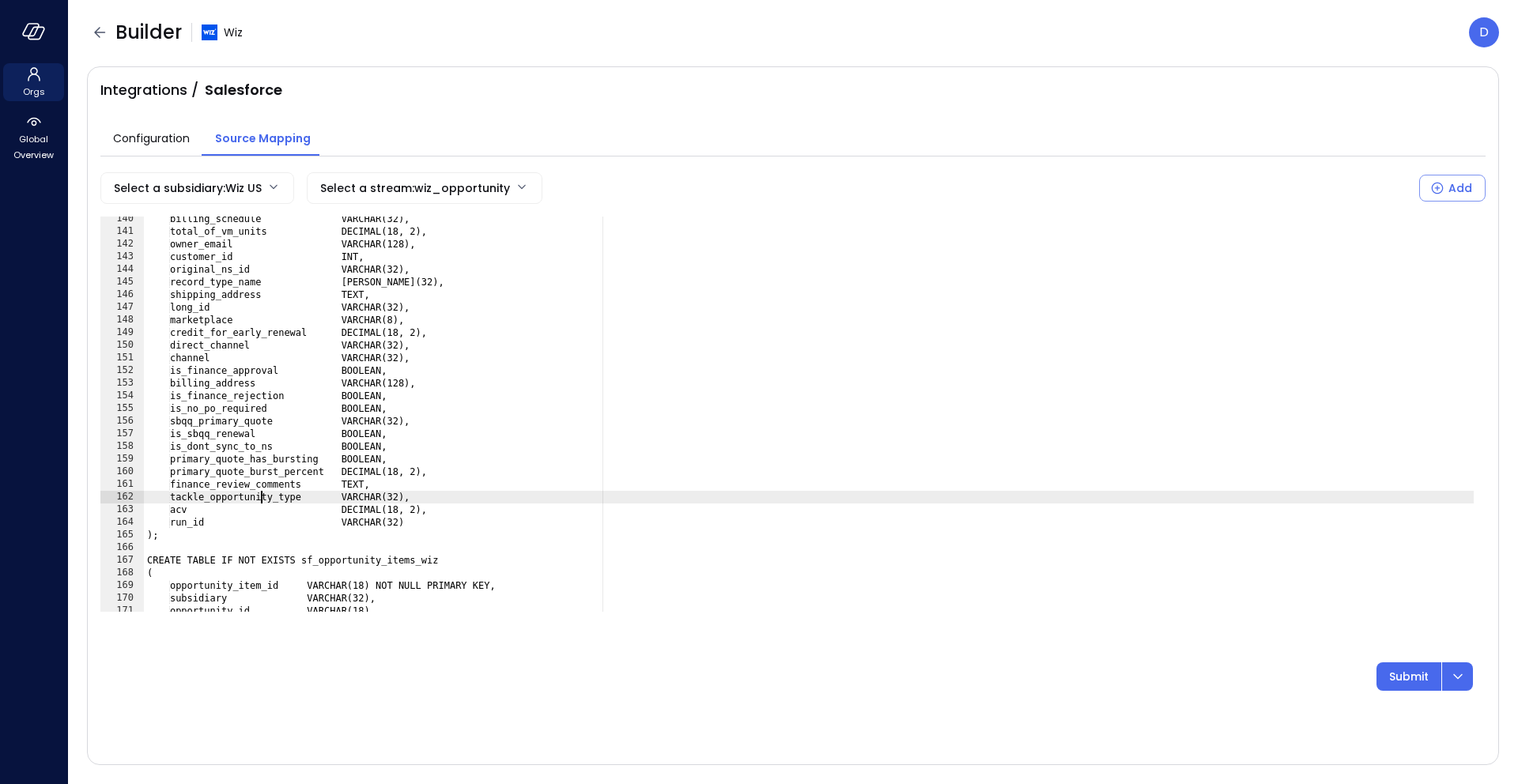
paste textarea "**********"
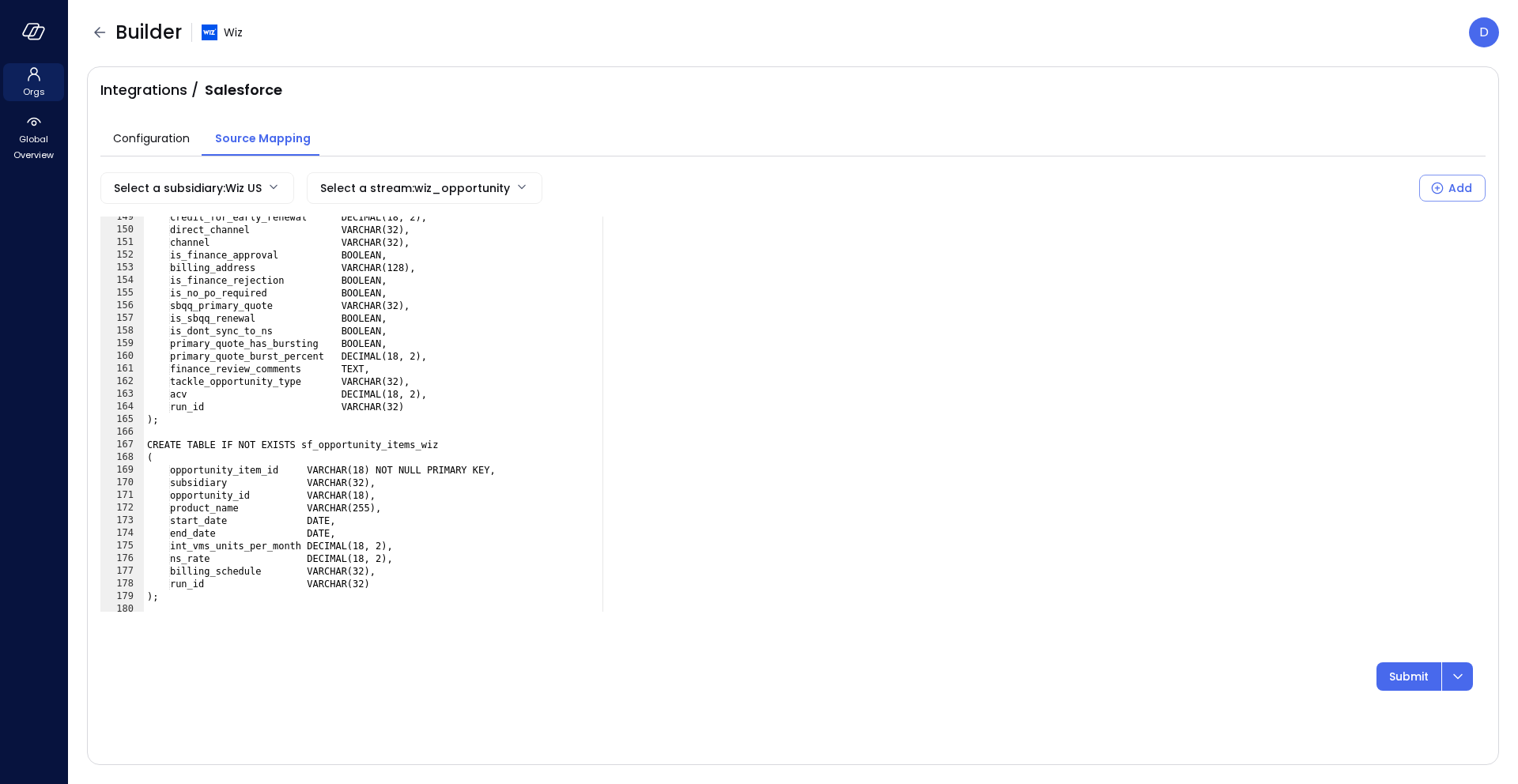
scroll to position [1782, 0]
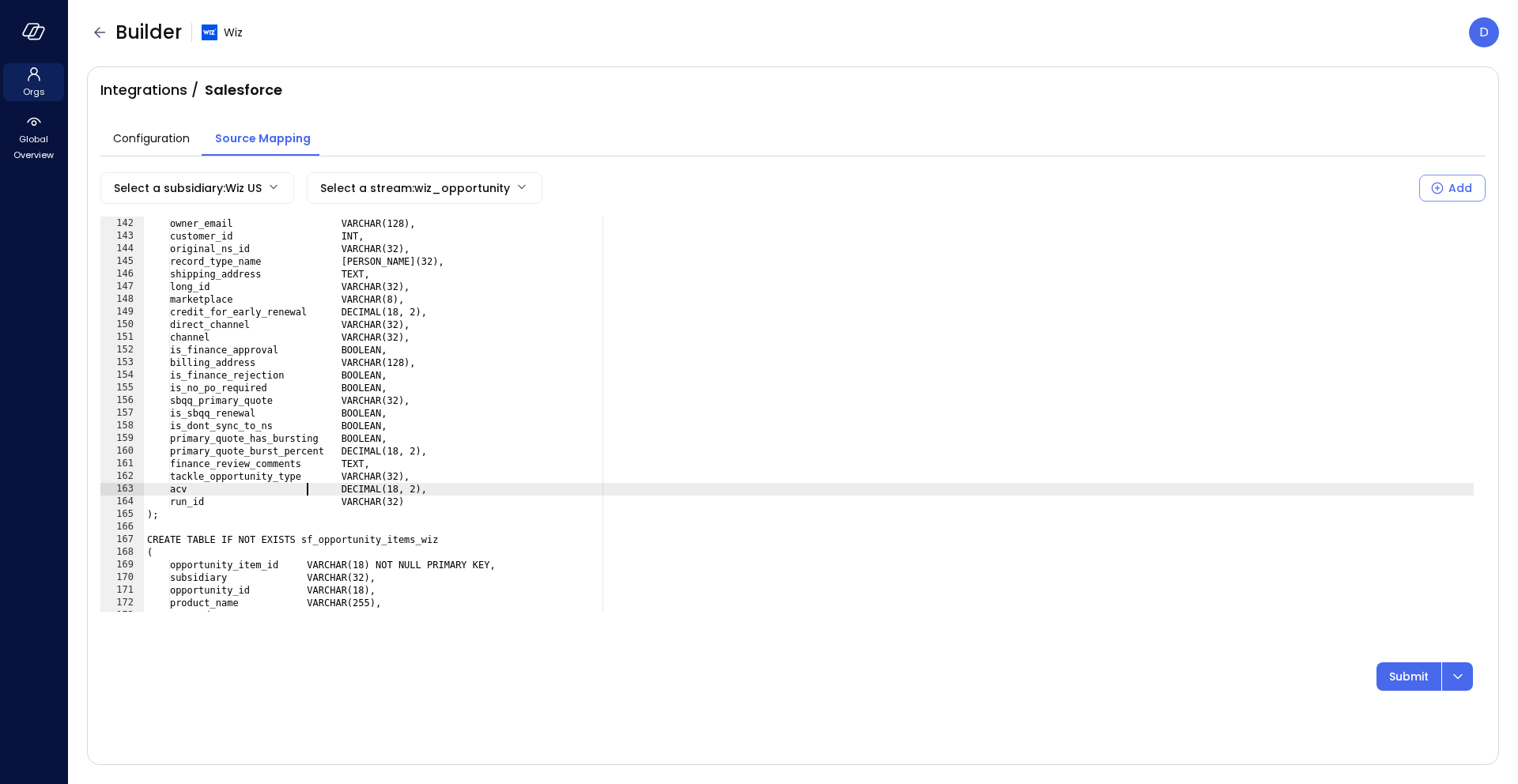
click at [307, 487] on div "total_of_vm_units DECIMAL(18, 2), owner_email VARCHAR(128), customer_id INT, or…" at bounding box center [809, 415] width 1330 height 420
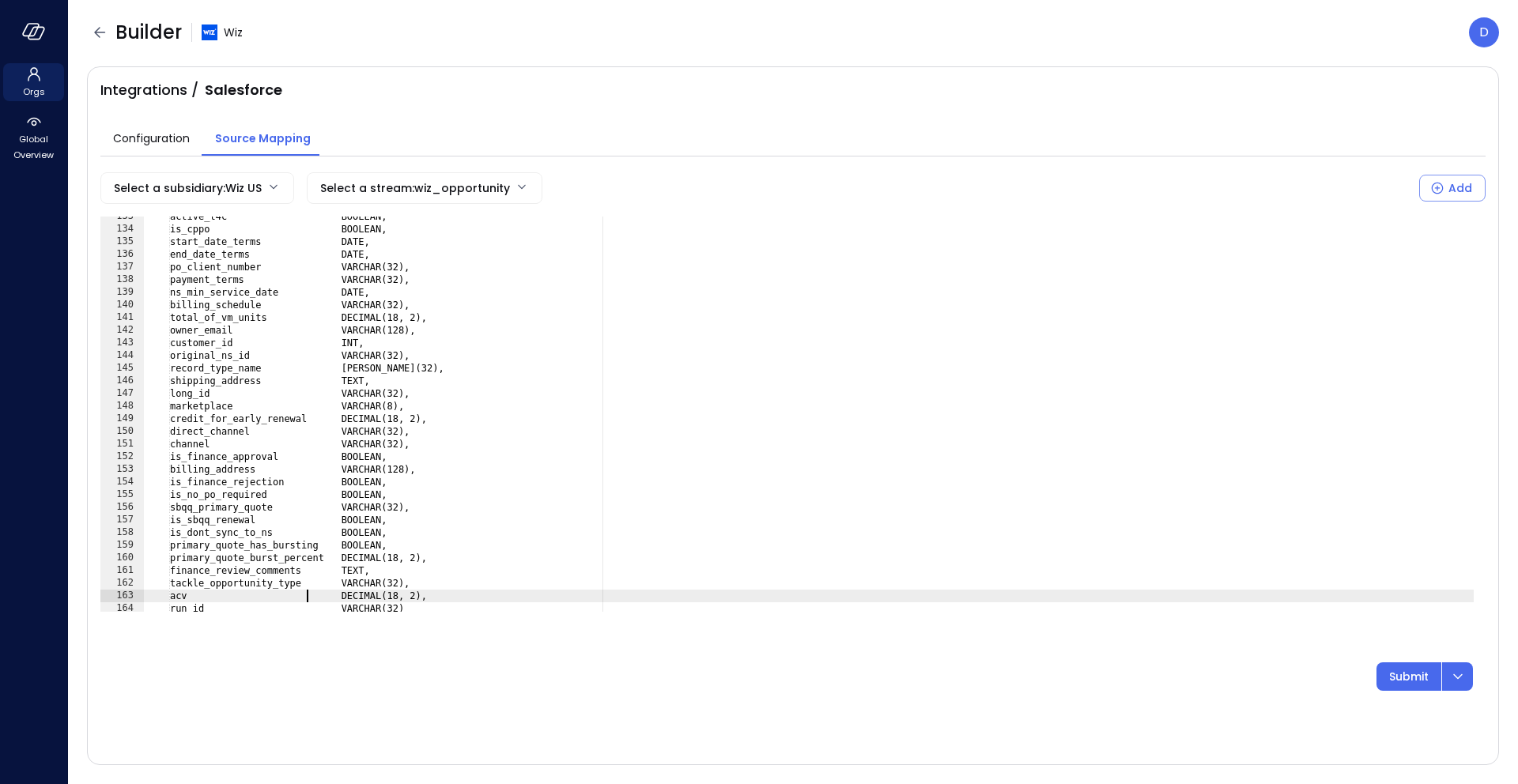
scroll to position [1813, 0]
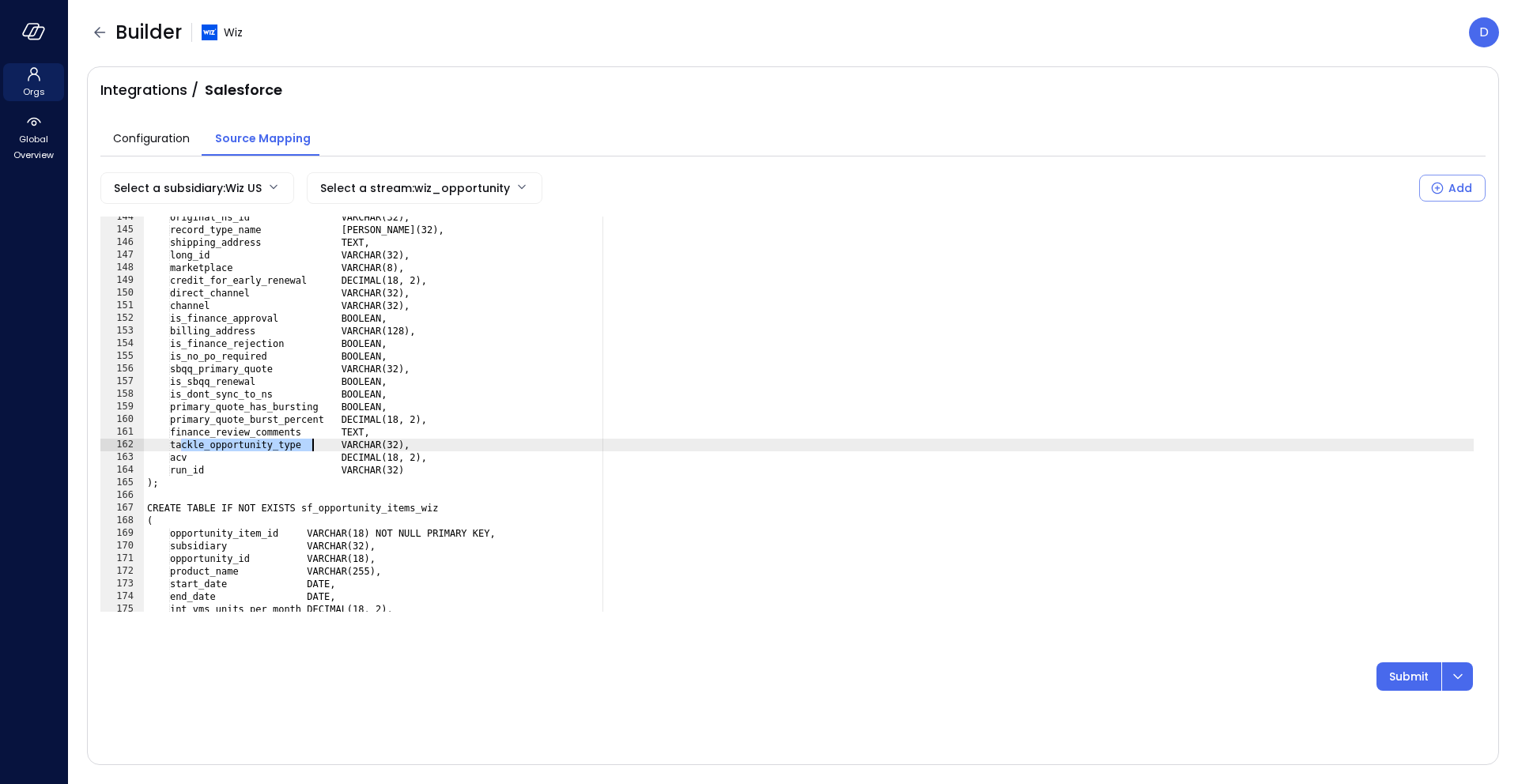
drag, startPoint x: 181, startPoint y: 444, endPoint x: 311, endPoint y: 443, distance: 130.0
click at [311, 443] on div "original_ns_id VARCHAR(32), record_type_name VARCHAR(32), shipping_address TEXT…" at bounding box center [809, 421] width 1330 height 420
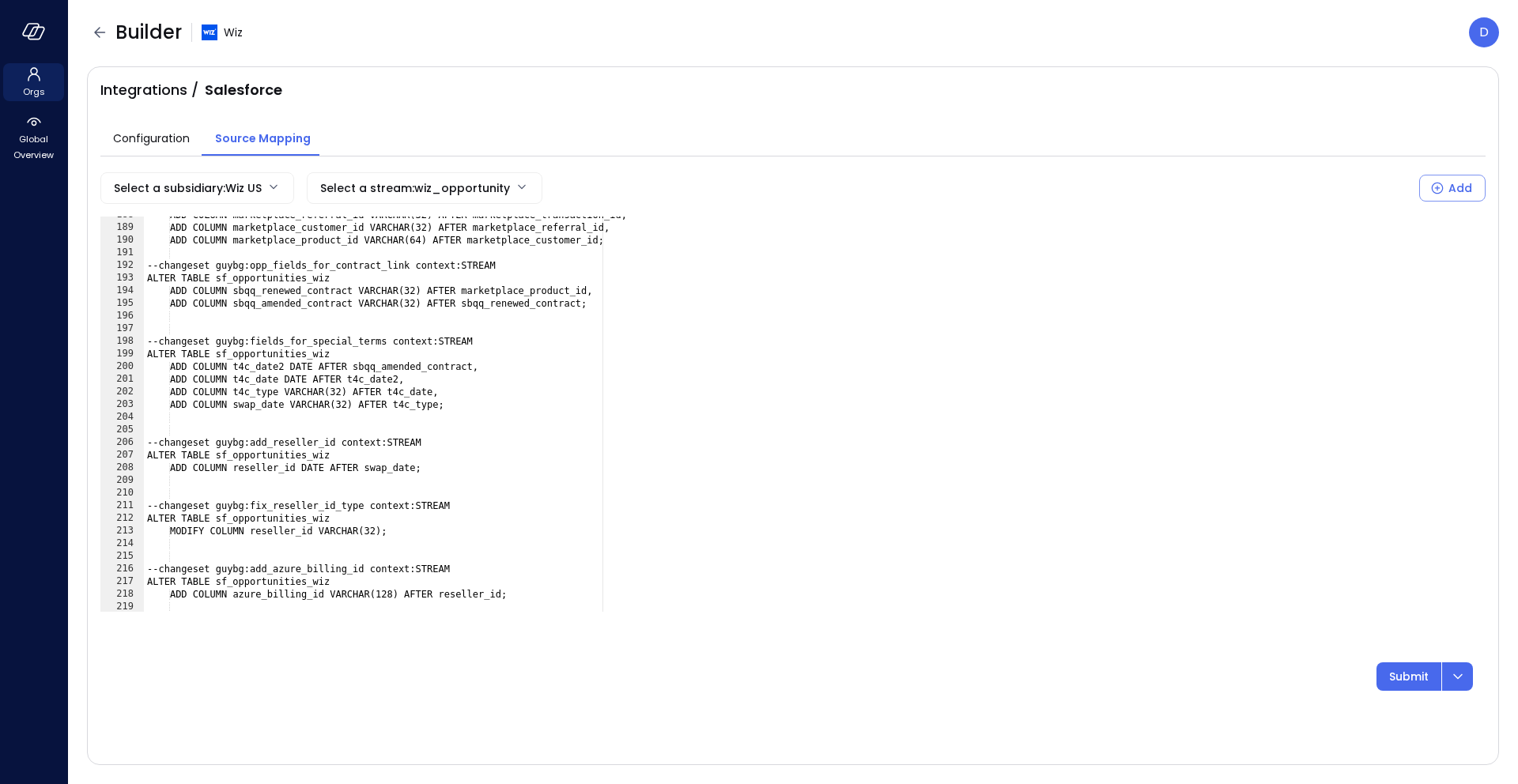
scroll to position [2463, 0]
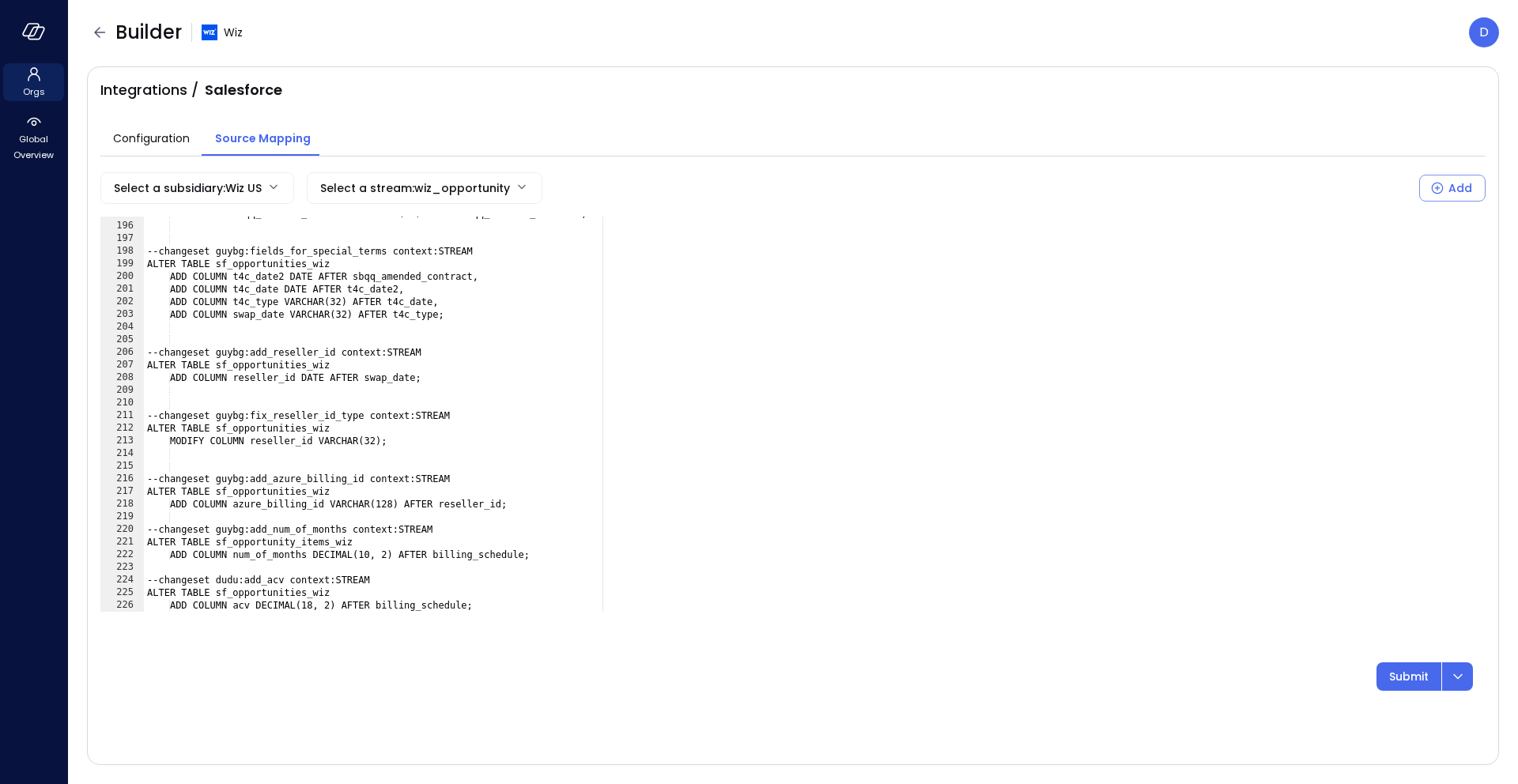
click at [285, 587] on div "ADD COLUMN sbqq_amended_contract VARCHAR(32) AFTER sbqq_renewed_contract; --cha…" at bounding box center [809, 417] width 1330 height 420
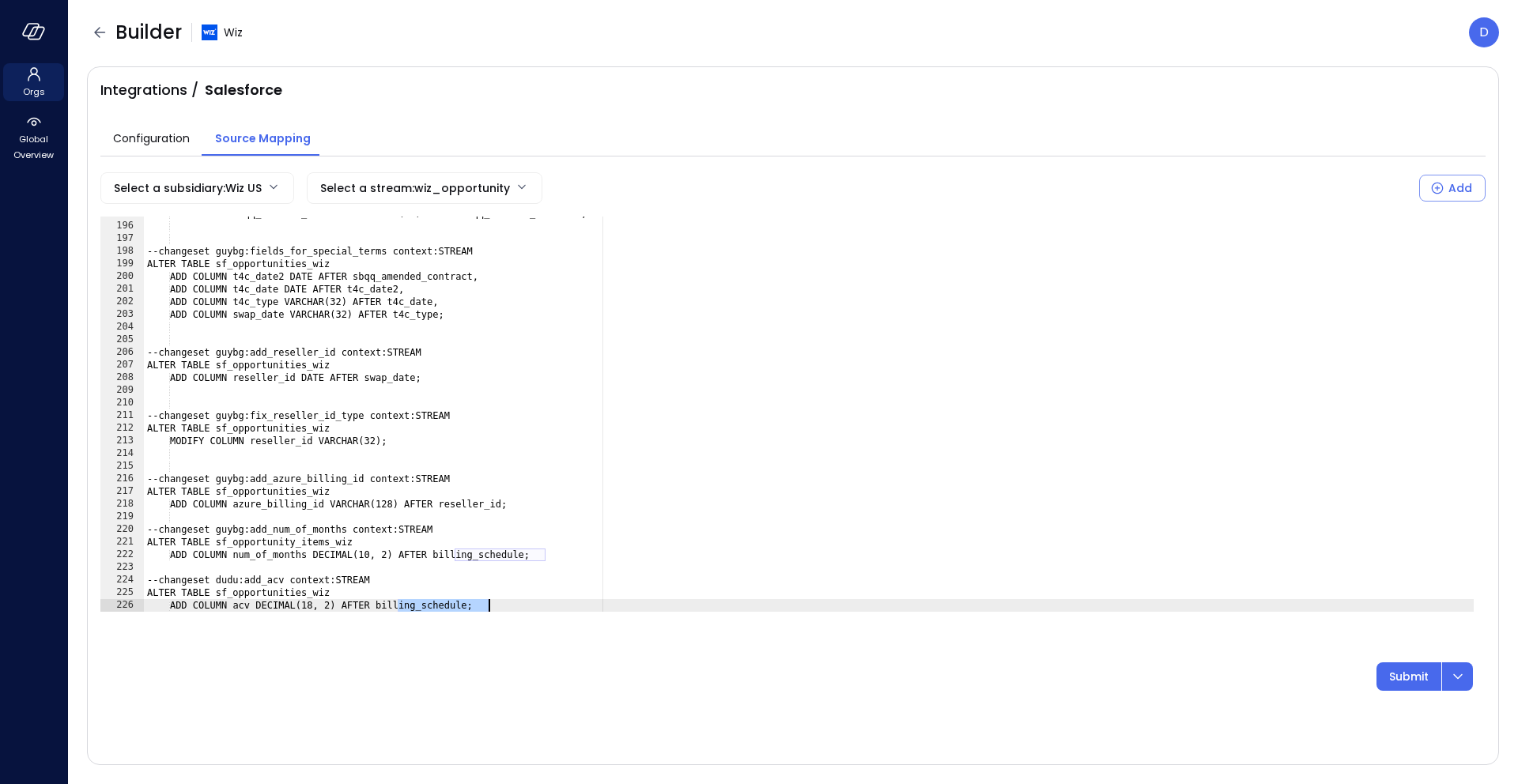
drag, startPoint x: 396, startPoint y: 603, endPoint x: 488, endPoint y: 603, distance: 92.0
click at [488, 603] on div "ADD COLUMN sbqq_amended_contract VARCHAR(32) AFTER sbqq_renewed_contract; --cha…" at bounding box center [809, 417] width 1330 height 420
paste textarea "*******"
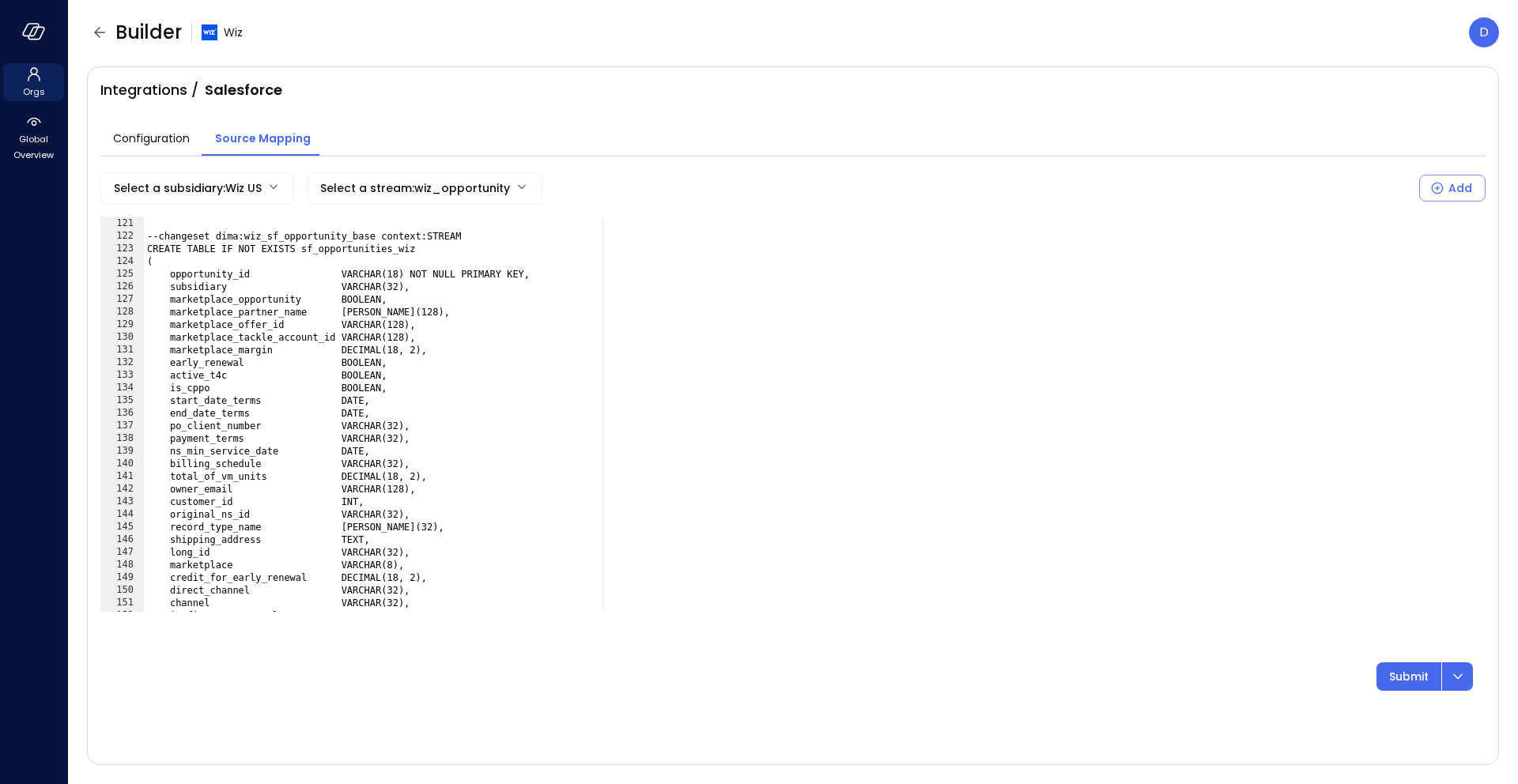
scroll to position [1788, 0]
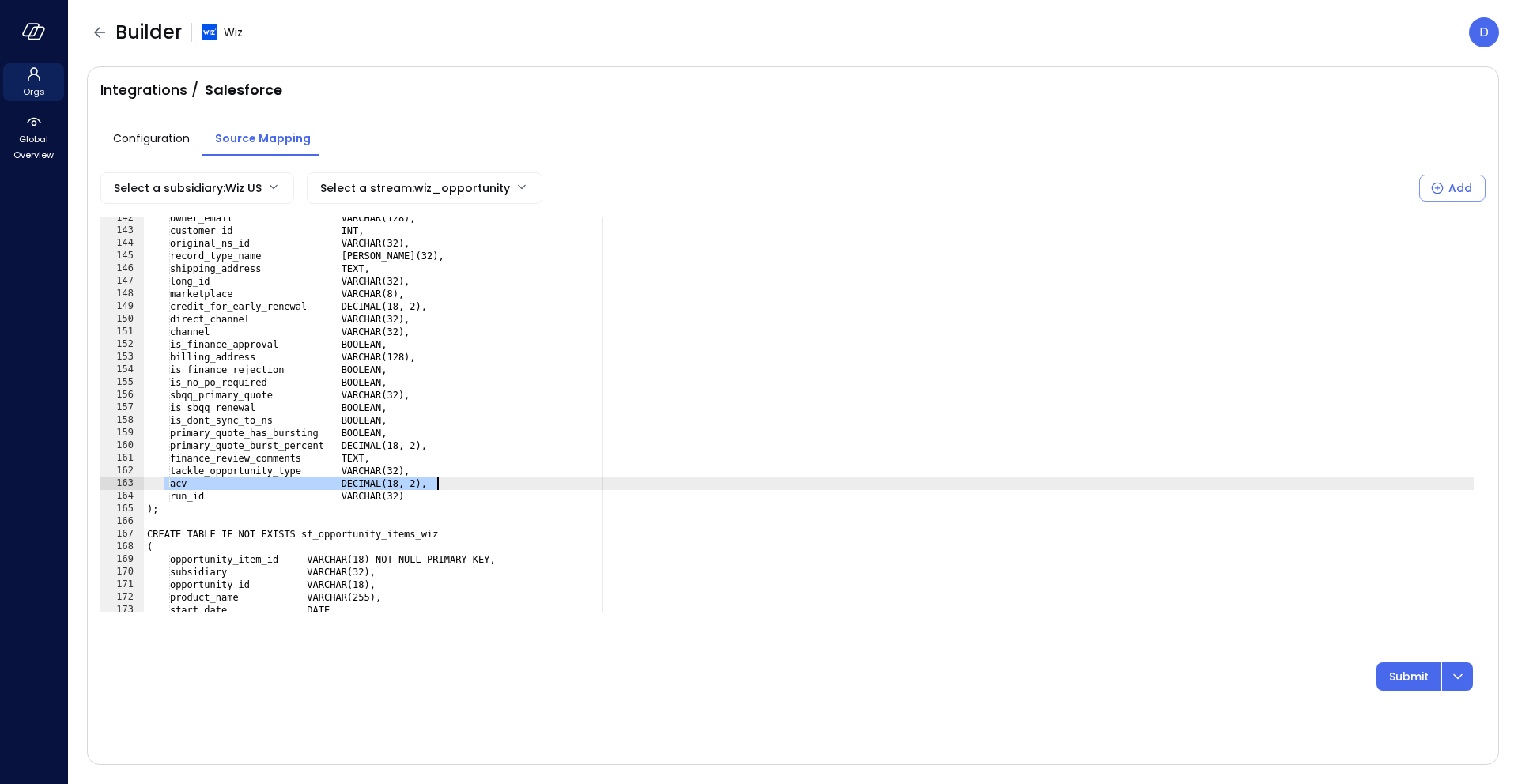
drag, startPoint x: 164, startPoint y: 485, endPoint x: 513, endPoint y: 482, distance: 349.0
click at [513, 482] on div "owner_email VARCHAR(128), customer_id INT, original_ns_id VARCHAR(32), record_t…" at bounding box center [809, 422] width 1330 height 420
type textarea "**********"
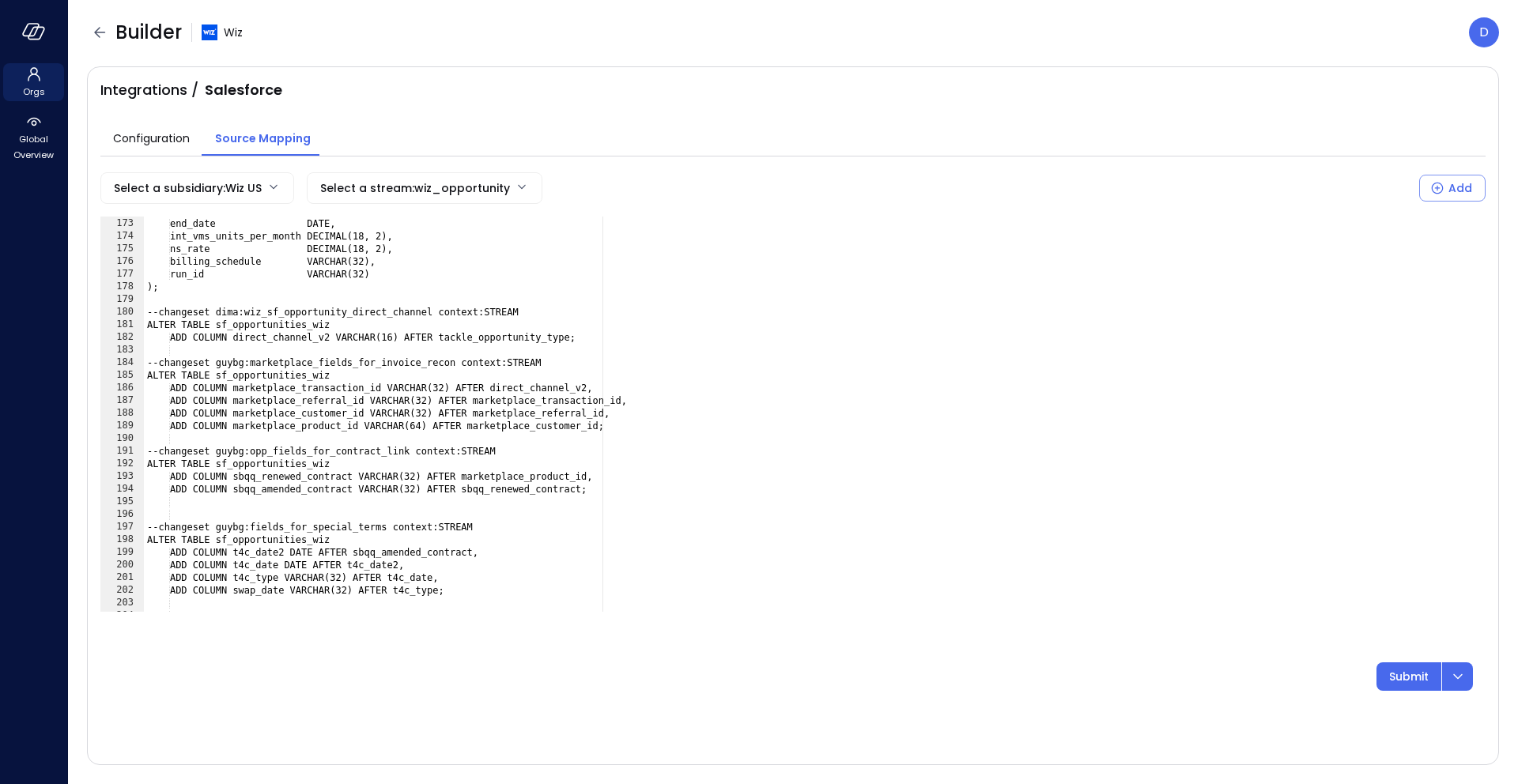
scroll to position [2450, 0]
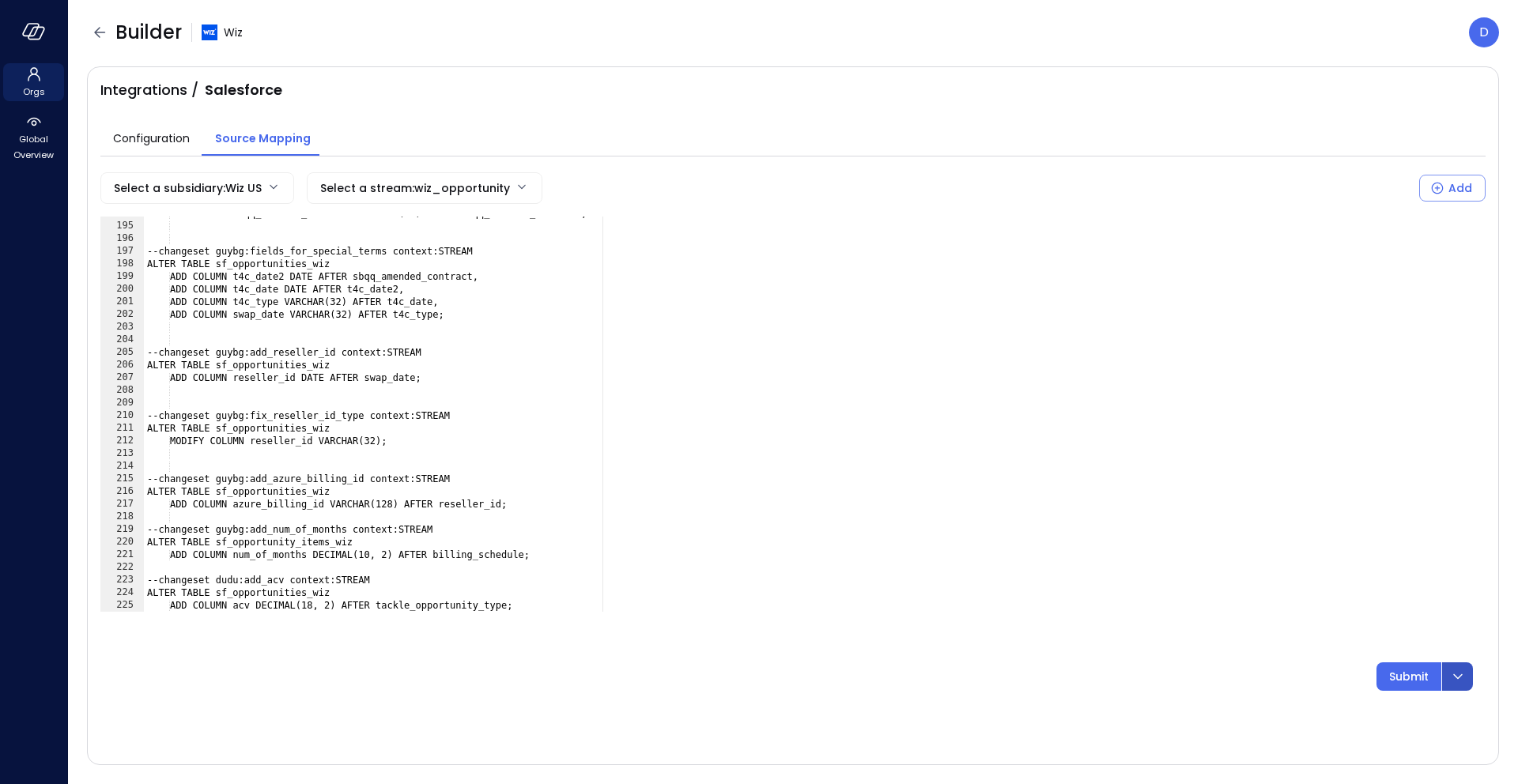
type textarea "**********"
click at [1460, 678] on icon "dropdown-icon-button" at bounding box center [1458, 677] width 19 height 19
click at [1337, 713] on p "Submit & Rerun" at bounding box center [1311, 720] width 88 height 17
